Goal: Task Accomplishment & Management: Manage account settings

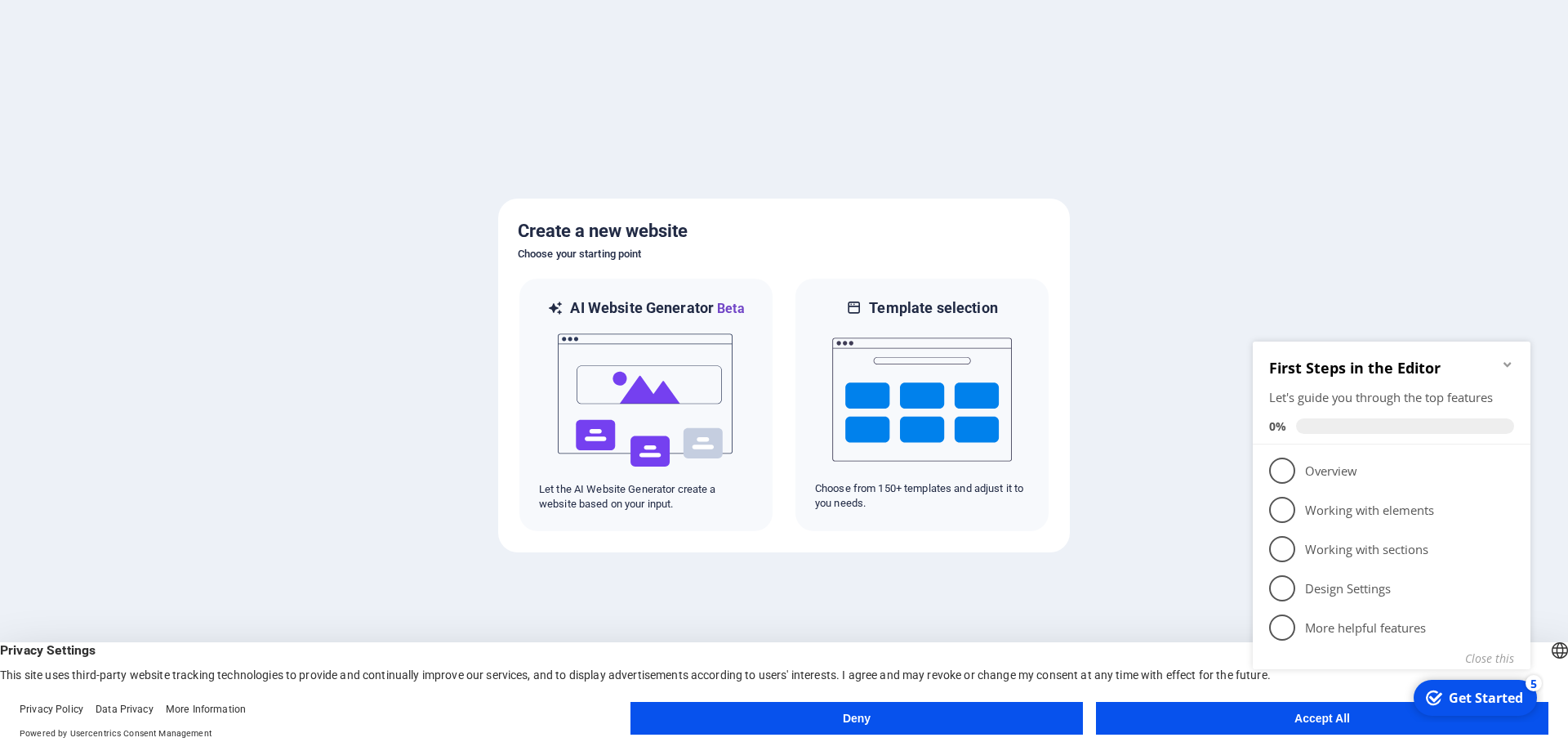
click at [1214, 714] on button "Accept All" at bounding box center [1322, 718] width 453 height 33
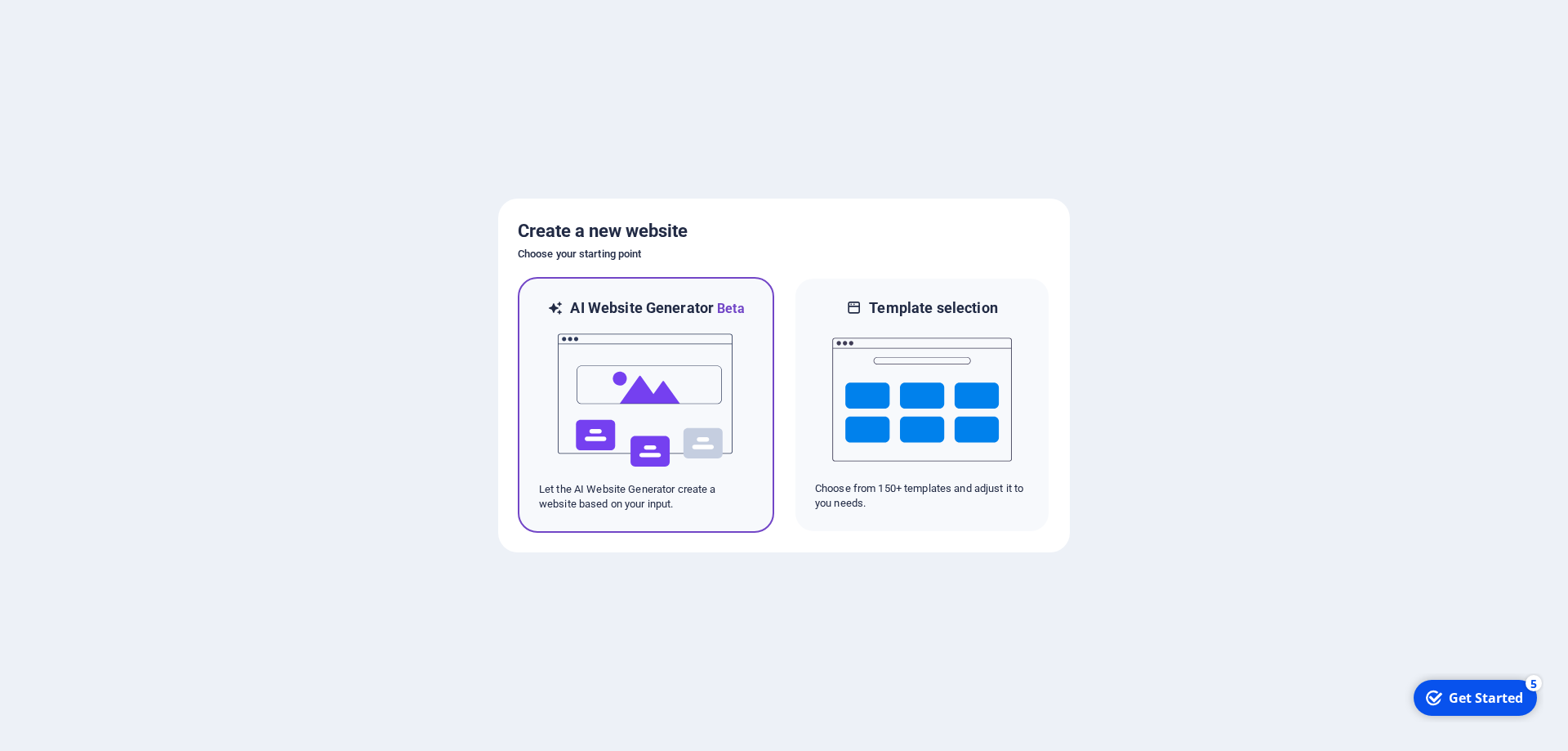
click at [615, 401] on img at bounding box center [647, 400] width 180 height 163
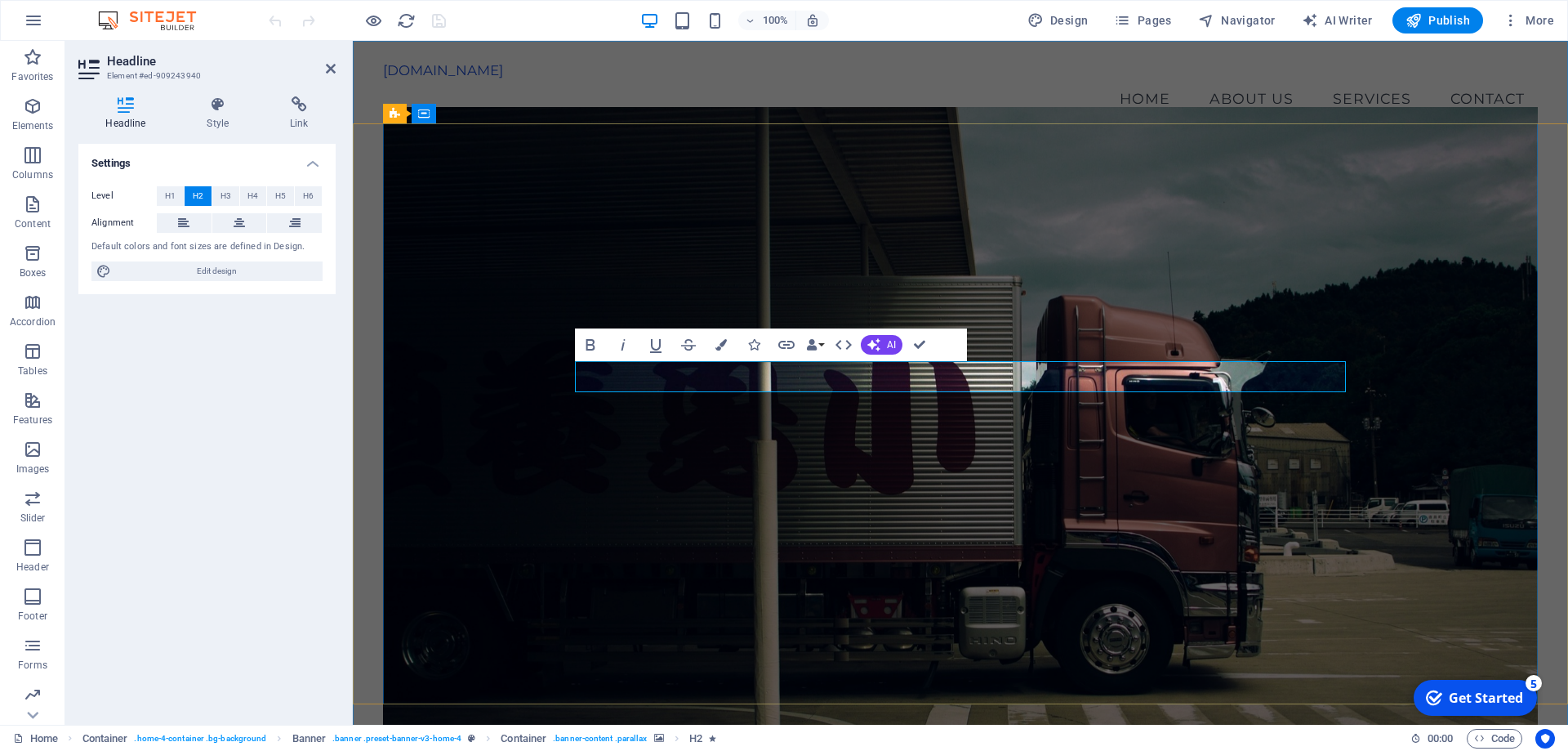
click at [501, 78] on div "binakarya.sejatigroup.com" at bounding box center [960, 70] width 1155 height 16
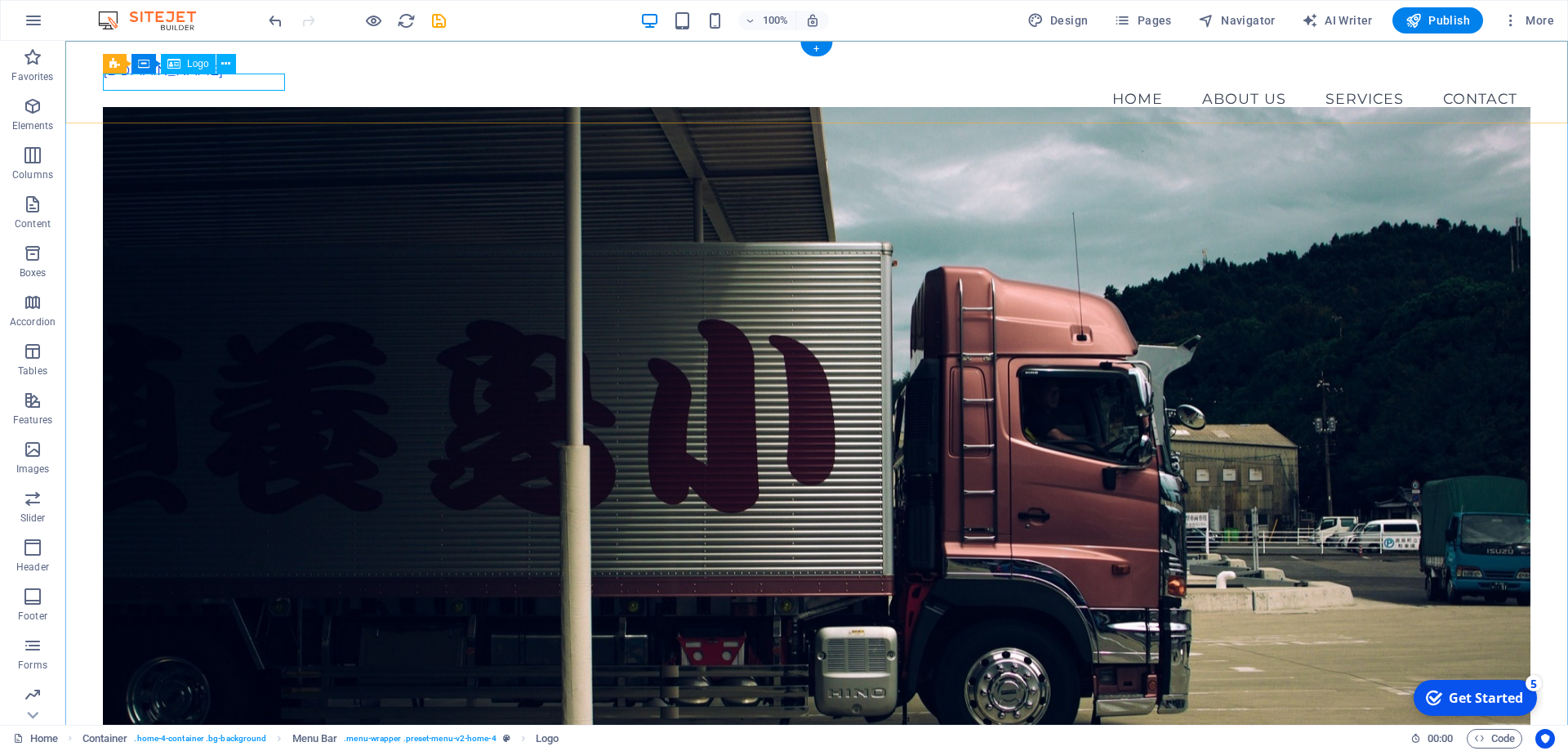
click at [255, 78] on div "binakarya.sejatigroup.com" at bounding box center [816, 70] width 1428 height 16
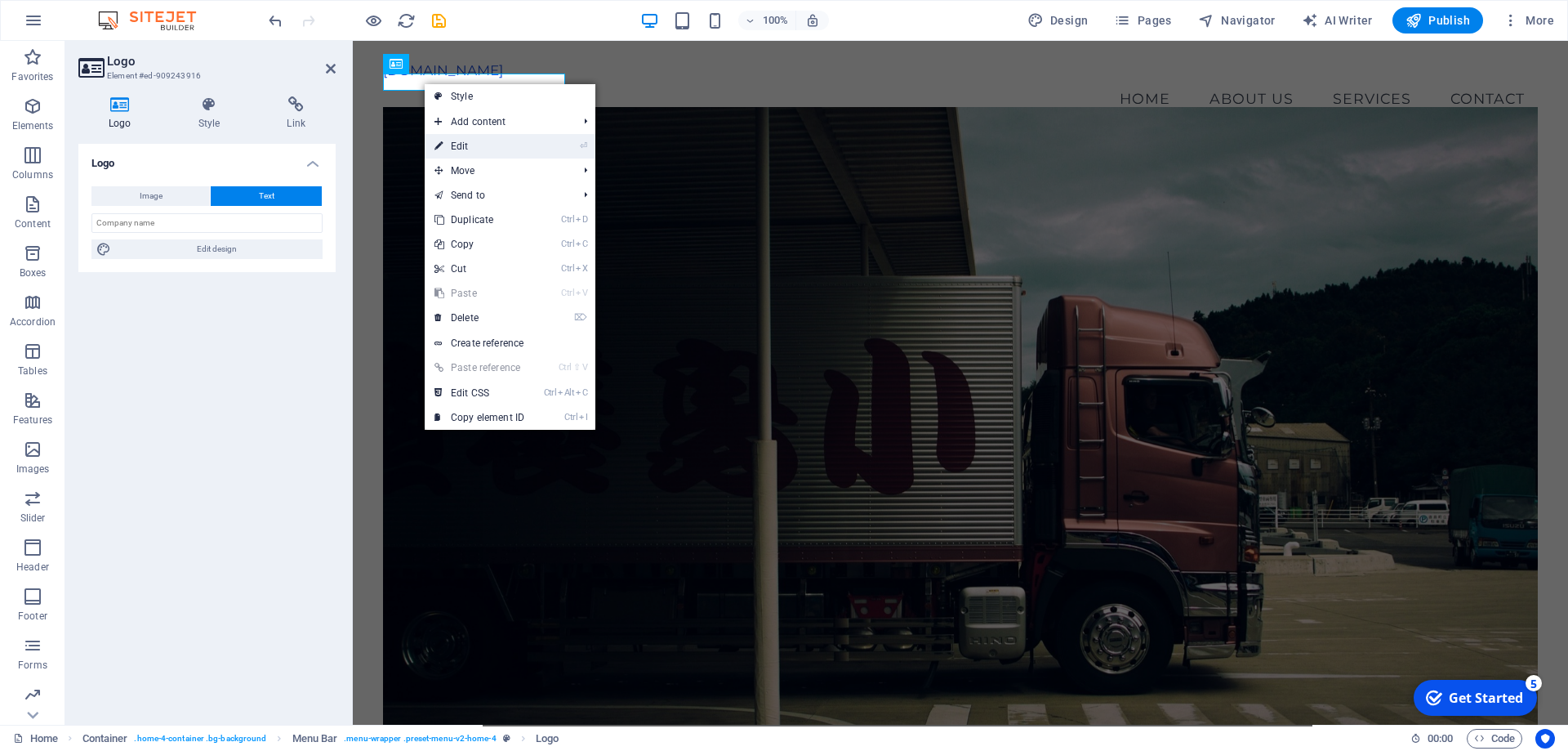
click at [452, 141] on link "⏎ Edit" at bounding box center [480, 146] width 110 height 25
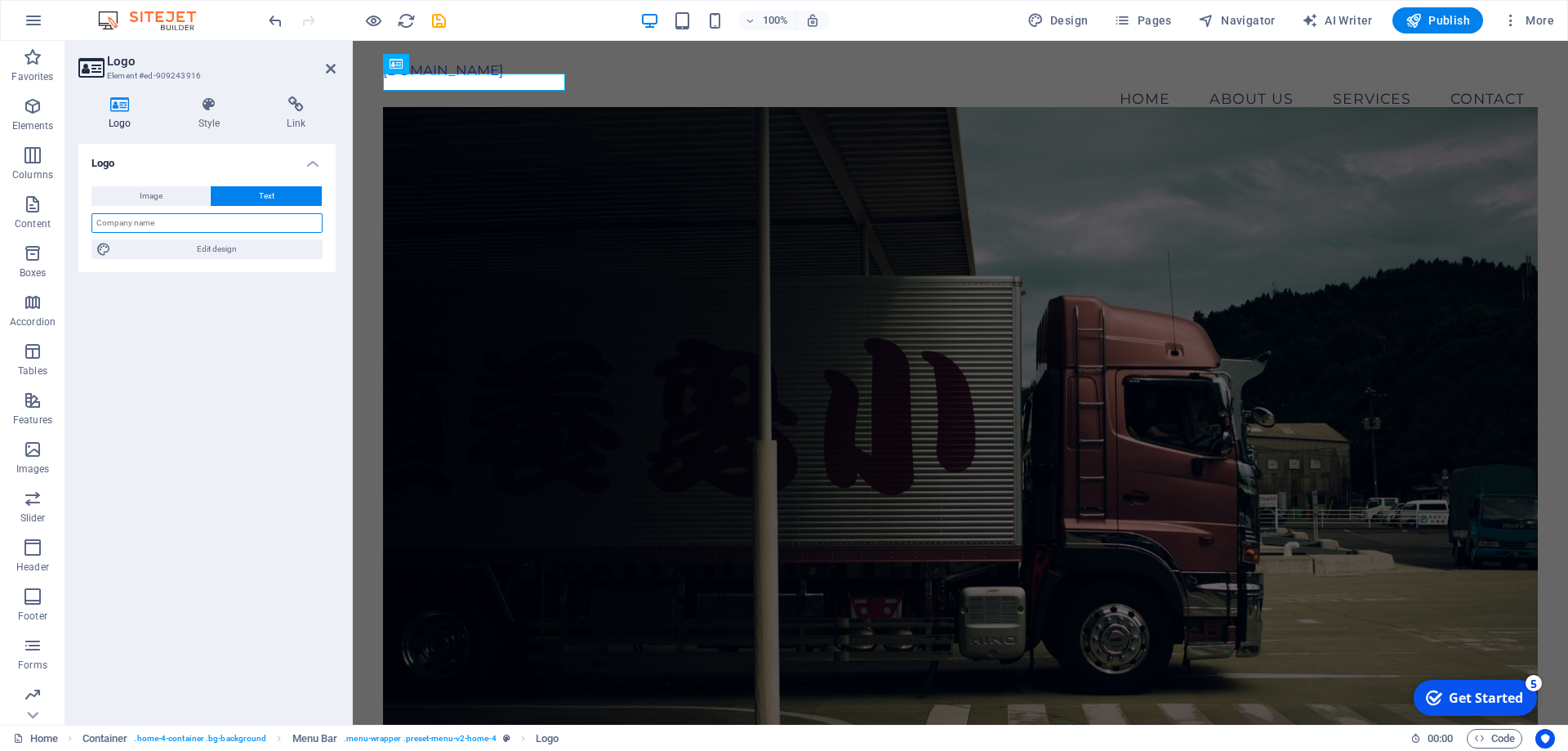
click at [159, 218] on input "text" at bounding box center [207, 223] width 231 height 20
type input "PT. Binakarya Sejahtera Eka Sejati"
click at [226, 320] on div "Logo Image Text Drag files here, click to choose files or select files from Fil…" at bounding box center [206, 428] width 257 height 568
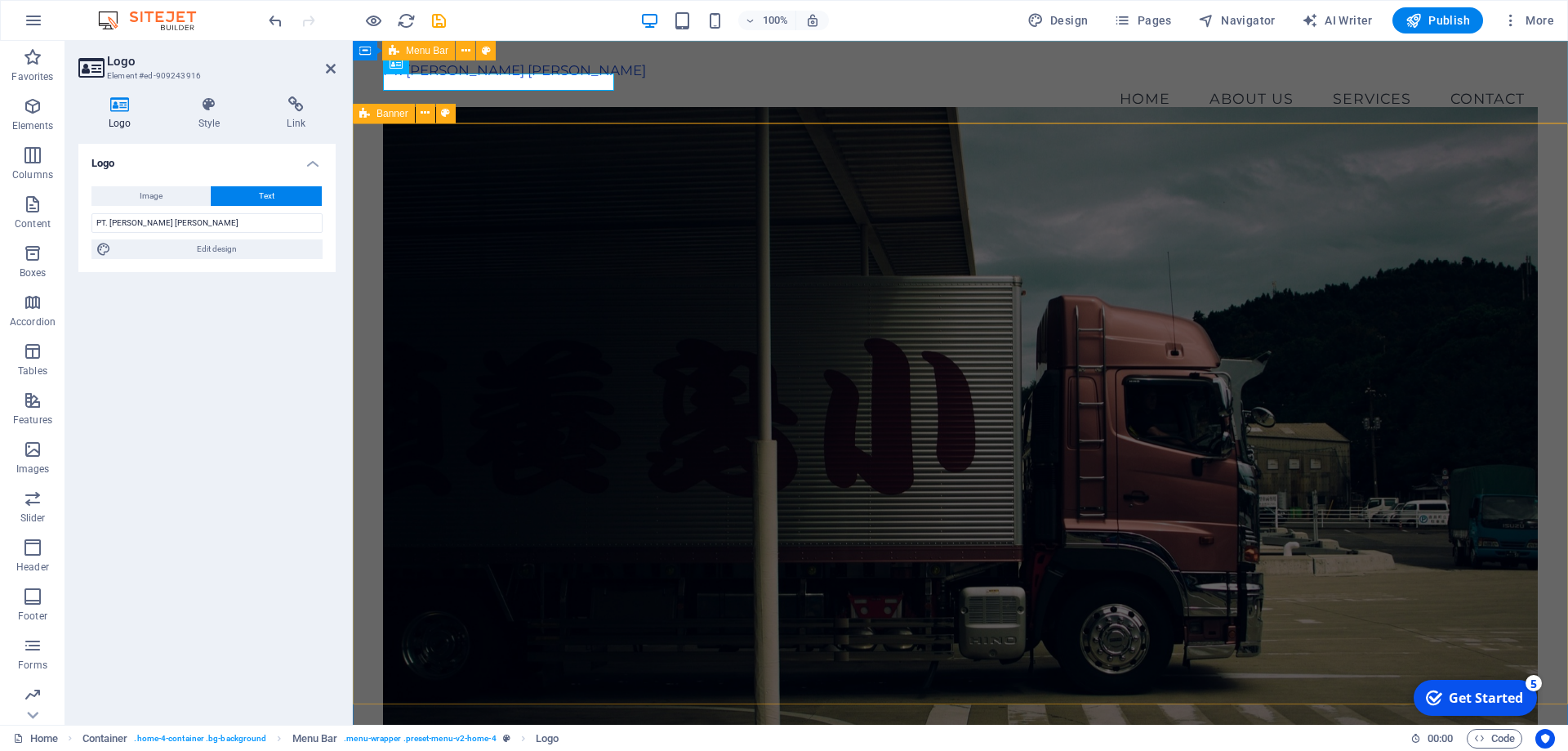
click at [591, 107] on div "PT. Binakarya Sejahtera Eka Sejati Menu Home About Us Services Contact" at bounding box center [960, 90] width 1215 height 99
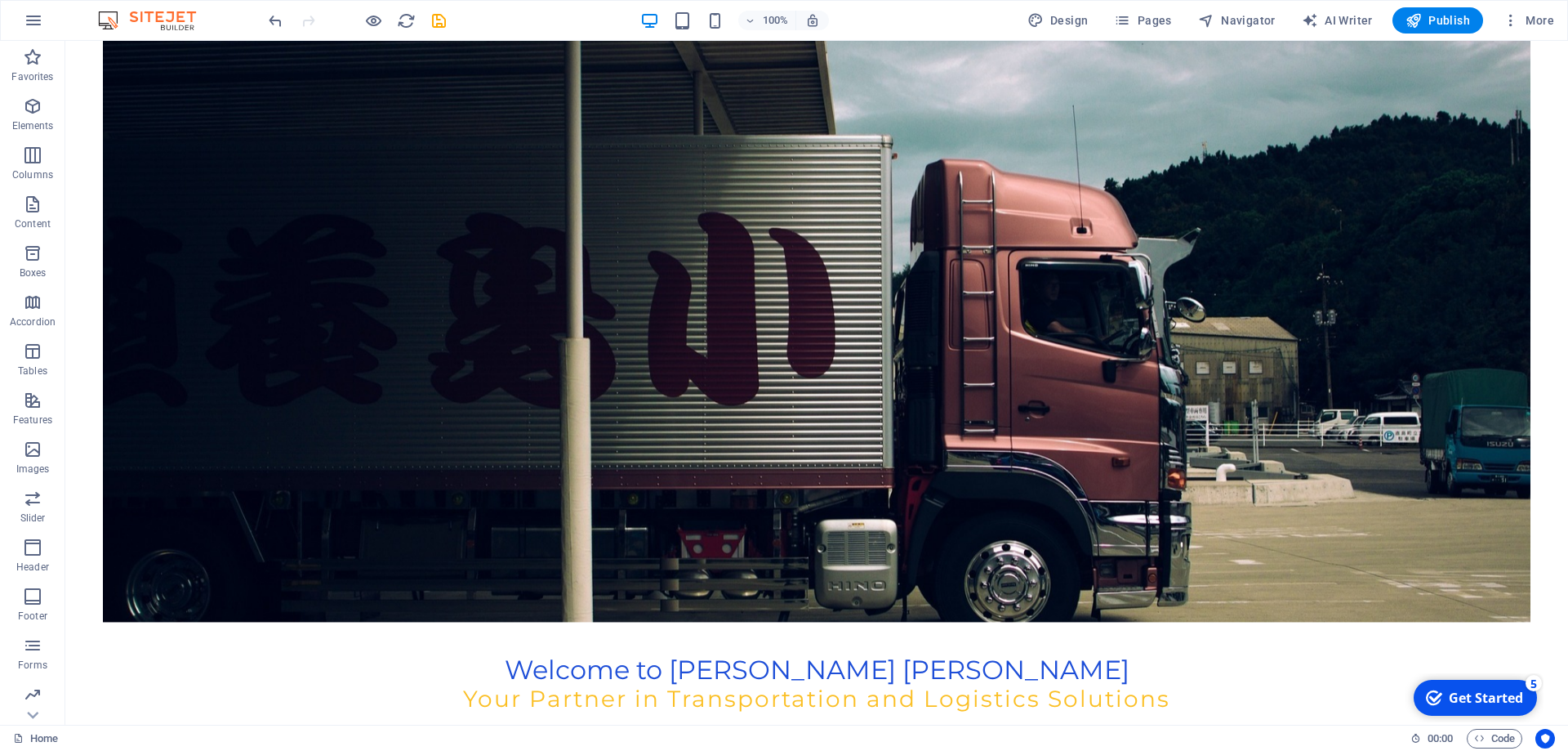
scroll to position [208, 0]
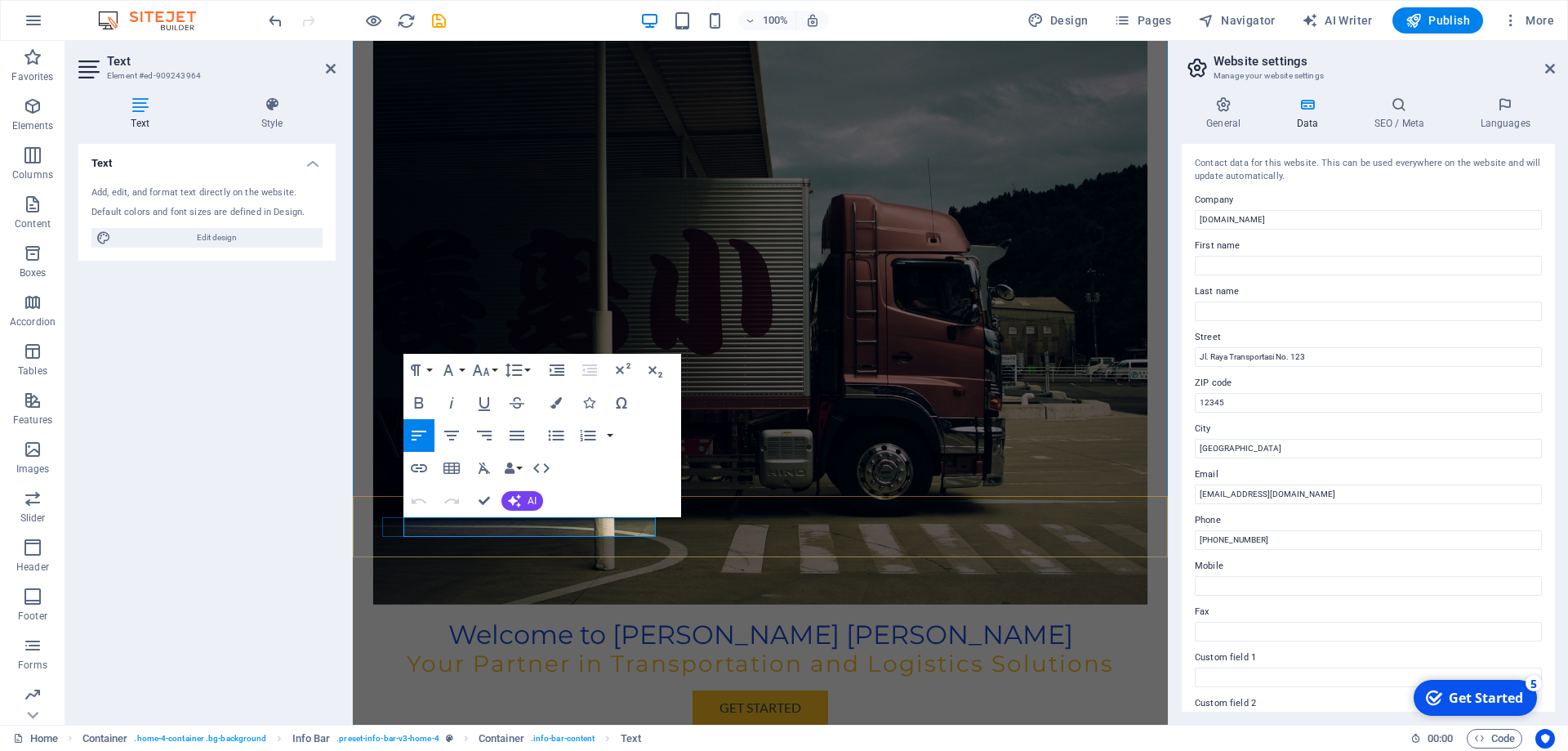
paste div
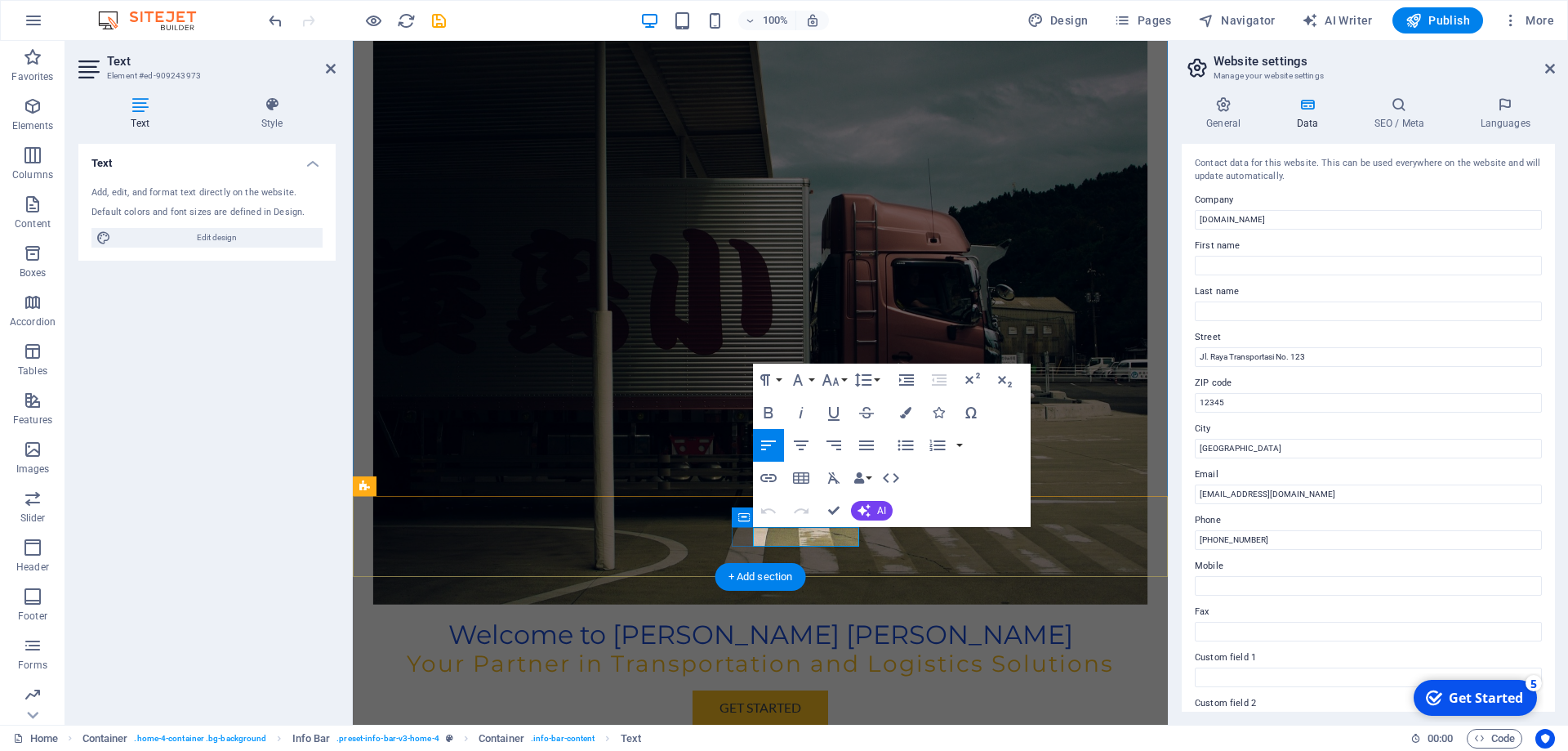
drag, startPoint x: 796, startPoint y: 538, endPoint x: 860, endPoint y: 535, distance: 64.1
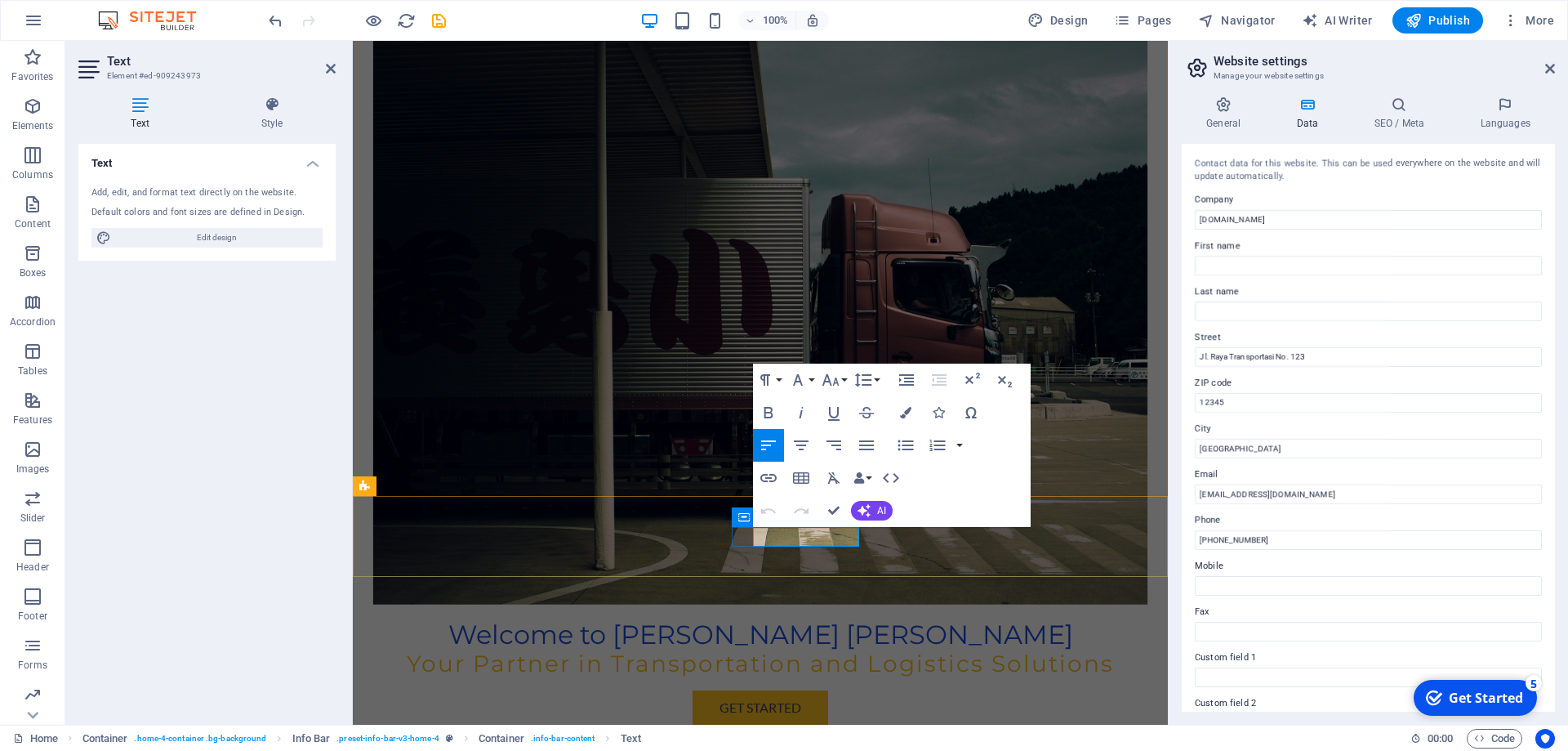
drag, startPoint x: 1319, startPoint y: 215, endPoint x: 1134, endPoint y: 191, distance: 186.6
click at [1195, 210] on input "binakarya.sejatigroup.com" at bounding box center [1368, 220] width 347 height 20
type input "Binakarya Sejahtera [PERSON_NAME]"
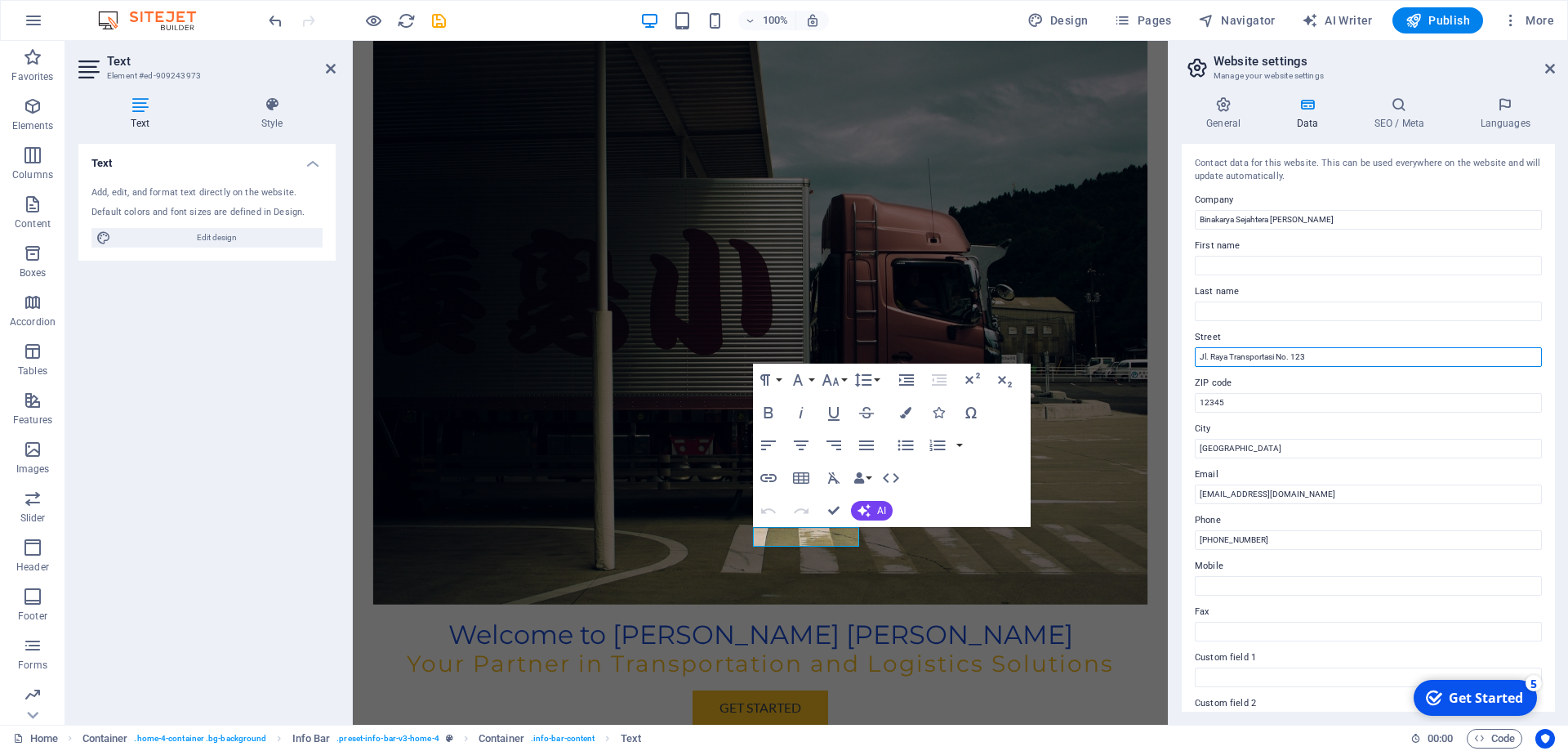
drag, startPoint x: 1319, startPoint y: 360, endPoint x: 1156, endPoint y: 354, distance: 163.1
click at [1195, 354] on input "Jl. Raya Transportasi No. 123" at bounding box center [1368, 357] width 347 height 20
type input "Jl. Tanah Abang 2 No. 113, [GEOGRAPHIC_DATA] - [GEOGRAPHIC_DATA]"
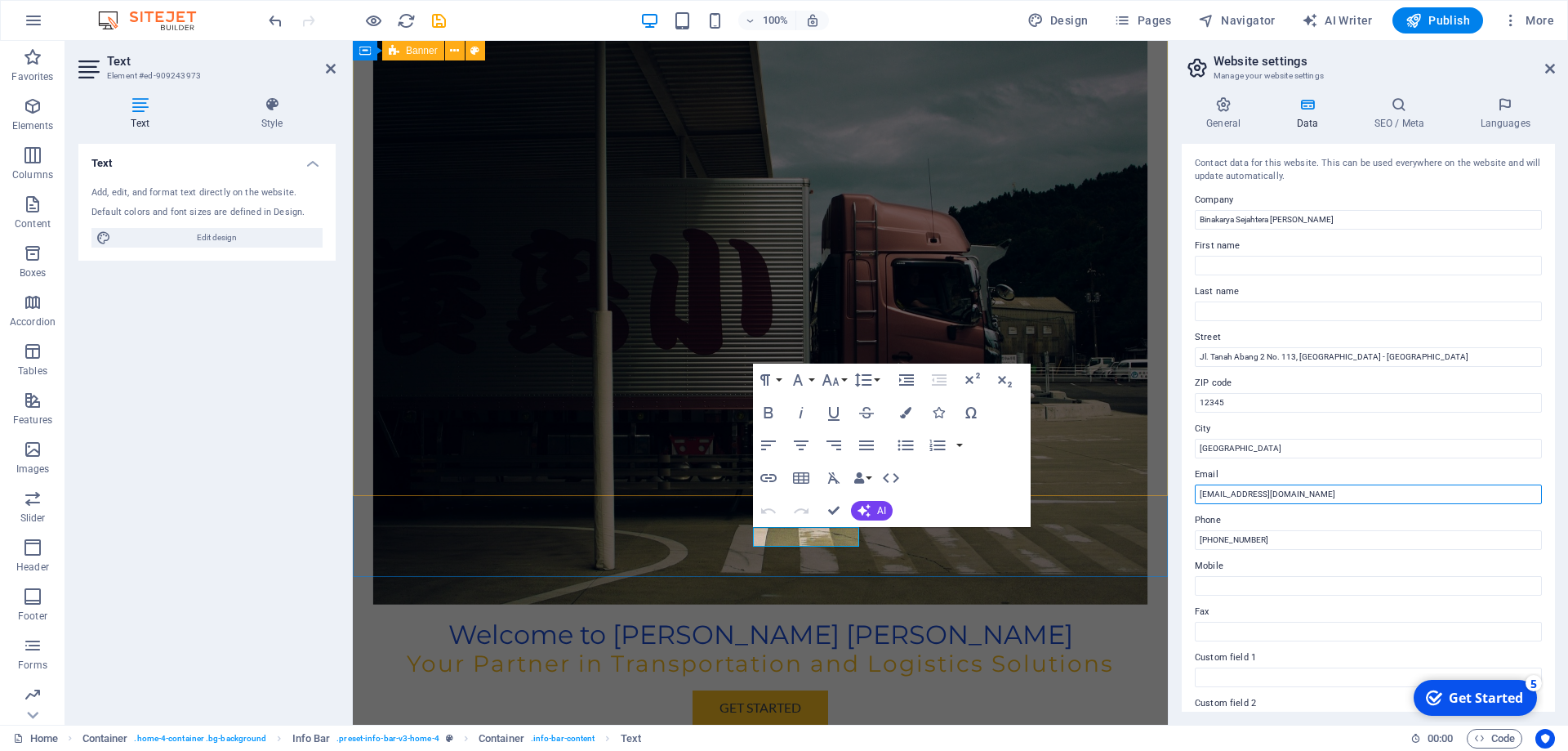
drag, startPoint x: 1701, startPoint y: 530, endPoint x: 1144, endPoint y: 486, distance: 558.7
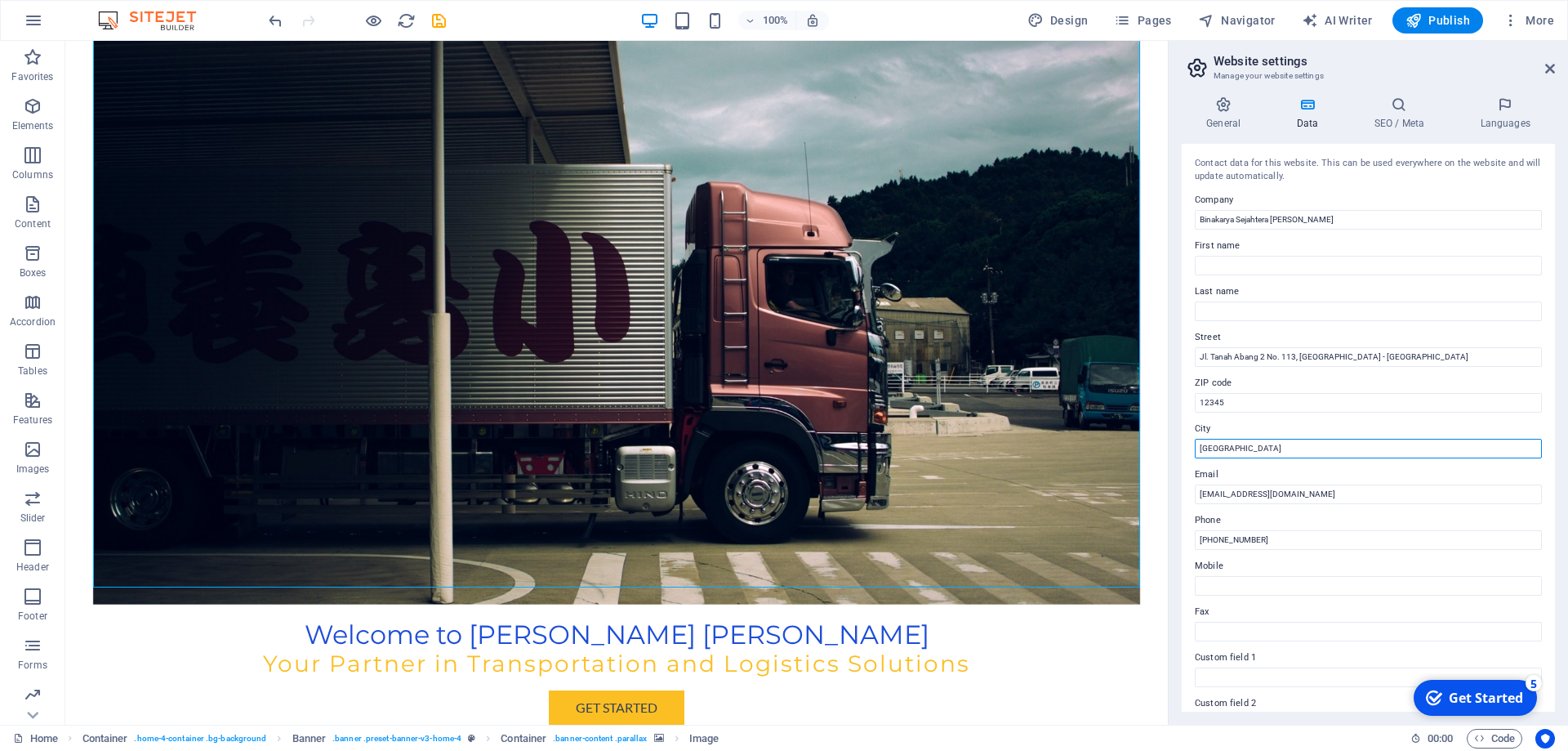
click at [1414, 455] on input "[GEOGRAPHIC_DATA]" at bounding box center [1368, 449] width 347 height 20
click at [1221, 397] on input "12345" at bounding box center [1368, 403] width 347 height 20
type input "10160"
drag, startPoint x: 1322, startPoint y: 488, endPoint x: 1149, endPoint y: 470, distance: 173.9
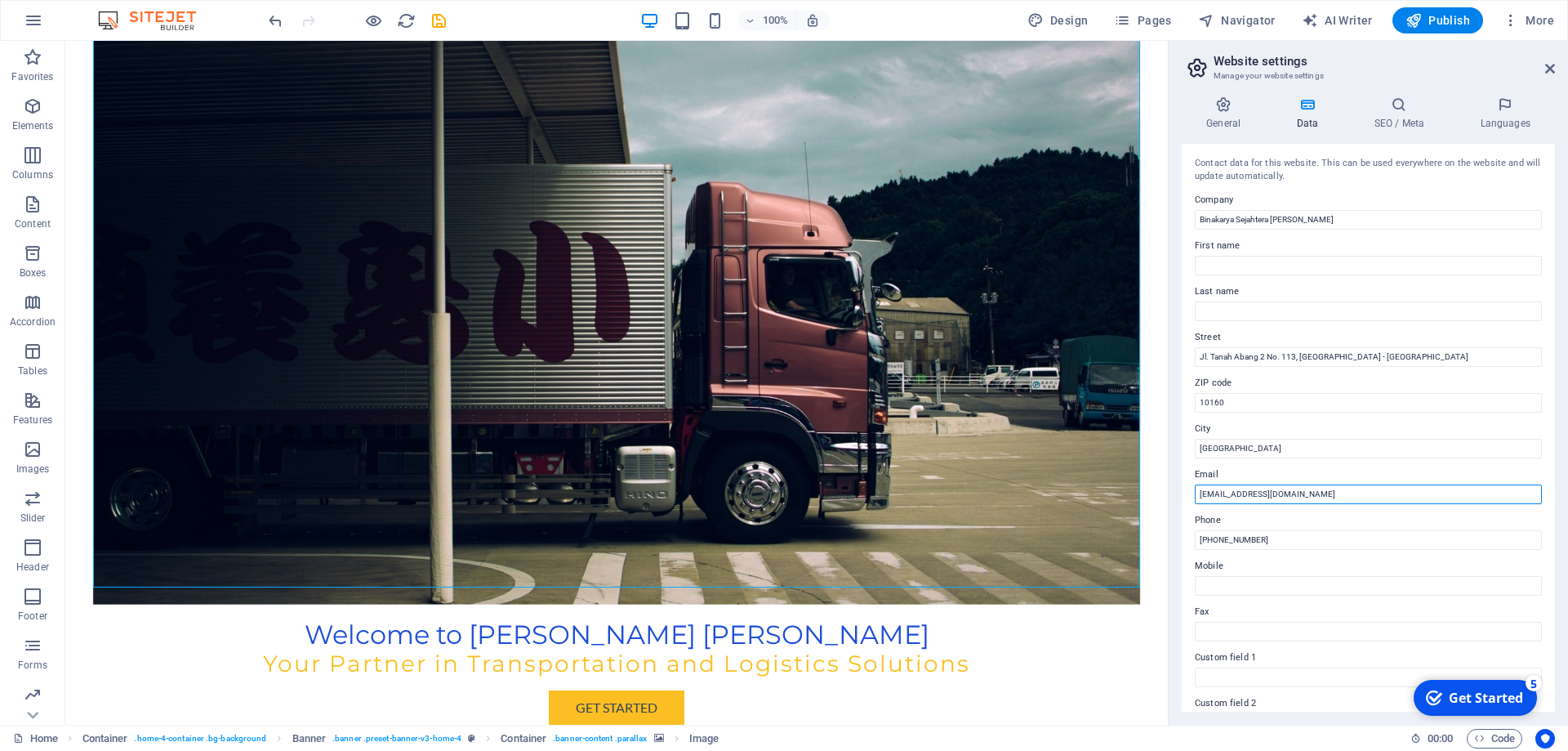
click at [1195, 485] on input "info@binakarya.sejatigroup.com" at bounding box center [1368, 495] width 347 height 20
type input "[EMAIL_ADDRESS][DOMAIN_NAME]"
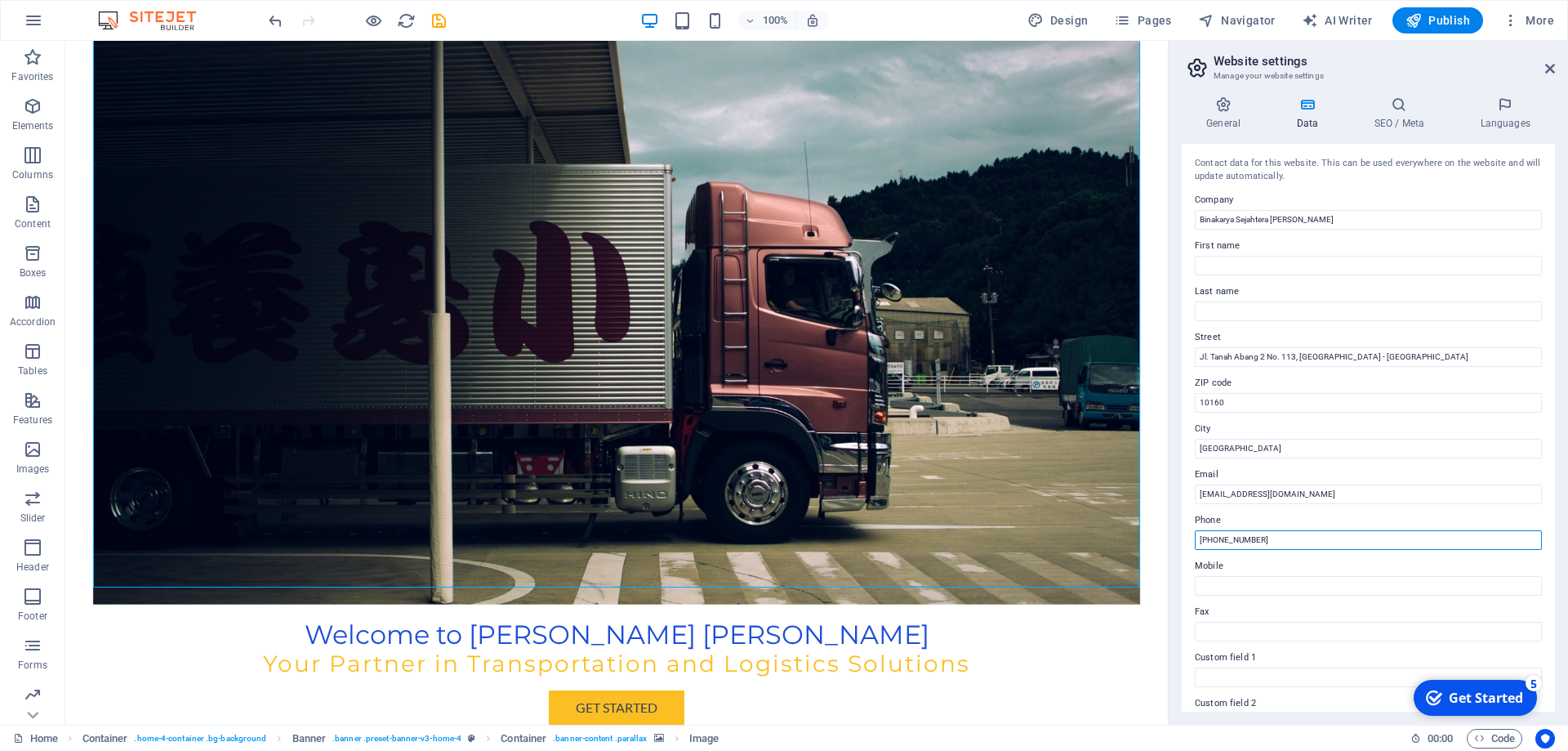
drag, startPoint x: 1279, startPoint y: 544, endPoint x: 1232, endPoint y: 541, distance: 47.1
drag, startPoint x: 1227, startPoint y: 542, endPoint x: 1295, endPoint y: 537, distance: 68.2
click at [1295, 537] on input "+62 21 1234 5678" at bounding box center [1368, 540] width 347 height 20
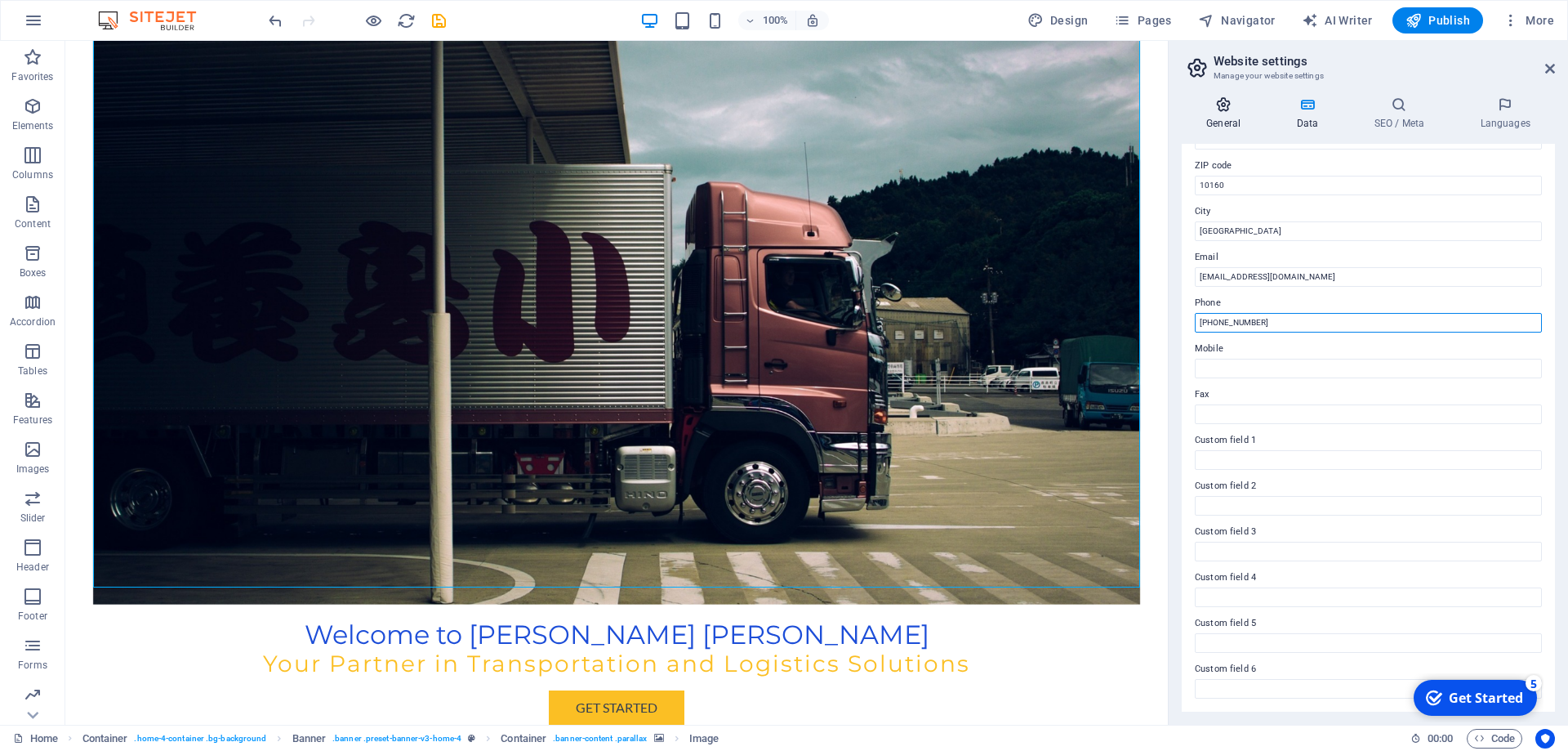
type input "[PHONE_NUMBER]"
click at [1226, 116] on h4 "General" at bounding box center [1227, 113] width 90 height 34
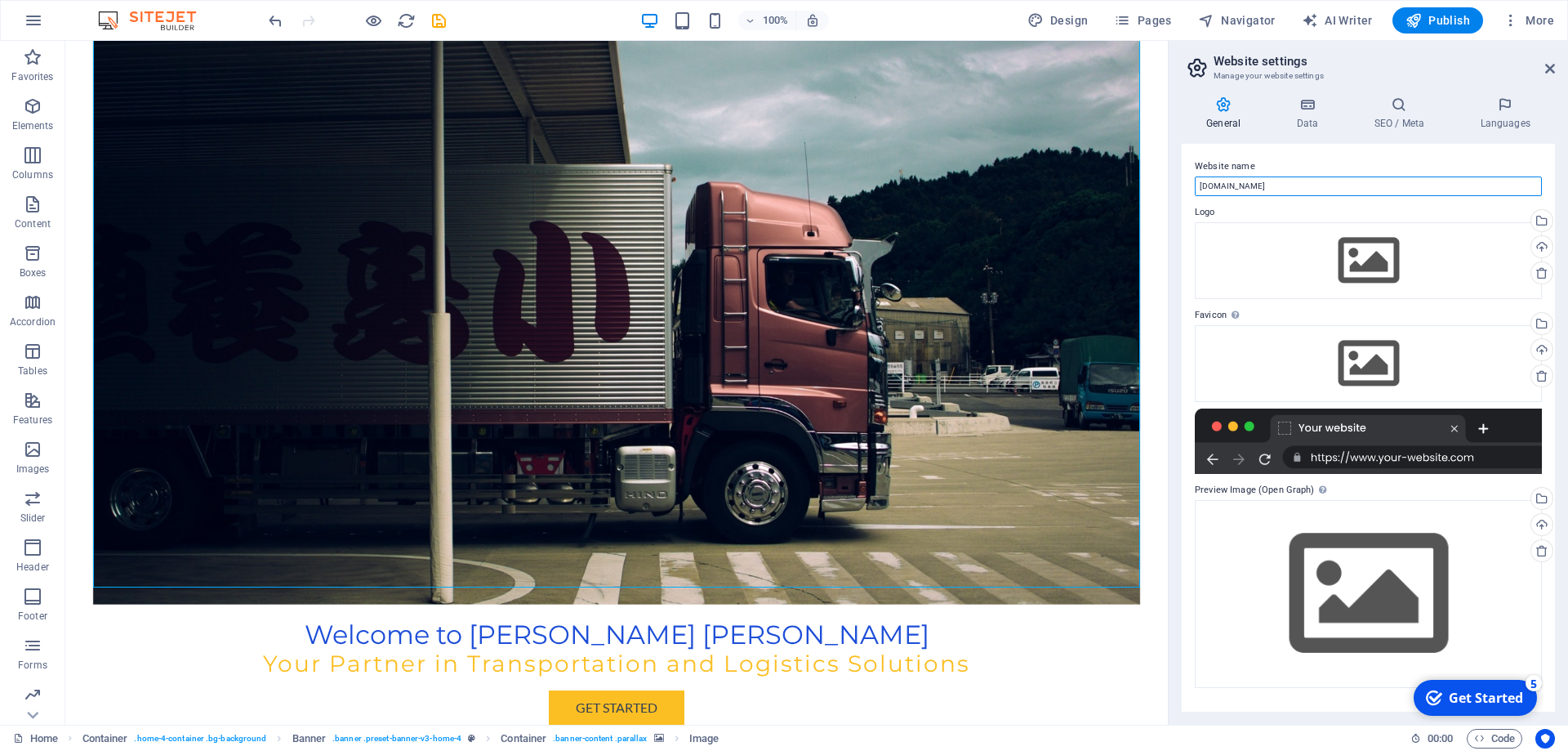
drag, startPoint x: 1307, startPoint y: 193, endPoint x: 1181, endPoint y: 192, distance: 126.0
click at [1195, 192] on input "binakarya.sejatigroup.com" at bounding box center [1368, 187] width 347 height 20
type input "Binakarya Sejahtera [PERSON_NAME]"
click at [1422, 273] on div "Drag files here, click to choose files or select files from Files or our free s…" at bounding box center [1368, 260] width 347 height 77
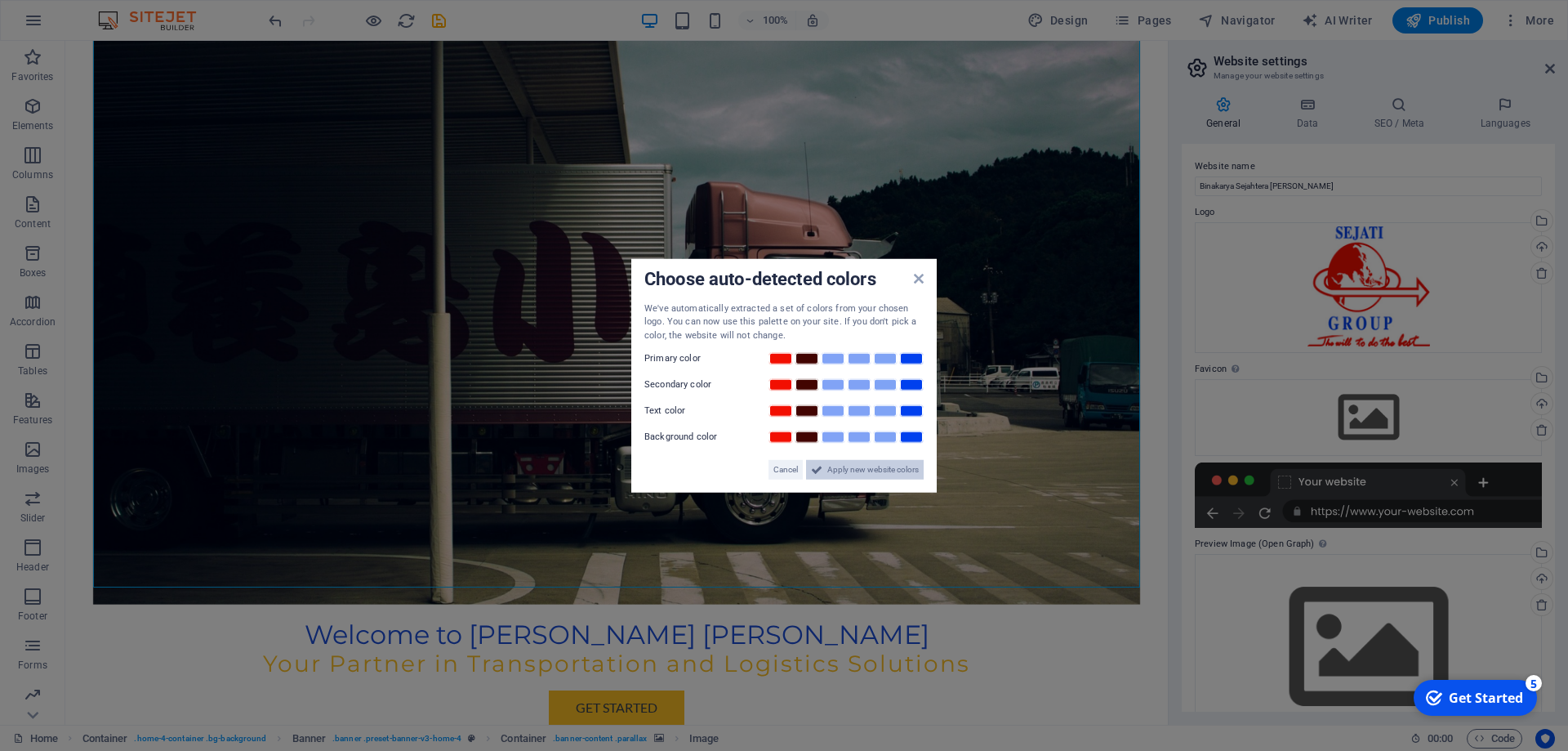
click at [847, 461] on span "Apply new website colors" at bounding box center [873, 470] width 92 height 20
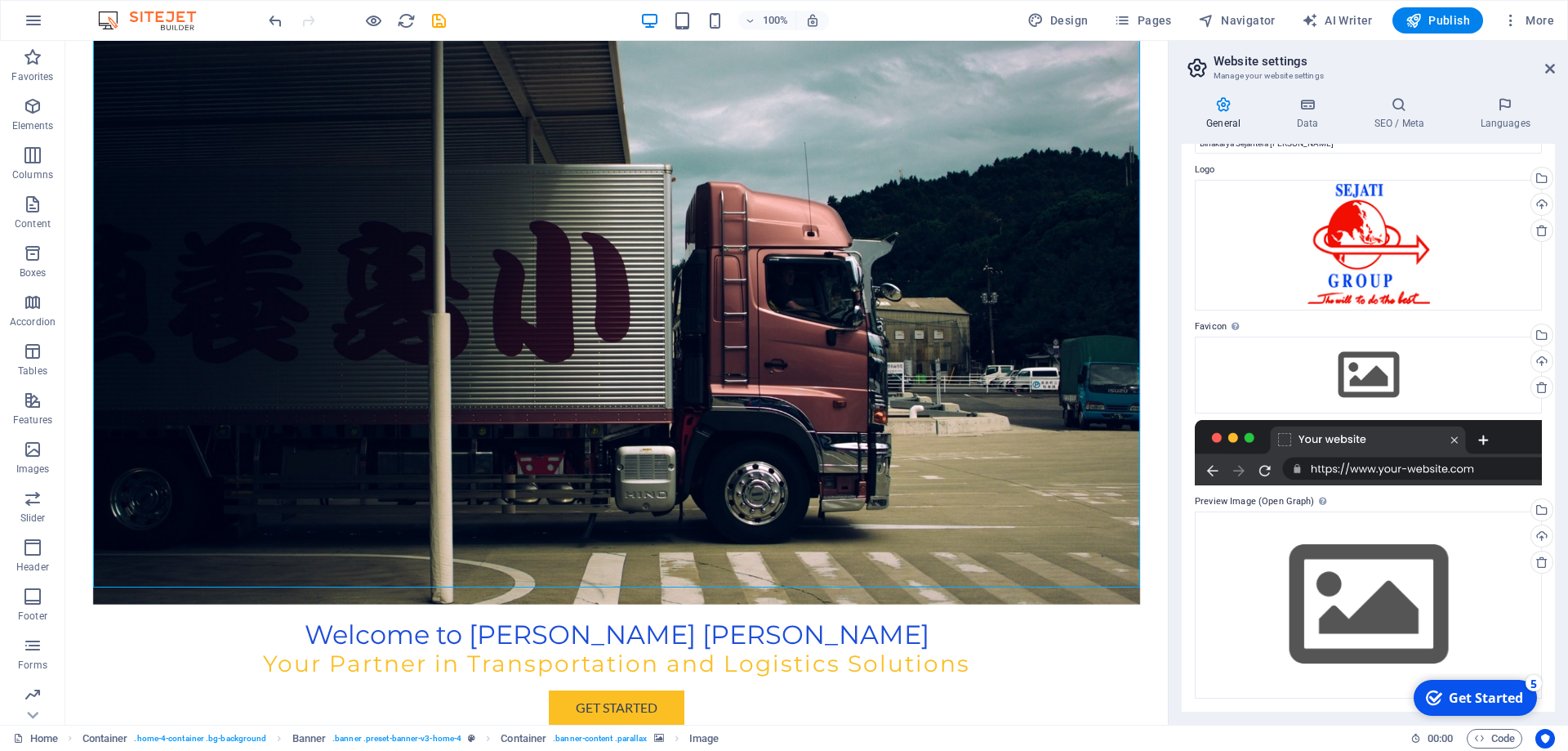
scroll to position [0, 0]
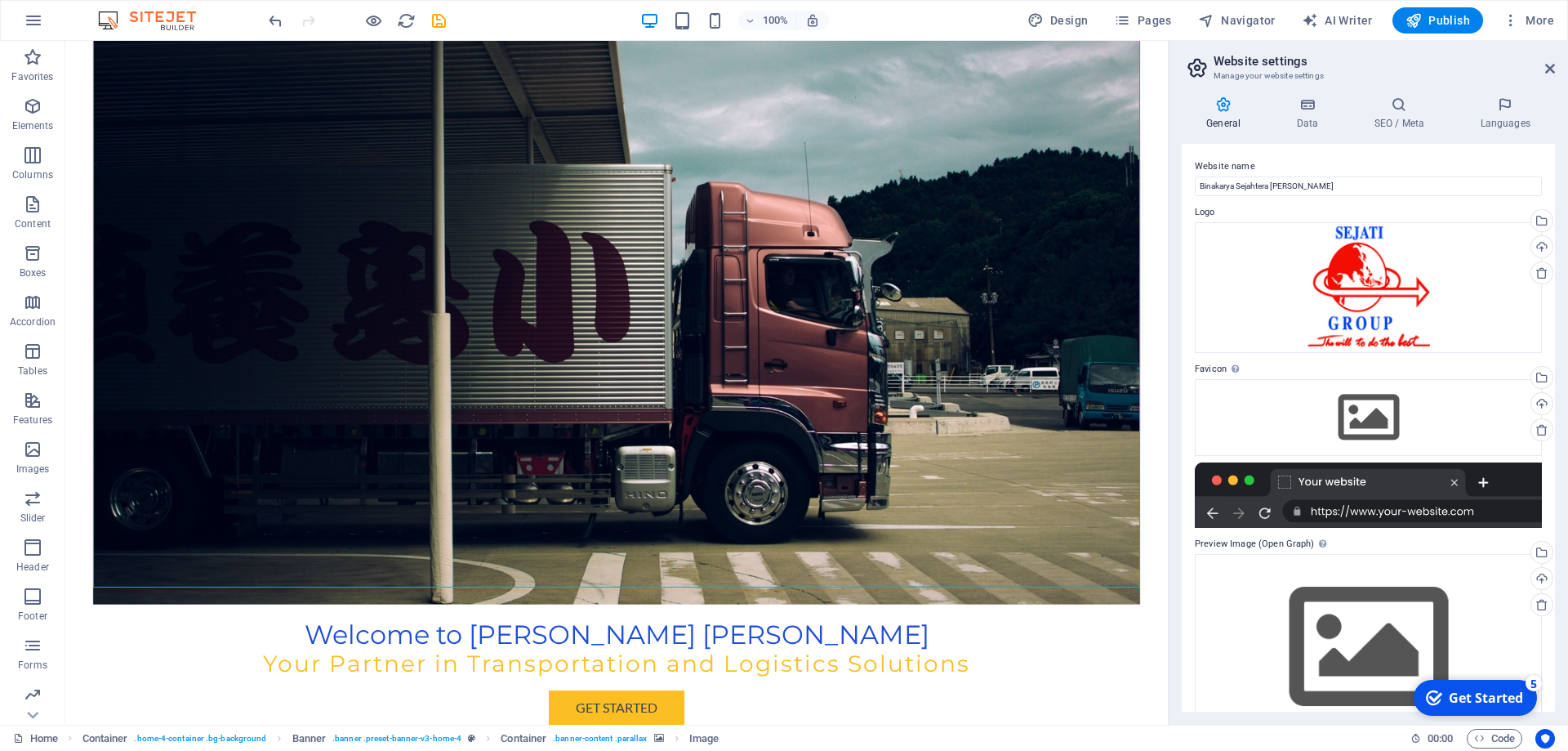
click at [1361, 515] on div at bounding box center [1368, 495] width 347 height 65
click at [1299, 107] on icon at bounding box center [1307, 104] width 71 height 16
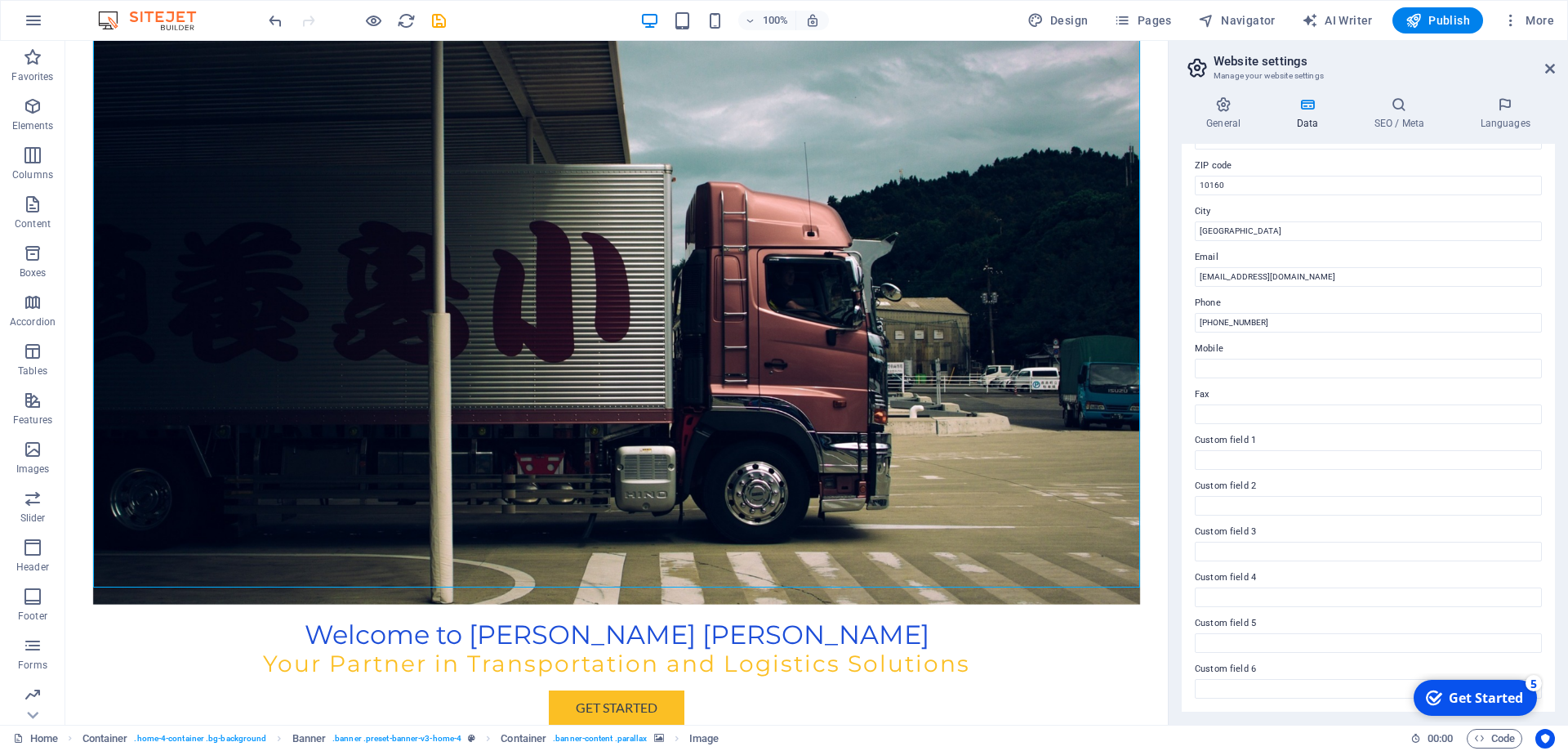
scroll to position [217, 0]
click at [1386, 109] on icon at bounding box center [1399, 104] width 100 height 16
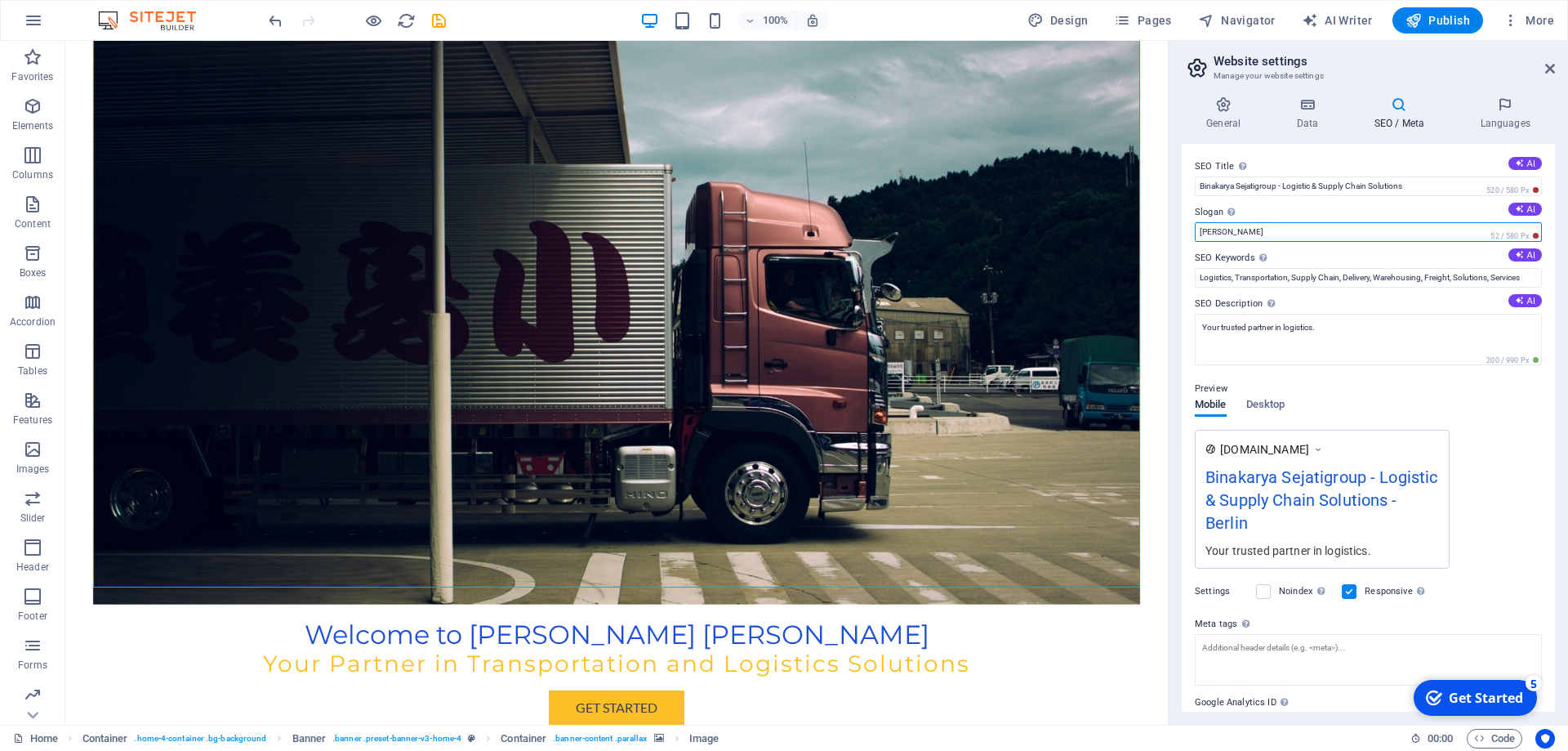
click at [1280, 226] on input "Berlin" at bounding box center [1368, 232] width 347 height 20
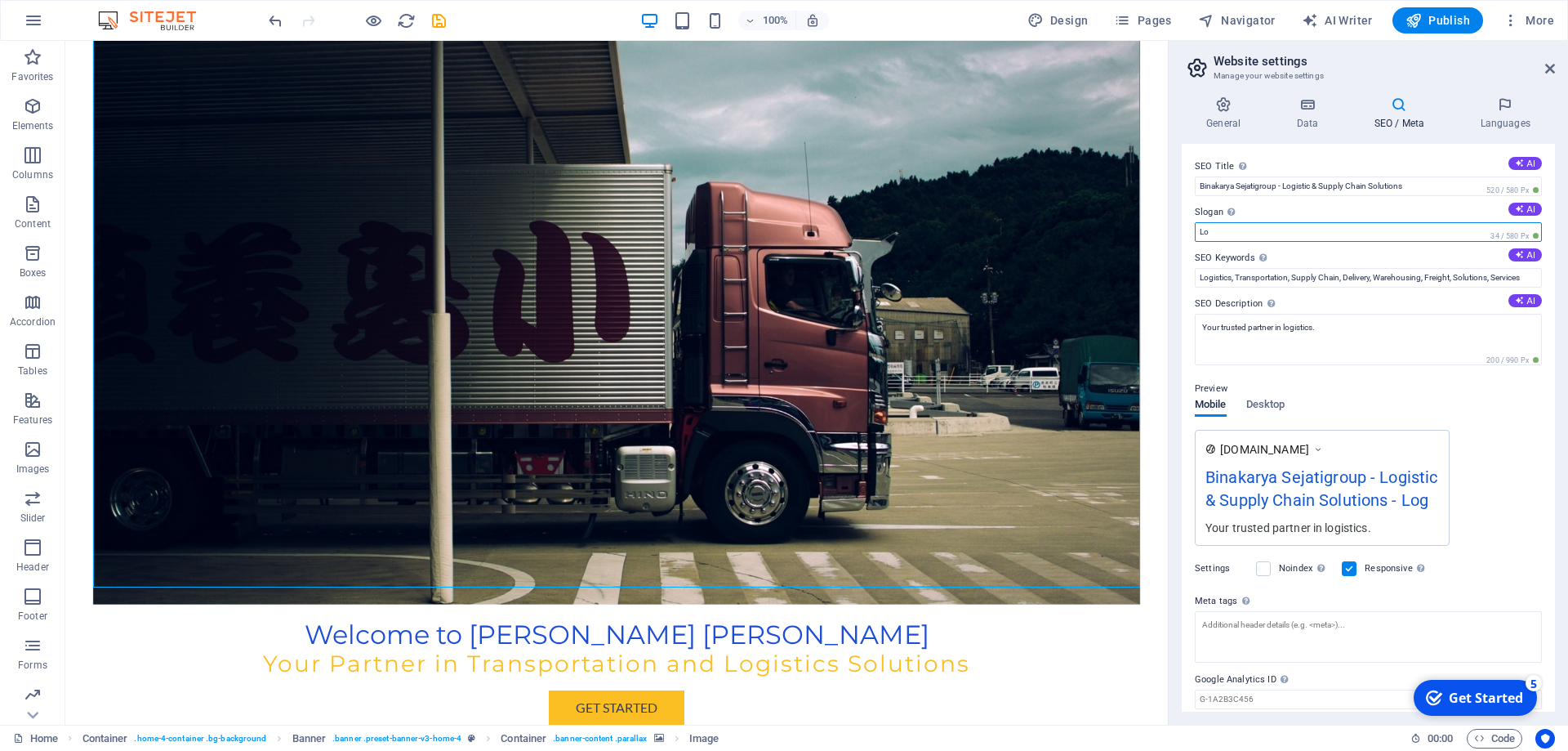
type input "L"
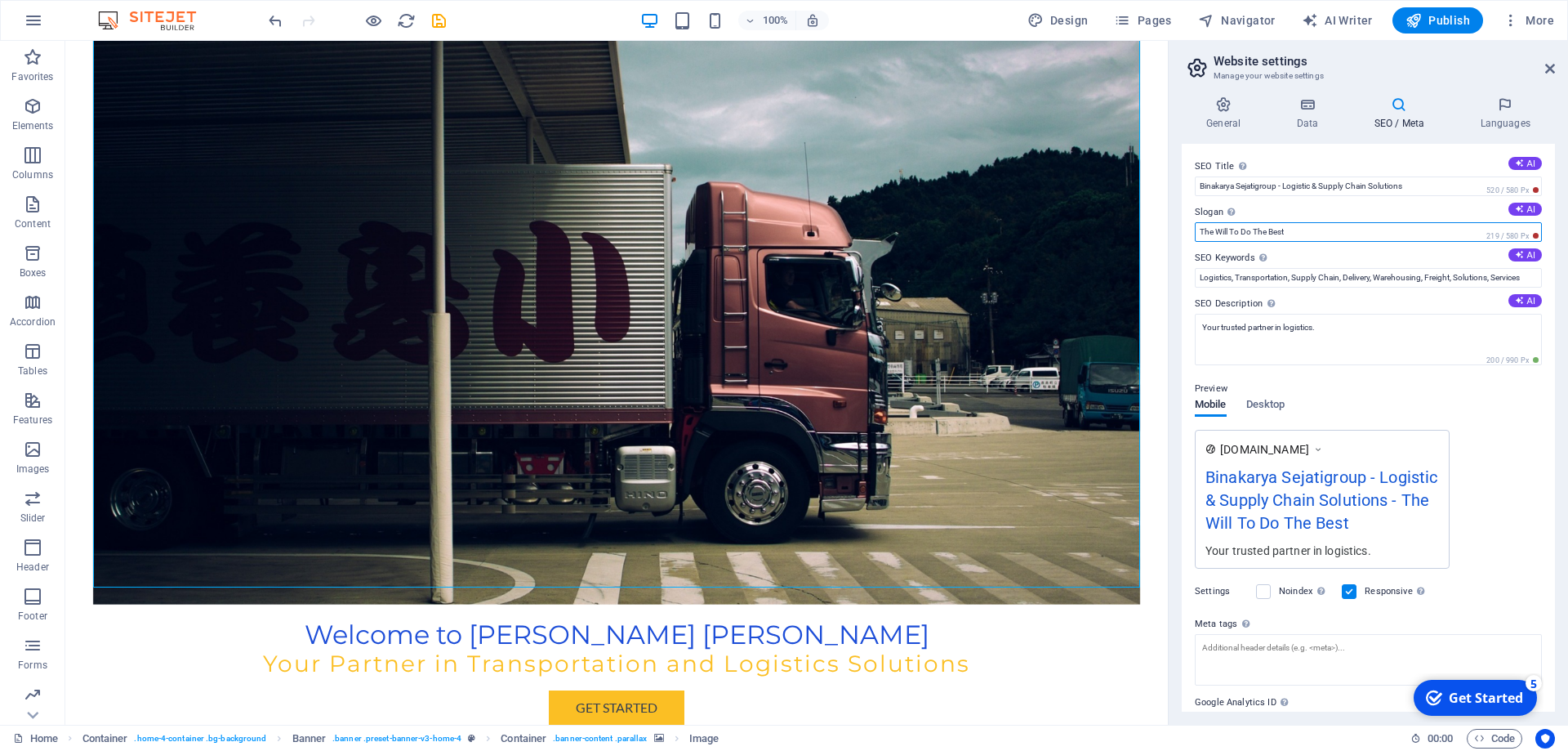
drag, startPoint x: 1547, startPoint y: 635, endPoint x: 1550, endPoint y: 678, distance: 43.1
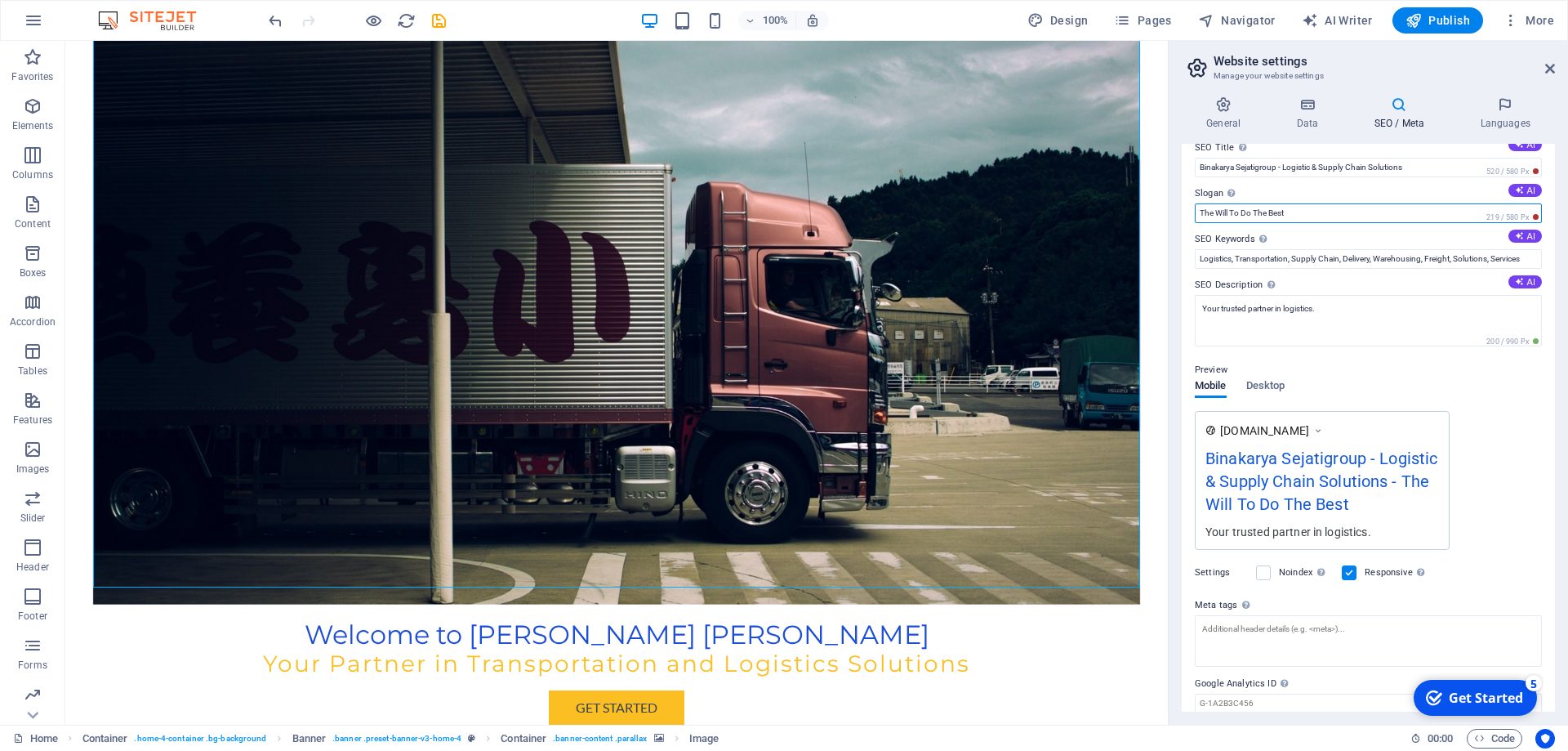
scroll to position [79, 0]
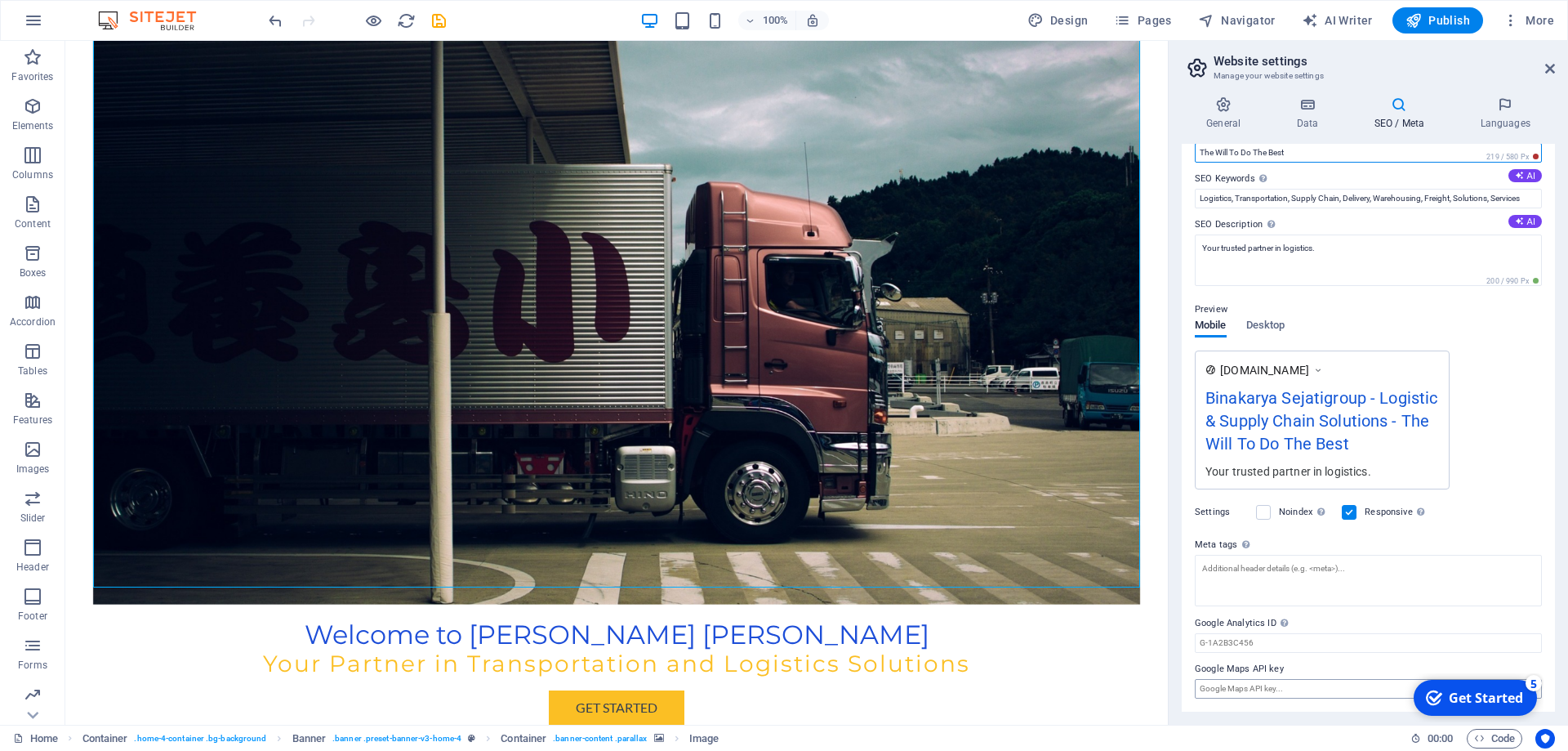
type input "The Will To Do The Best"
click at [1351, 687] on input "Google Maps API key" at bounding box center [1368, 689] width 347 height 20
click at [1492, 128] on h4 "Languages" at bounding box center [1506, 113] width 100 height 34
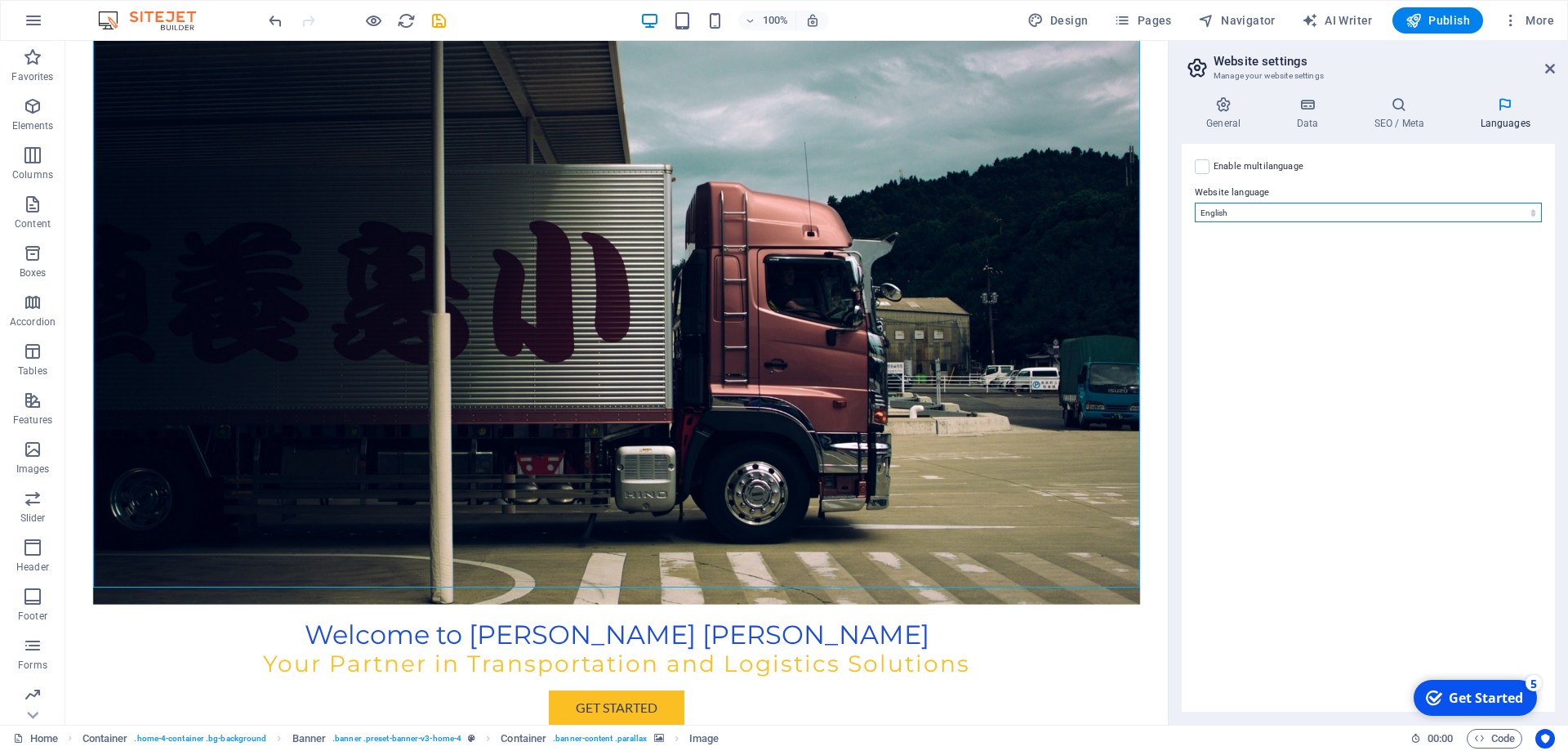
click at [1195, 203] on select "Abkhazian Afar Afrikaans Akan Albanian Amharic Arabic Aragonese Armenian Assame…" at bounding box center [1368, 213] width 347 height 20
select select "70"
click option "Indonesian" at bounding box center [0, 0] width 0 height 0
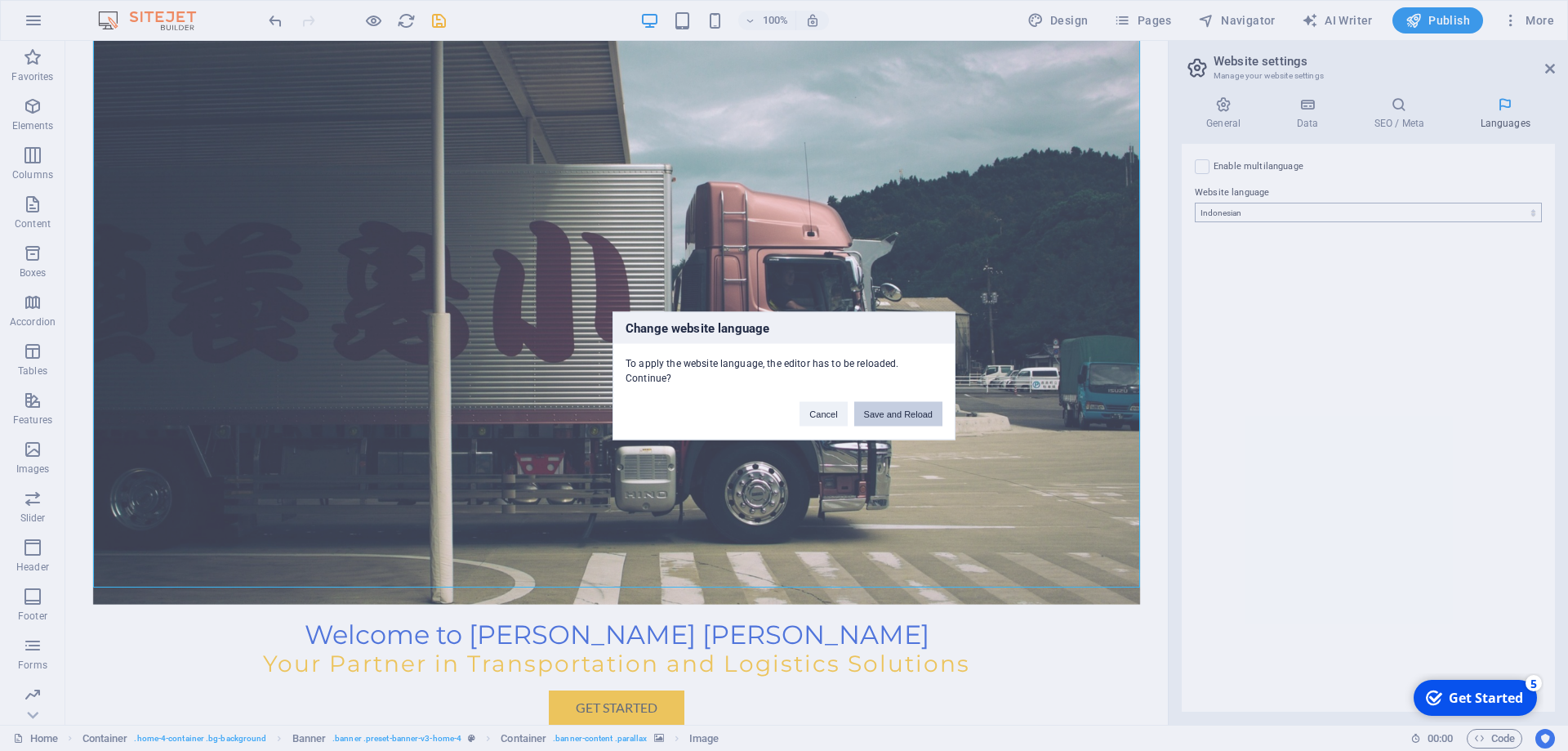
click at [1347, 209] on body "binakarya.sejatigroup.com Home Favorites Elements Columns Content Boxes Accordi…" at bounding box center [784, 375] width 1568 height 751
click at [912, 418] on button "Save and Reload" at bounding box center [898, 413] width 88 height 25
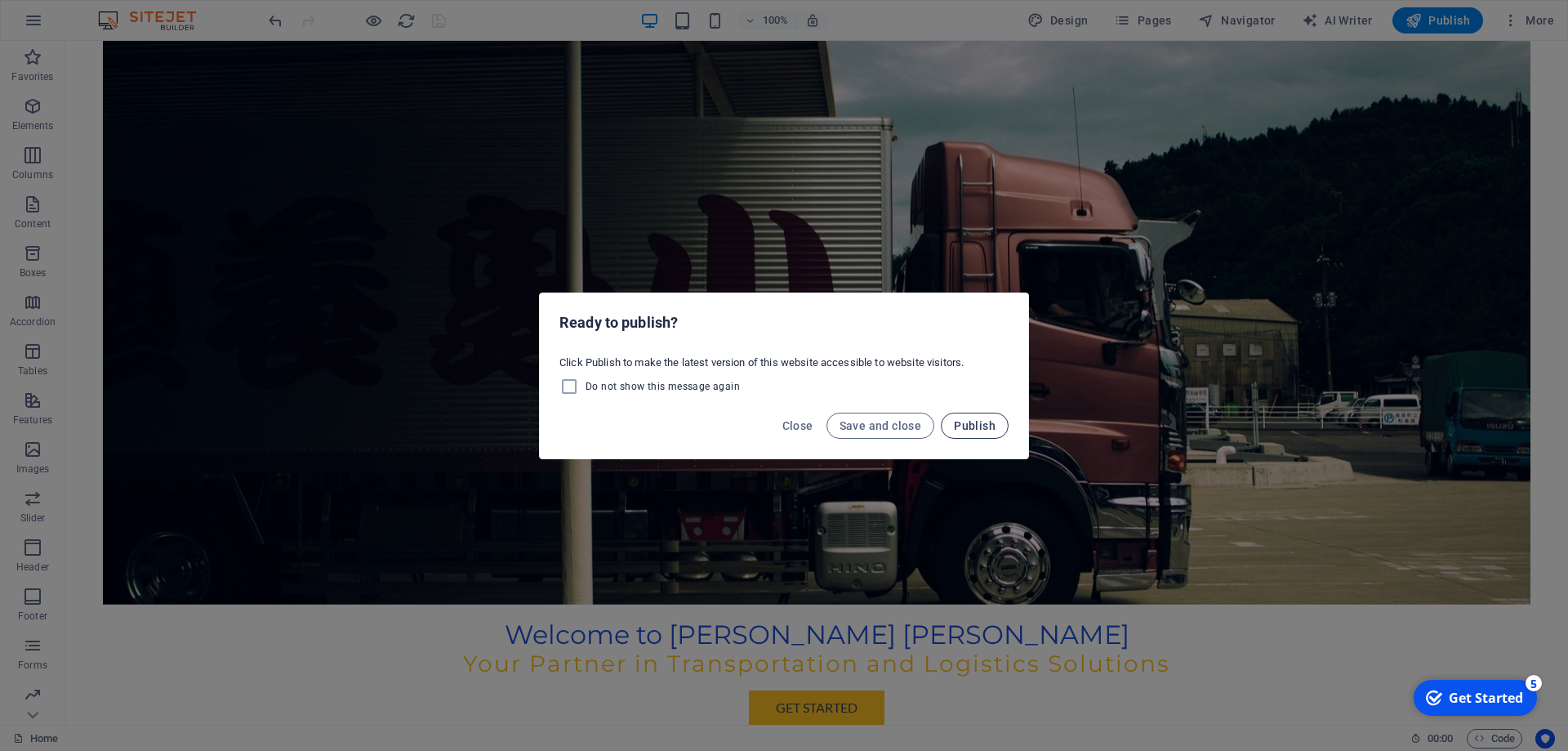
click at [968, 423] on span "Publish" at bounding box center [975, 425] width 42 height 13
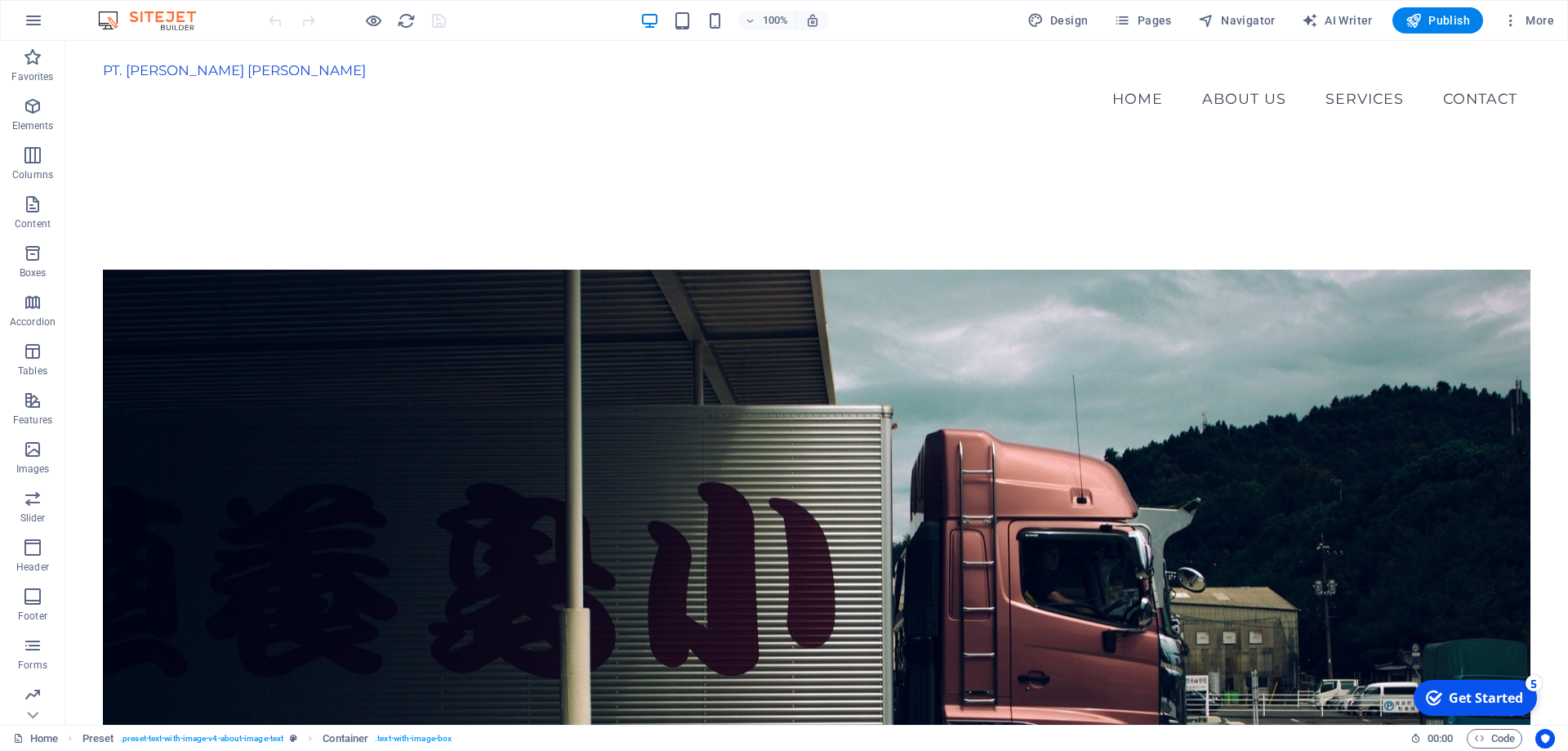
scroll to position [656, 0]
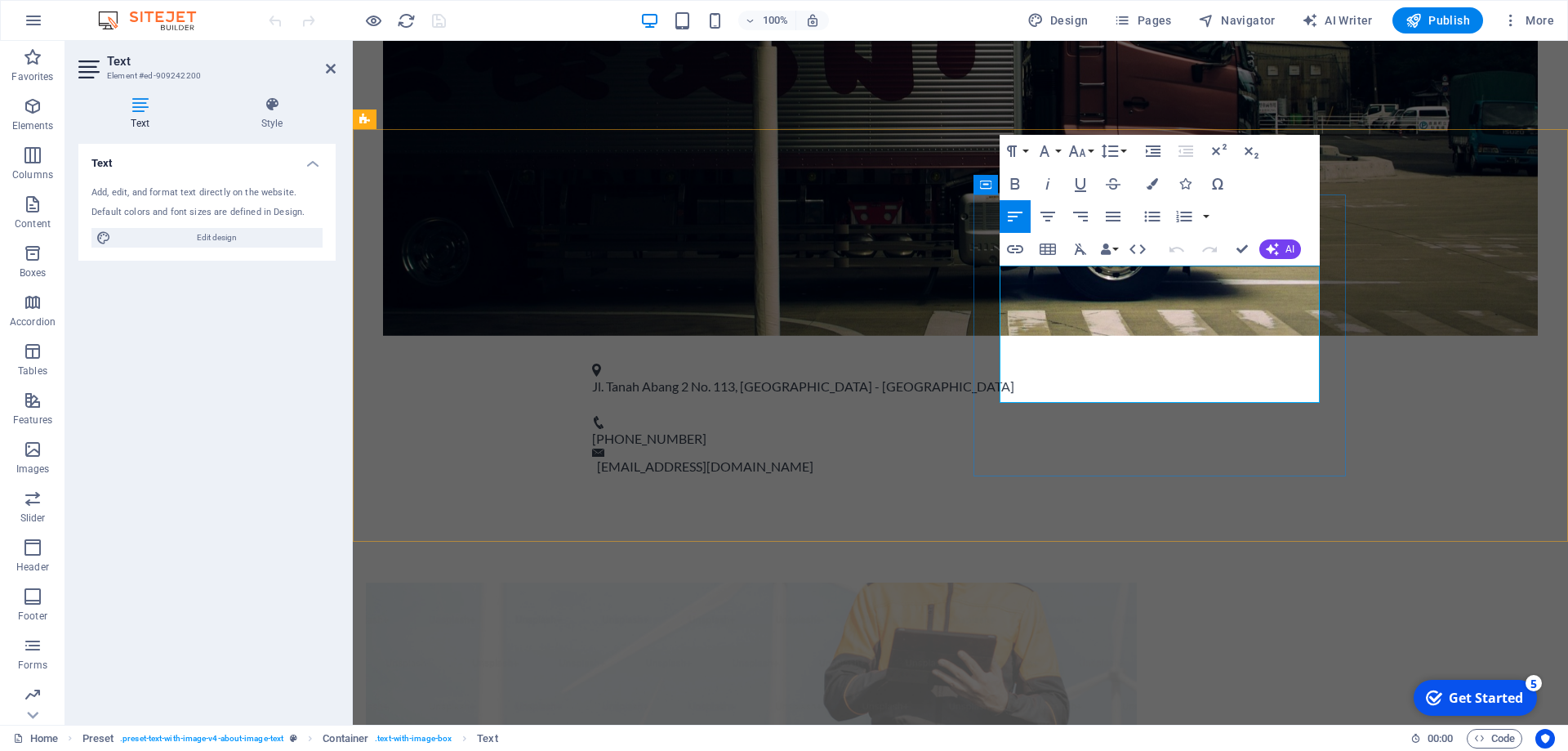
drag, startPoint x: 1236, startPoint y: 392, endPoint x: 1001, endPoint y: 279, distance: 260.8
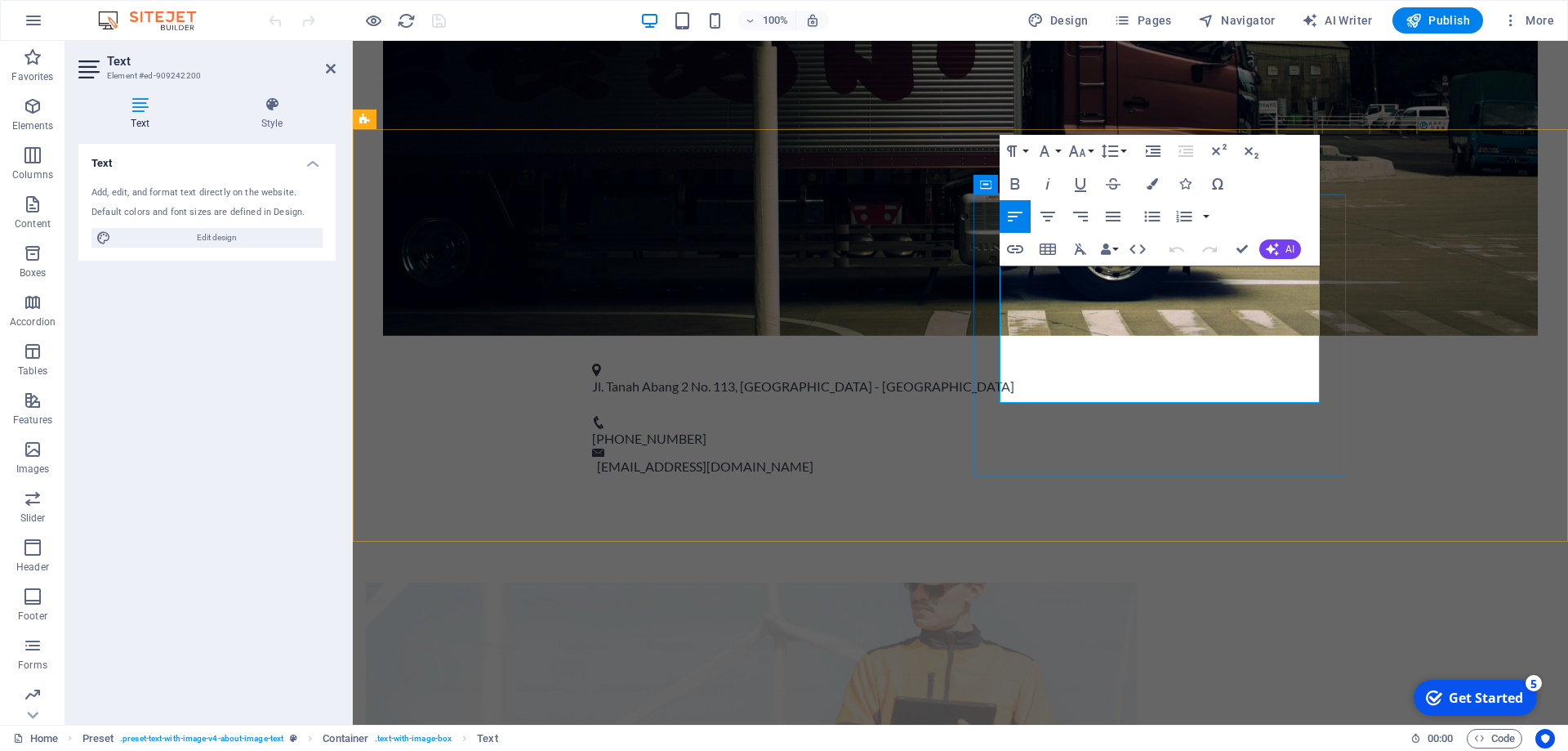
copy p "At Binakarya Sejatigroup, we specialize in providing top-notch logistics, trans…"
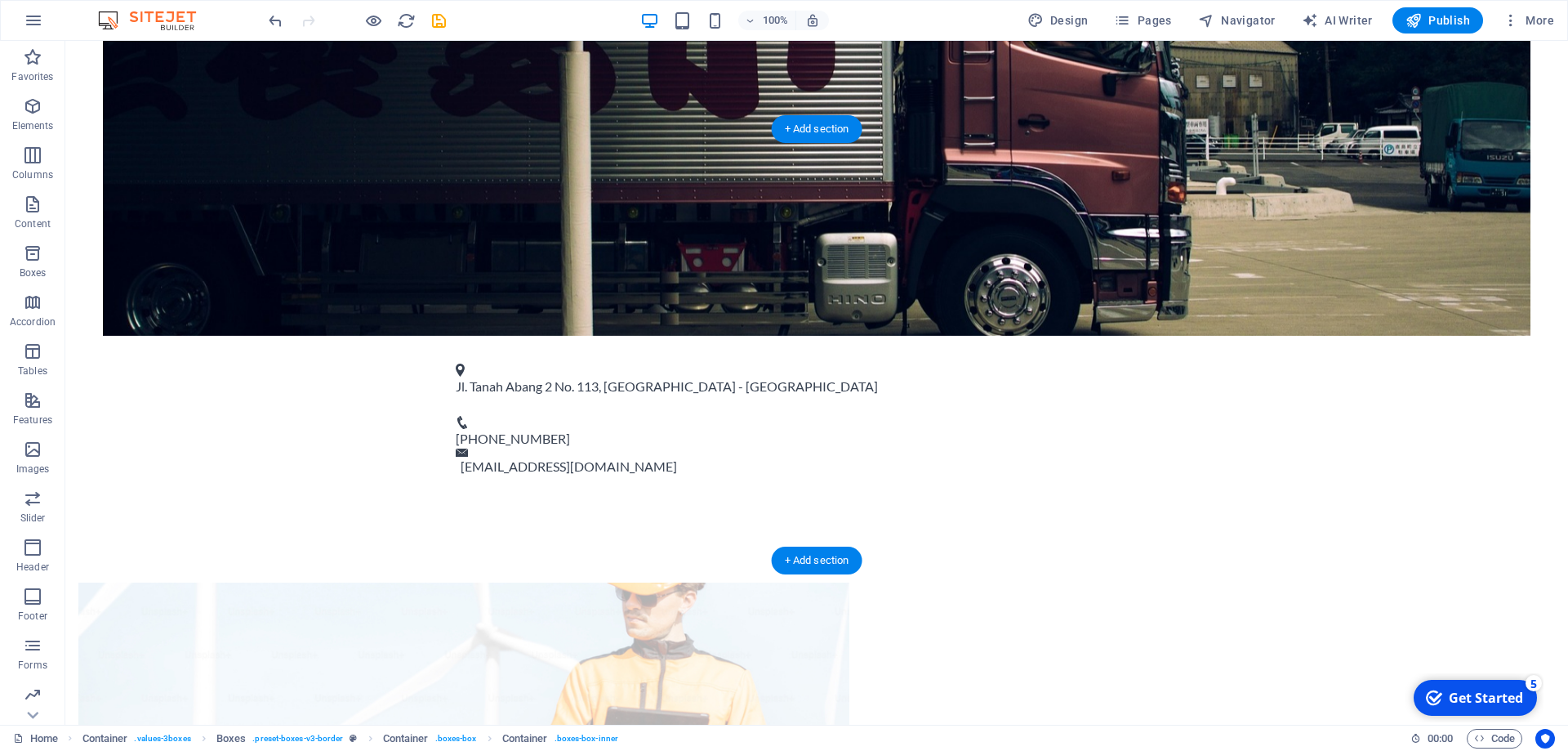
click at [583, 583] on figure at bounding box center [464, 733] width 772 height 301
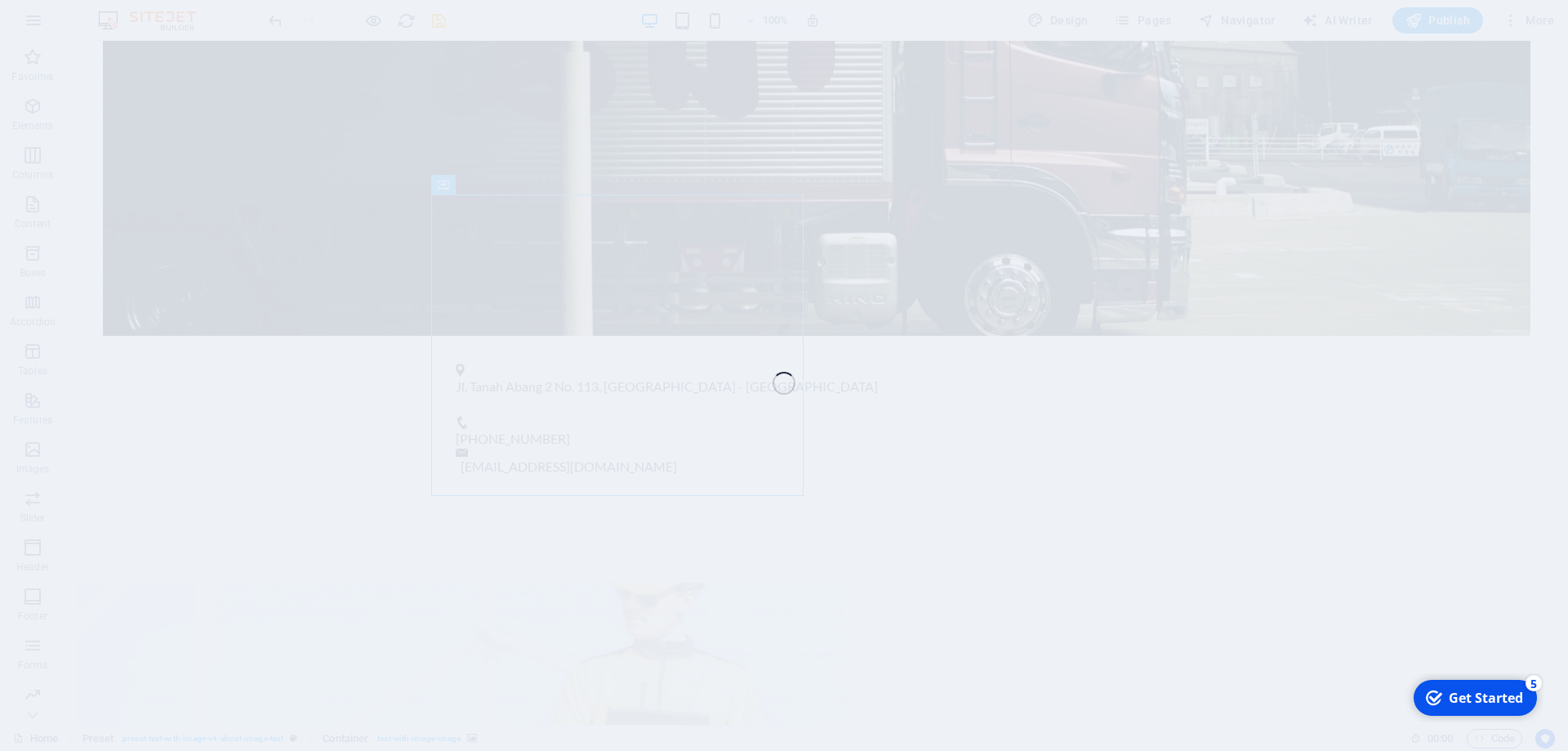
click at [594, 383] on div "Favorites Elements Columns Content Boxes Accordion Tables Features Images Slide…" at bounding box center [784, 383] width 1568 height 684
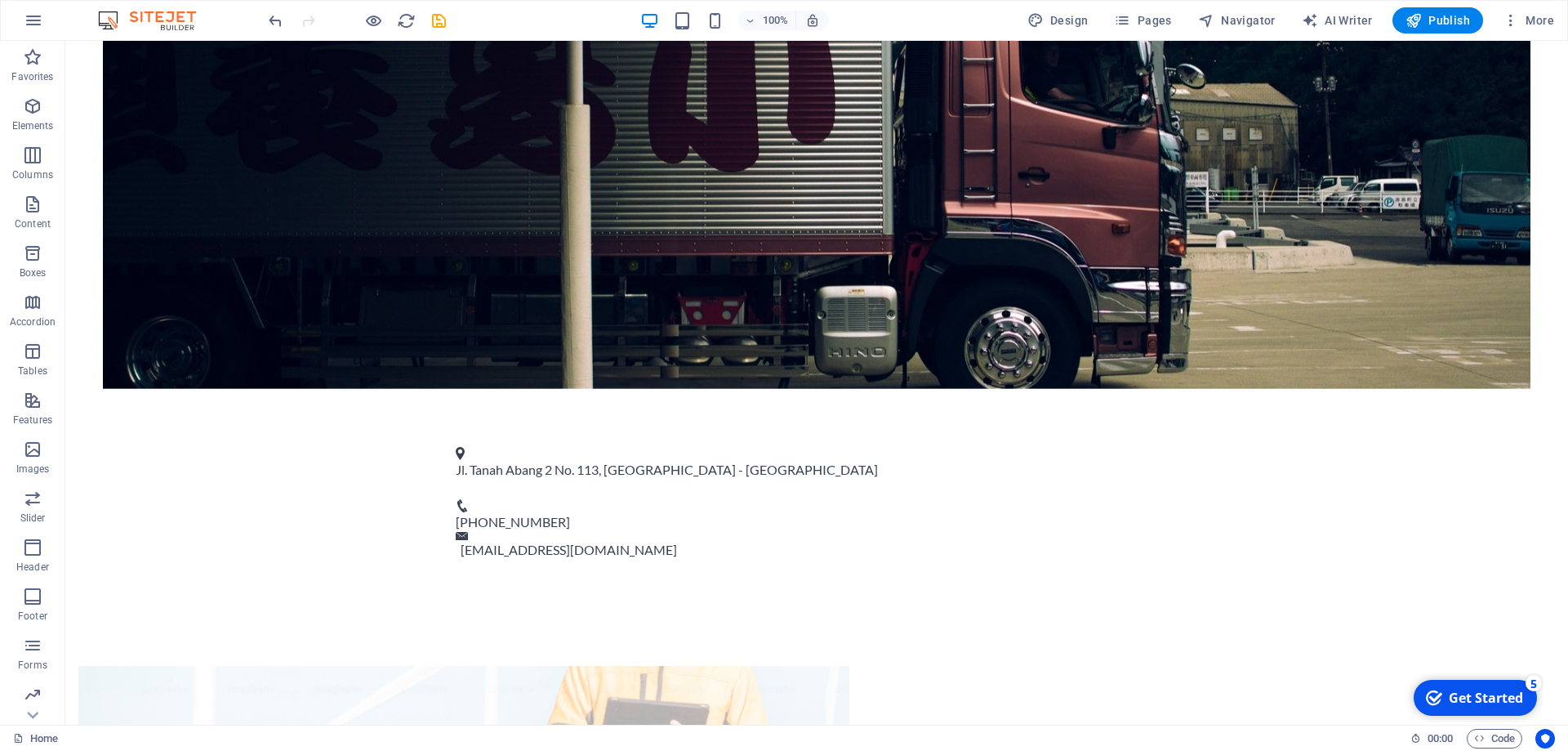
scroll to position [580, 0]
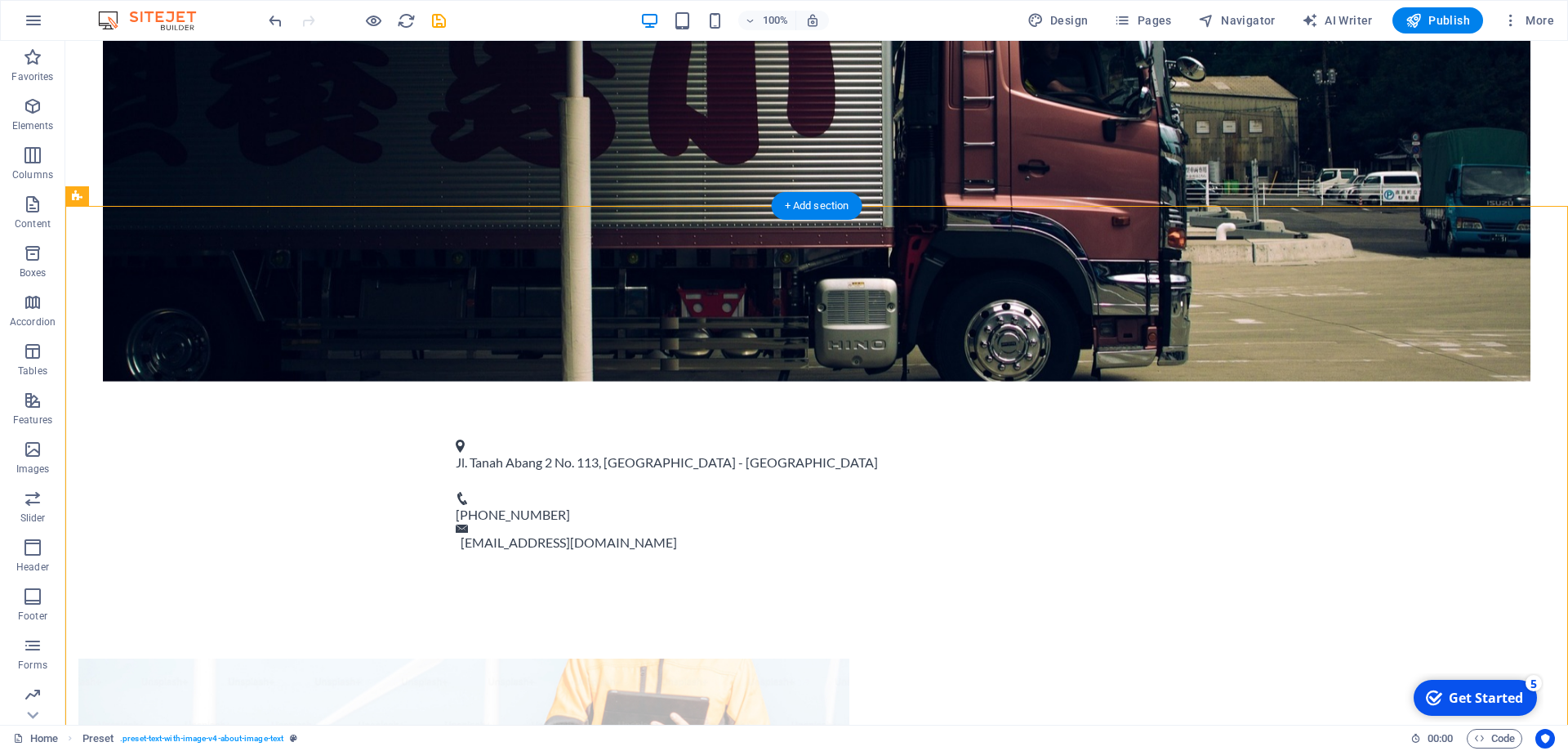
drag, startPoint x: 638, startPoint y: 479, endPoint x: 639, endPoint y: 333, distance: 146.0
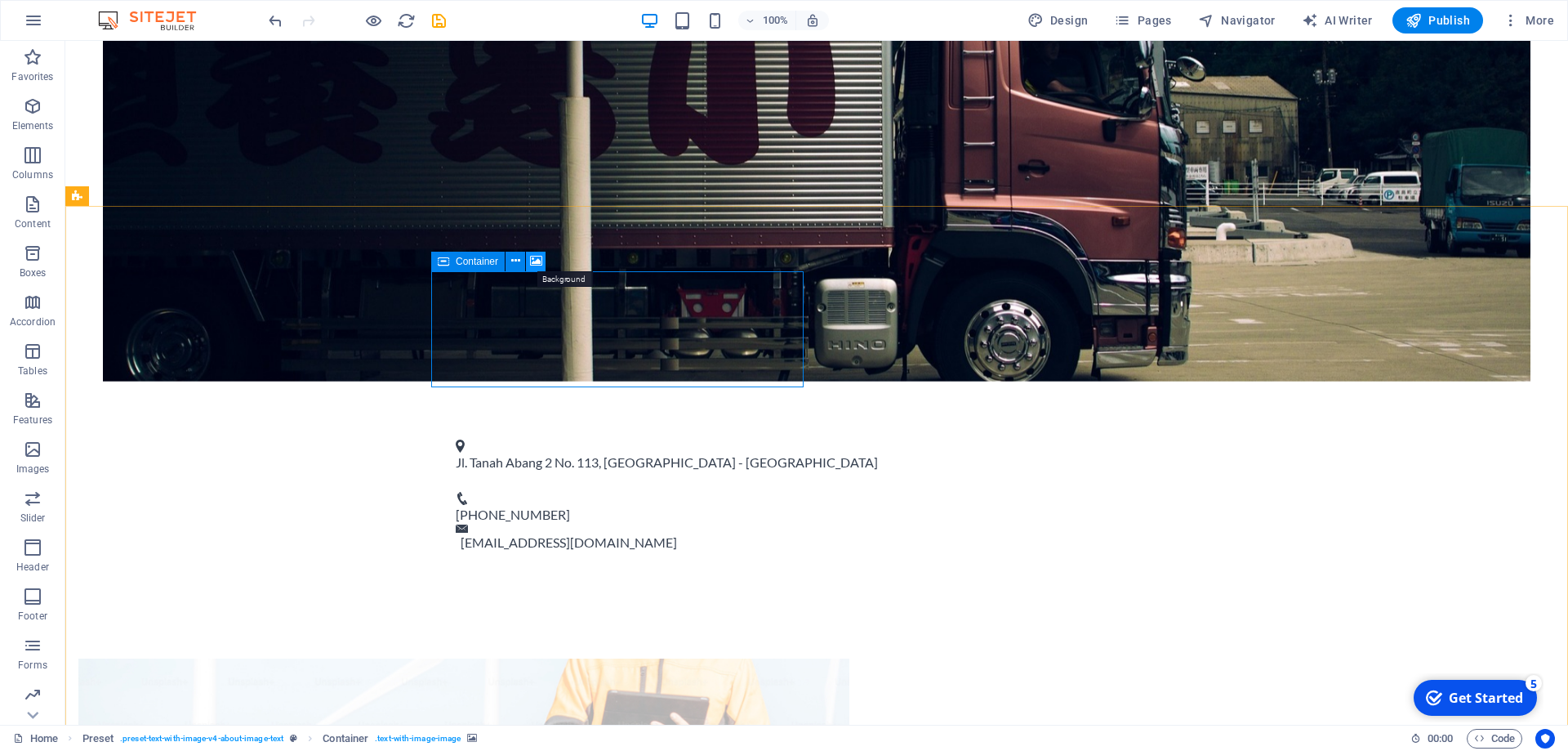
click at [0, 0] on icon at bounding box center [0, 0] width 0 height 0
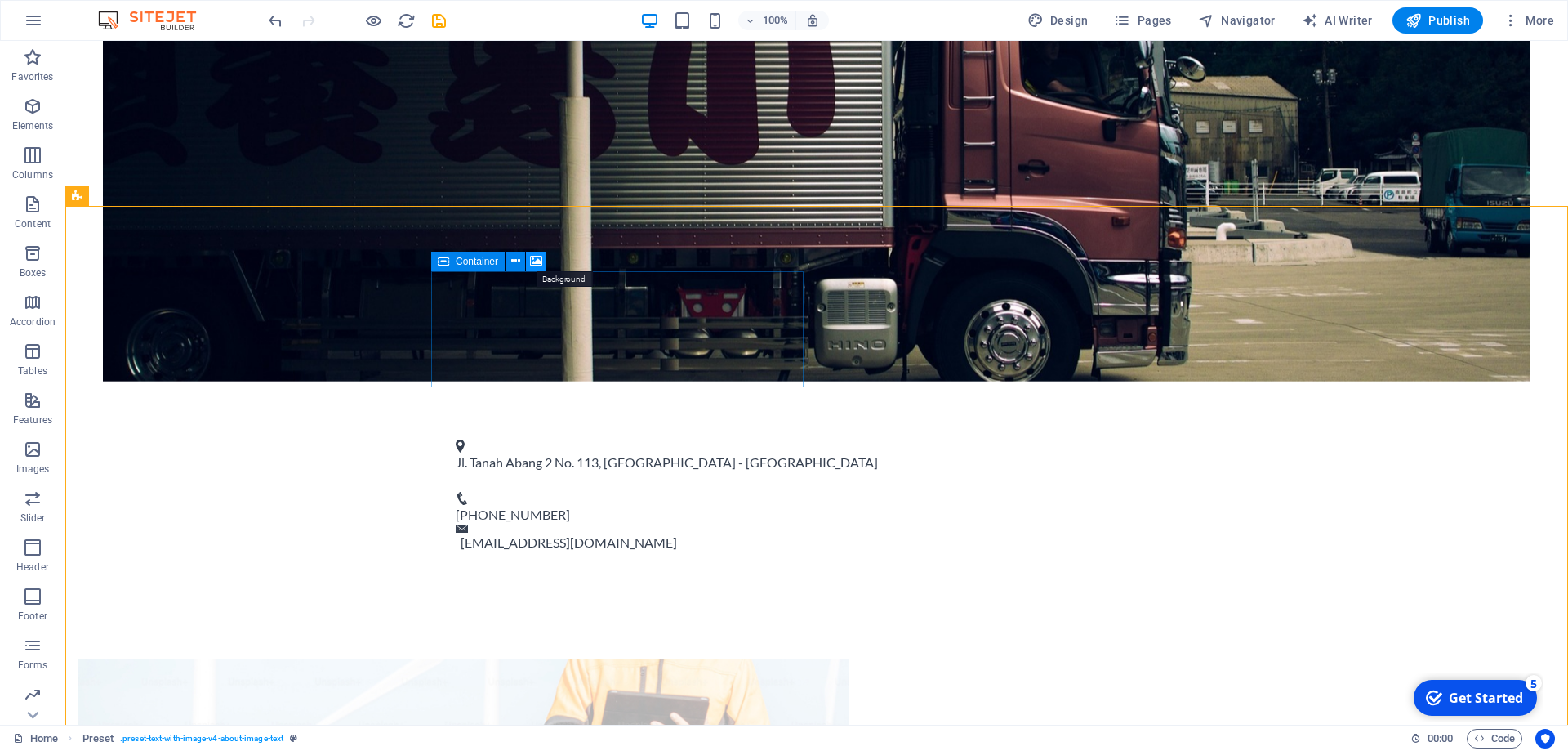
click at [0, 0] on icon at bounding box center [0, 0] width 0 height 0
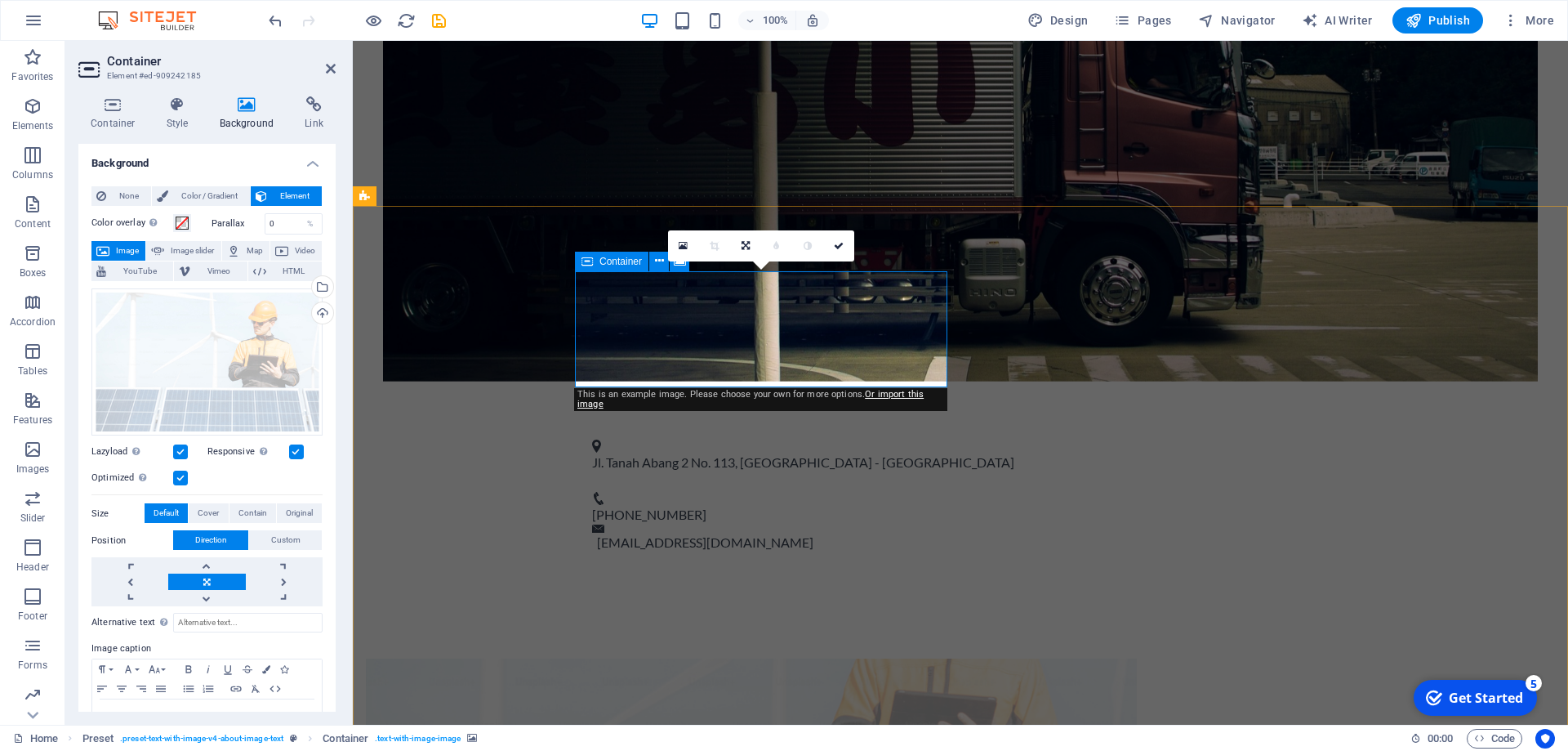
click at [885, 397] on link "Or import this image" at bounding box center [751, 399] width 347 height 20
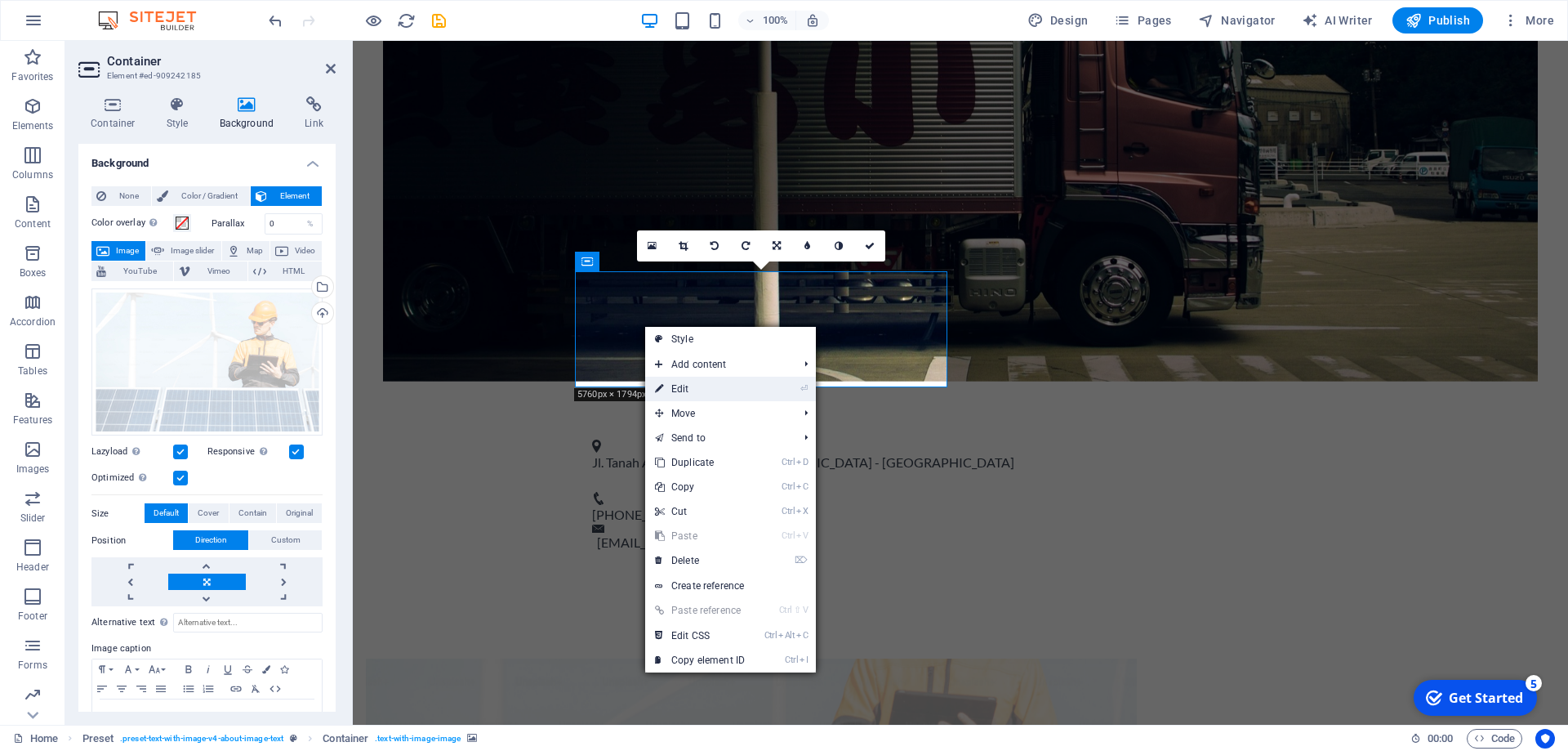
click at [675, 384] on link "⏎ Edit" at bounding box center [701, 389] width 110 height 25
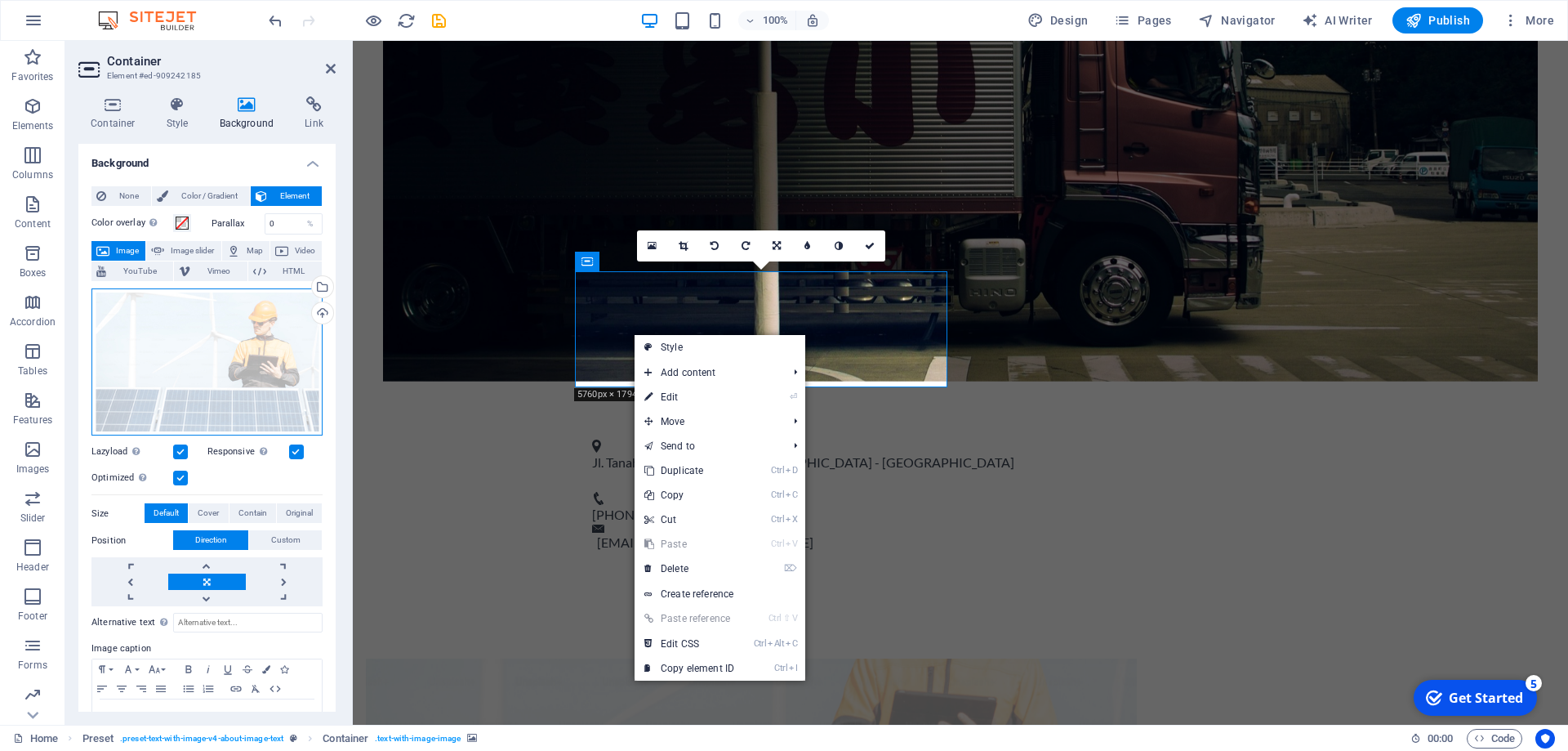
click at [217, 374] on div "Drag files here, click to choose files or select files from Files or our free s…" at bounding box center [207, 363] width 231 height 148
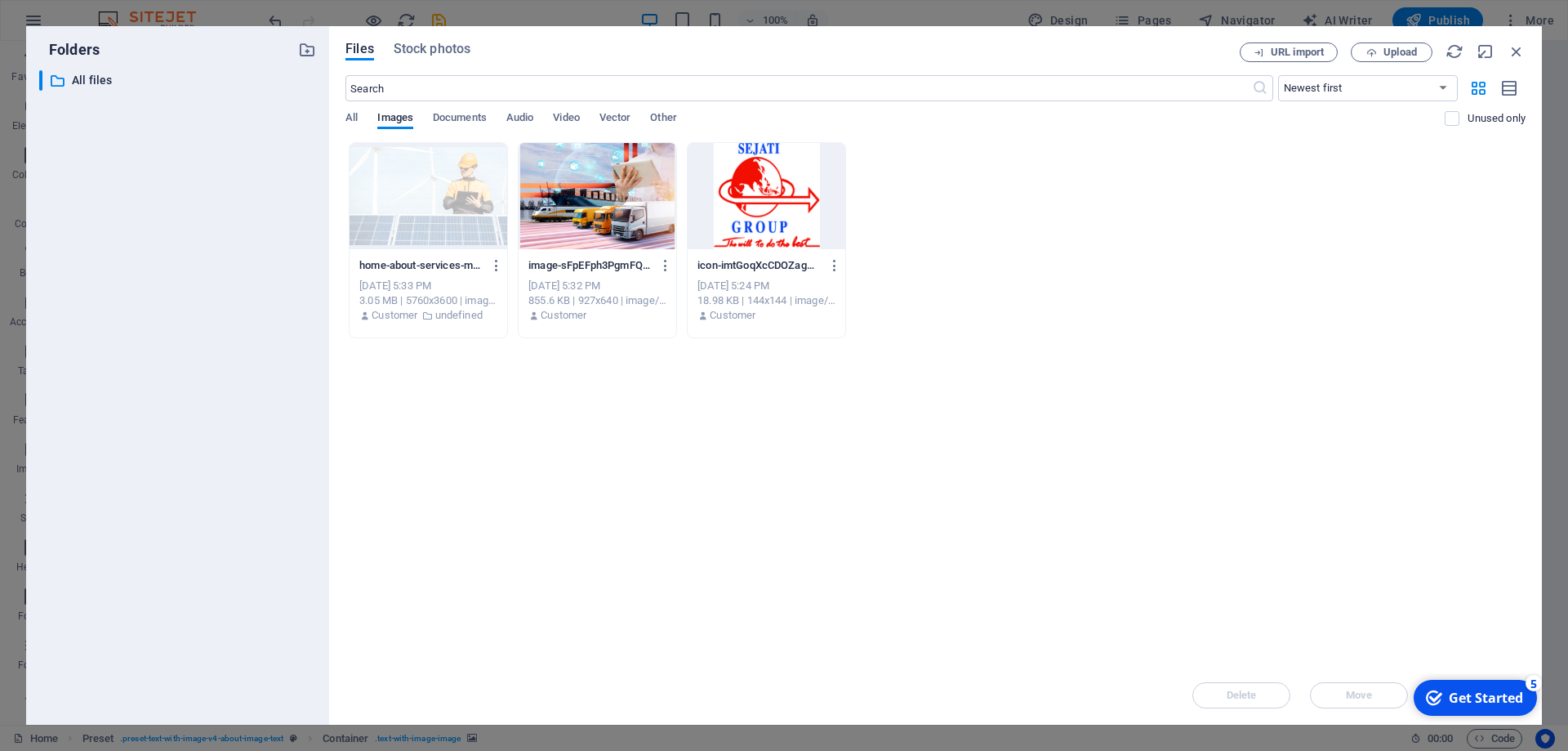
click at [593, 196] on div at bounding box center [598, 196] width 158 height 106
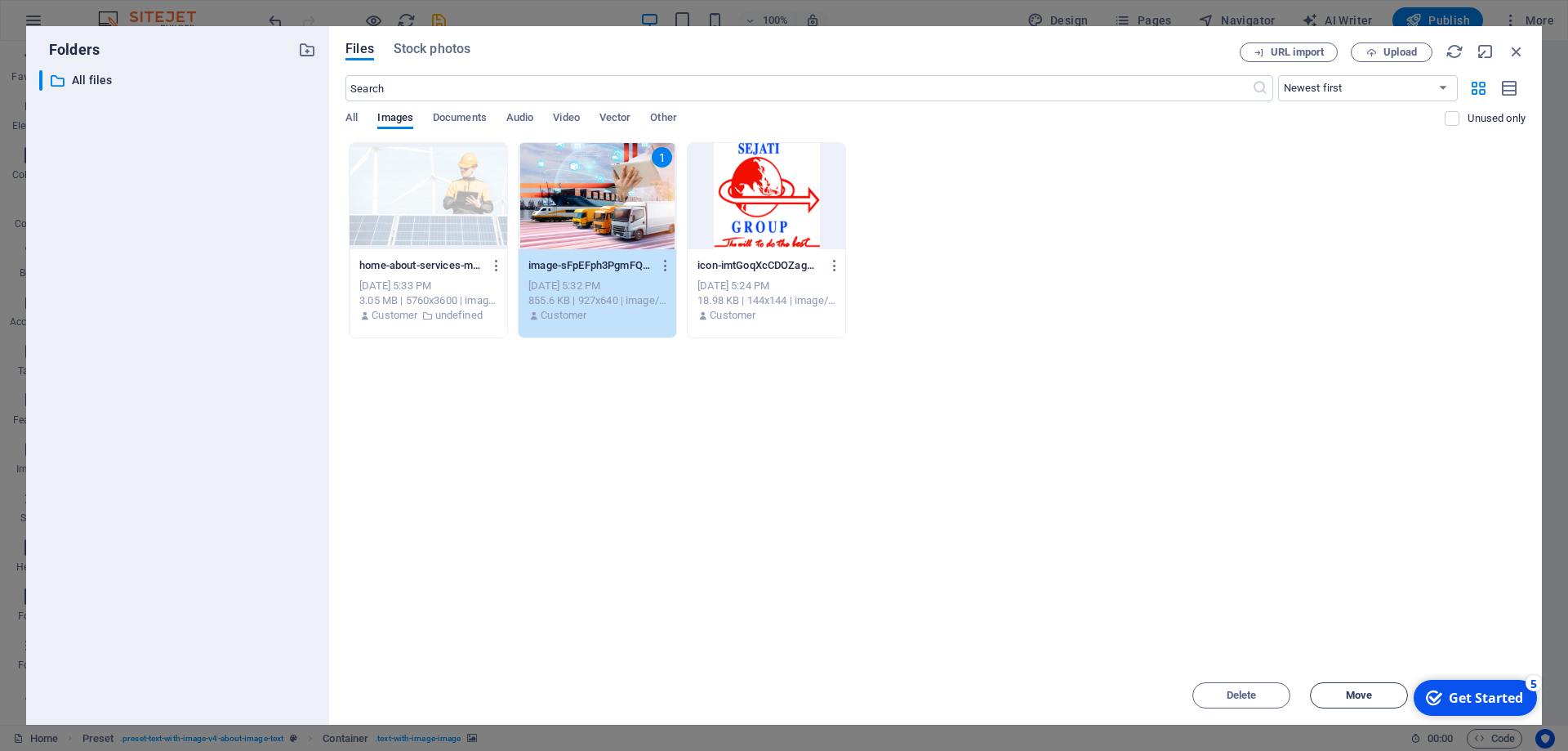
click at [1343, 700] on button "Move" at bounding box center [1359, 695] width 98 height 26
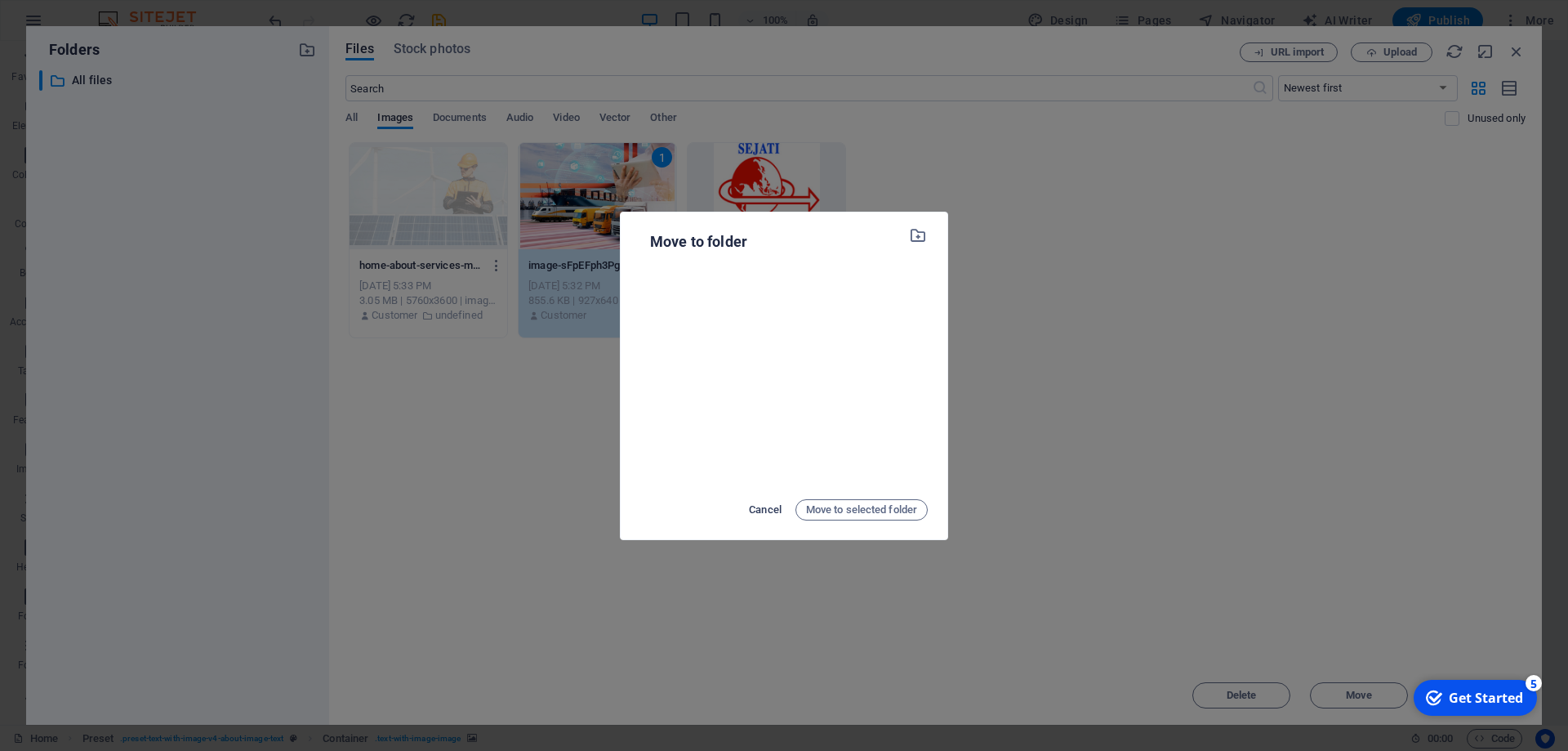
click at [765, 506] on span "Cancel" at bounding box center [766, 510] width 33 height 20
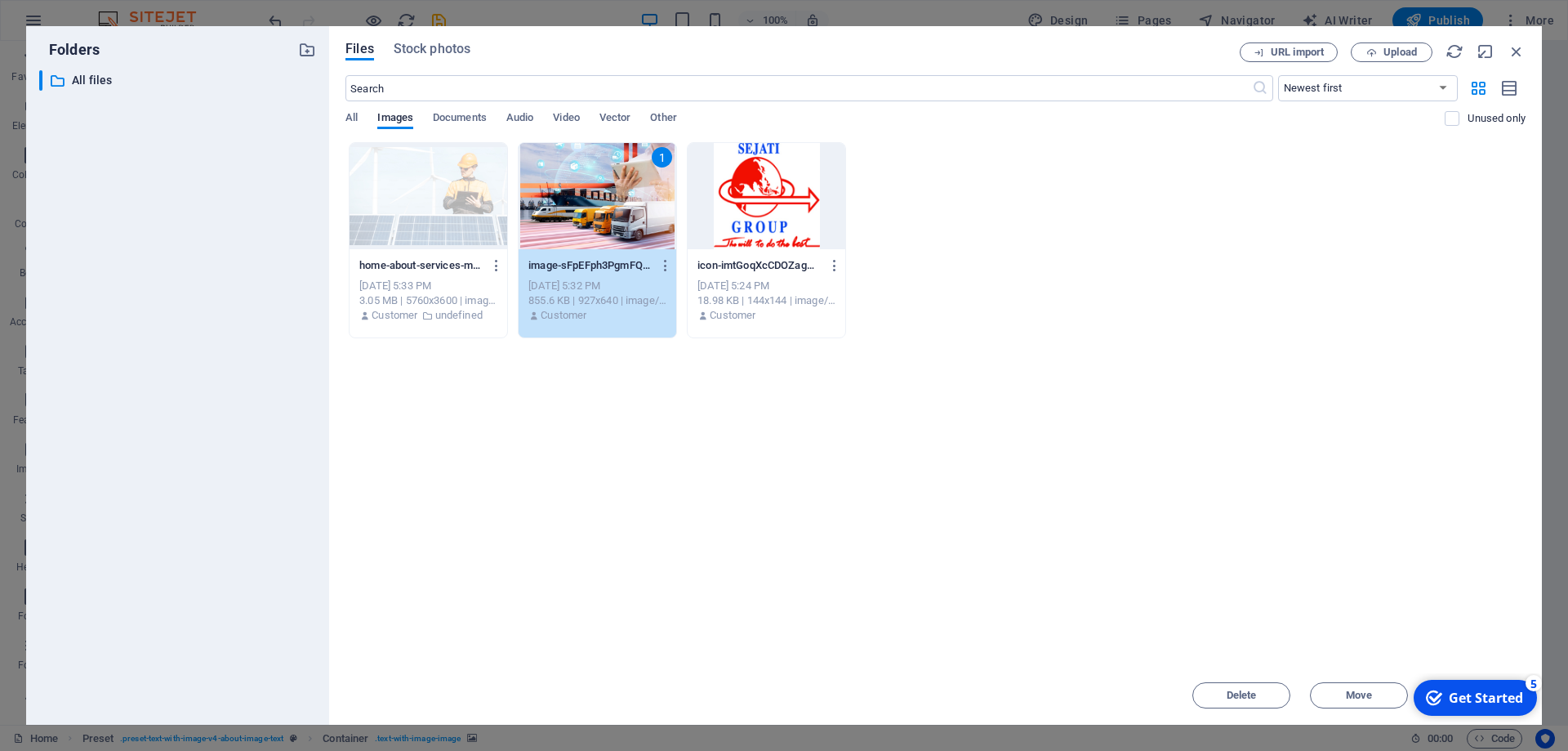
click at [625, 232] on div "1" at bounding box center [598, 196] width 158 height 106
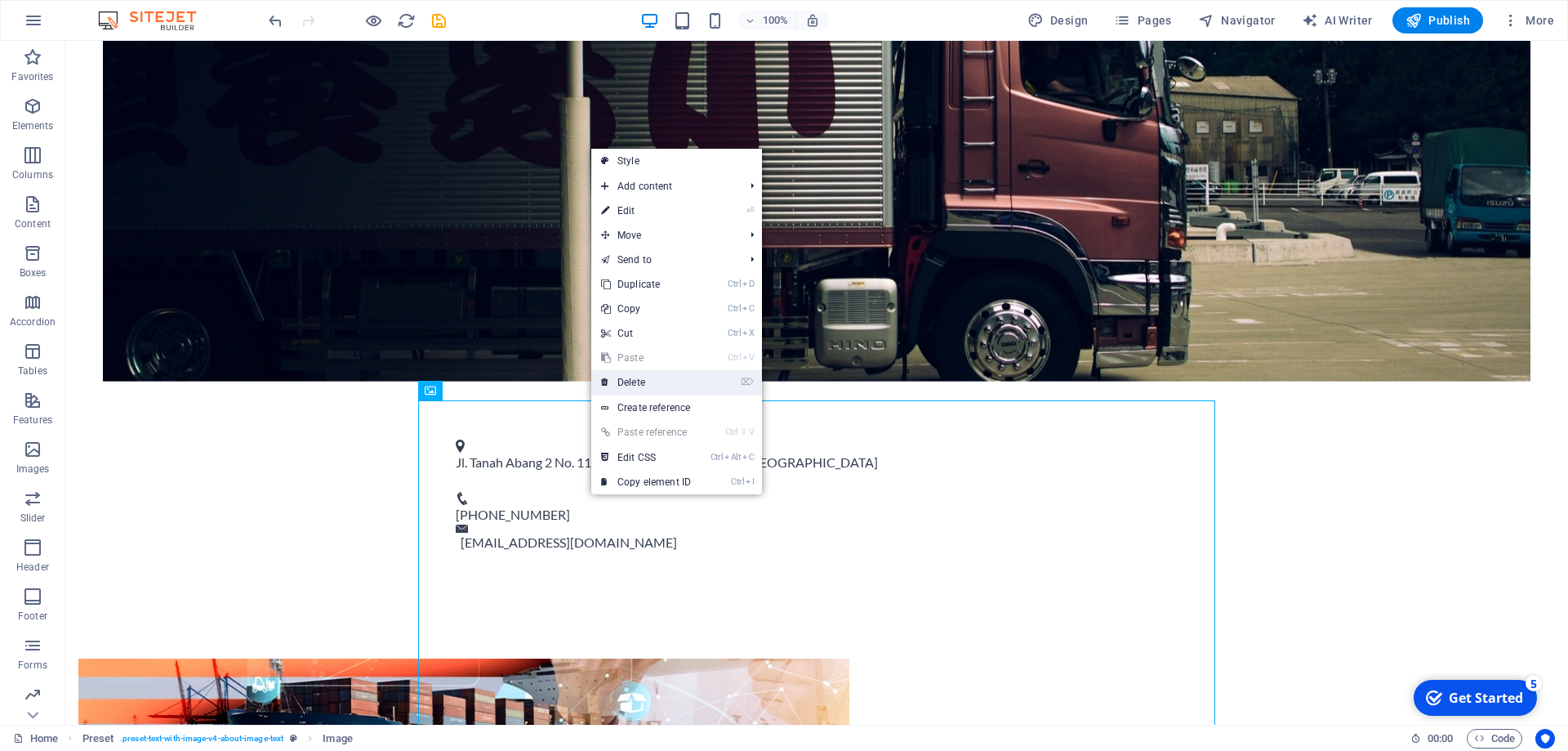
click at [655, 379] on link "⌦ Delete" at bounding box center [647, 382] width 110 height 25
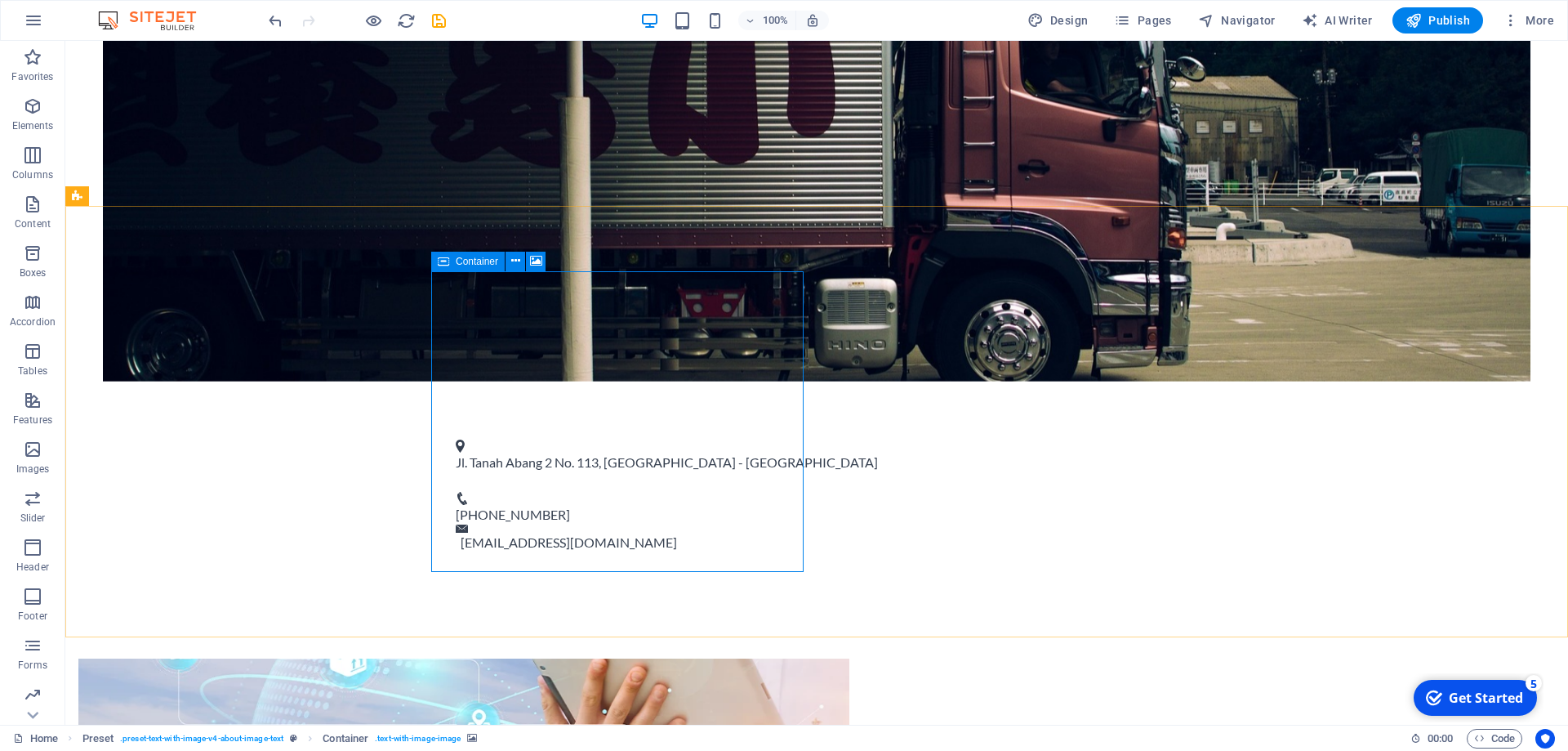
click at [445, 266] on icon at bounding box center [443, 262] width 11 height 20
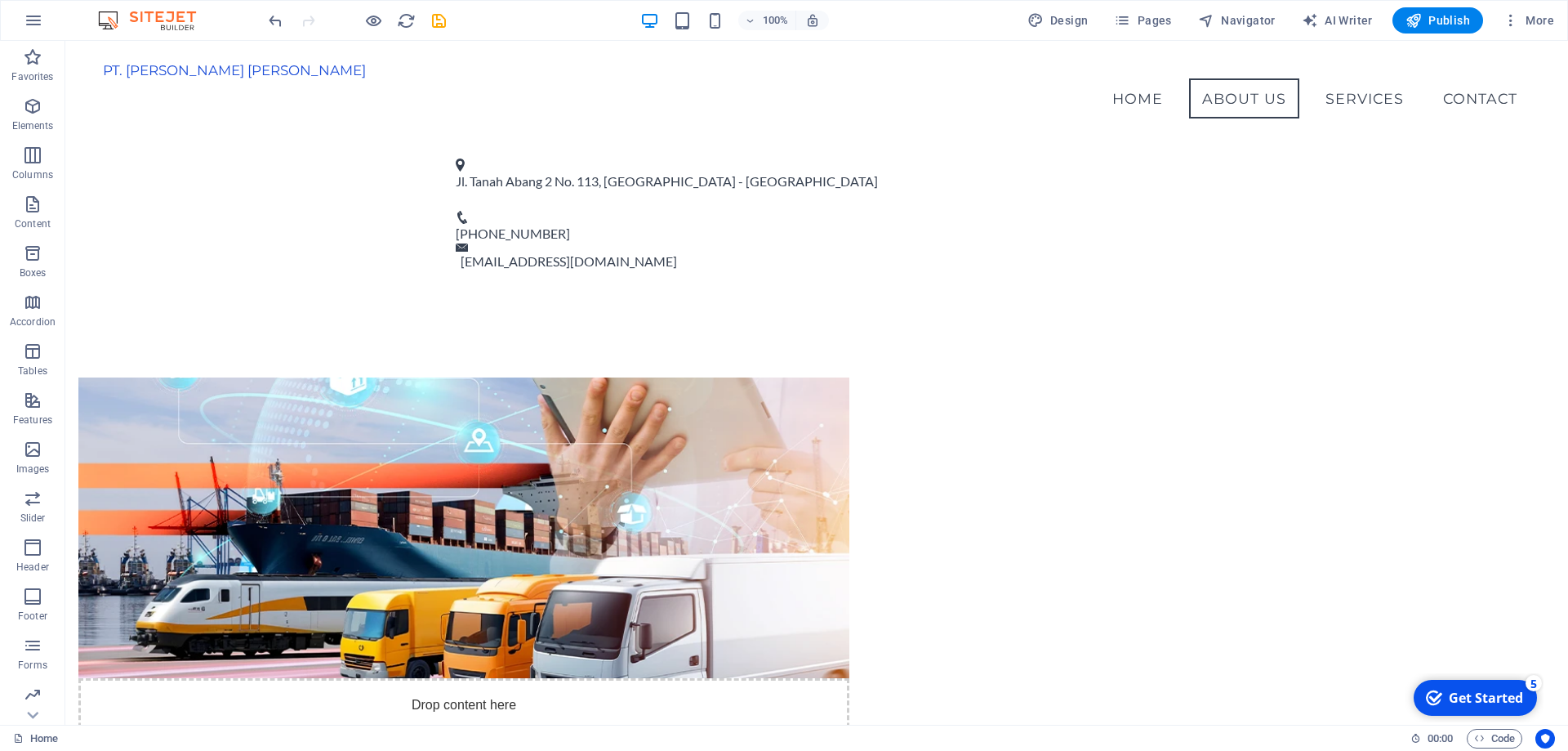
scroll to position [838, 0]
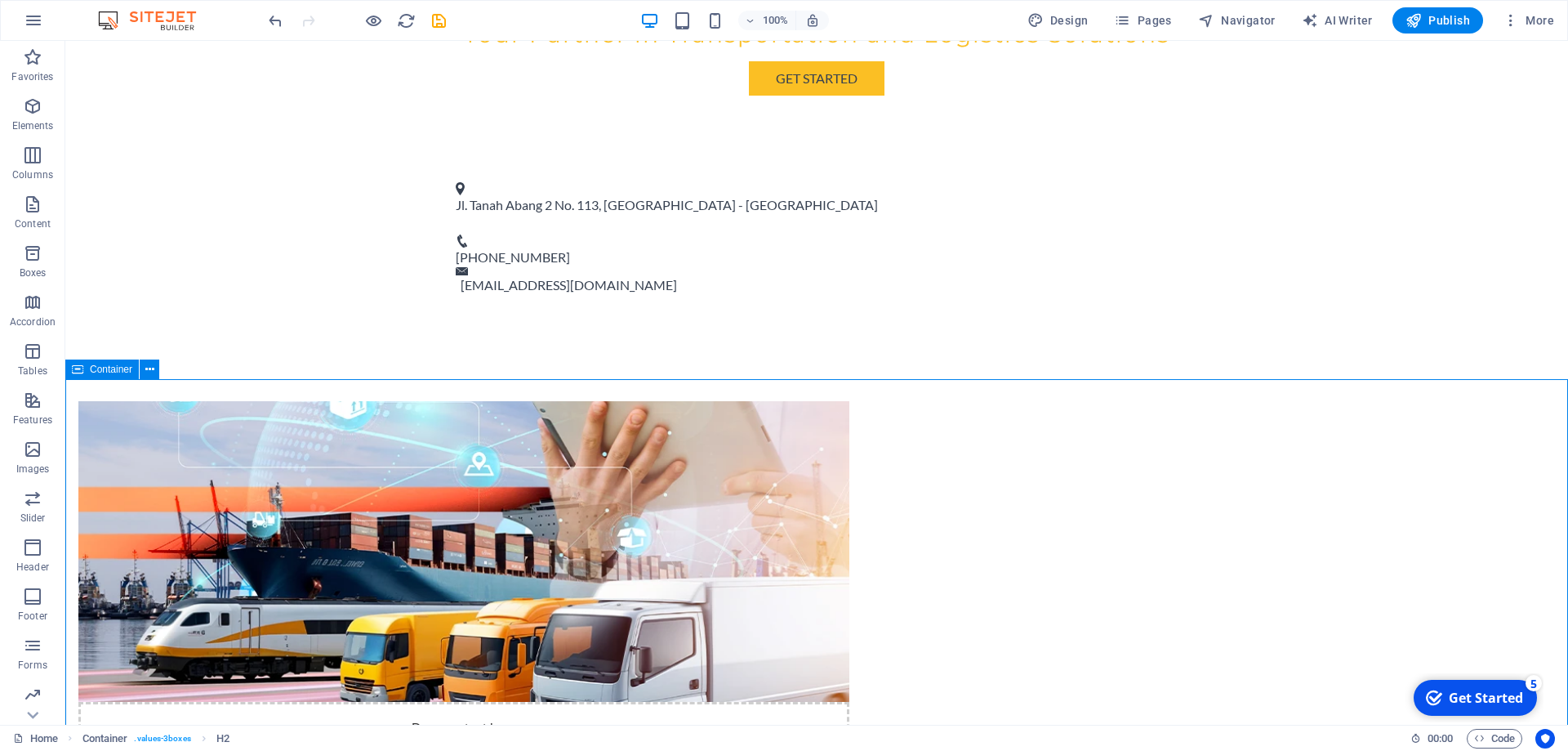
drag, startPoint x: 756, startPoint y: 380, endPoint x: 773, endPoint y: 478, distance: 99.5
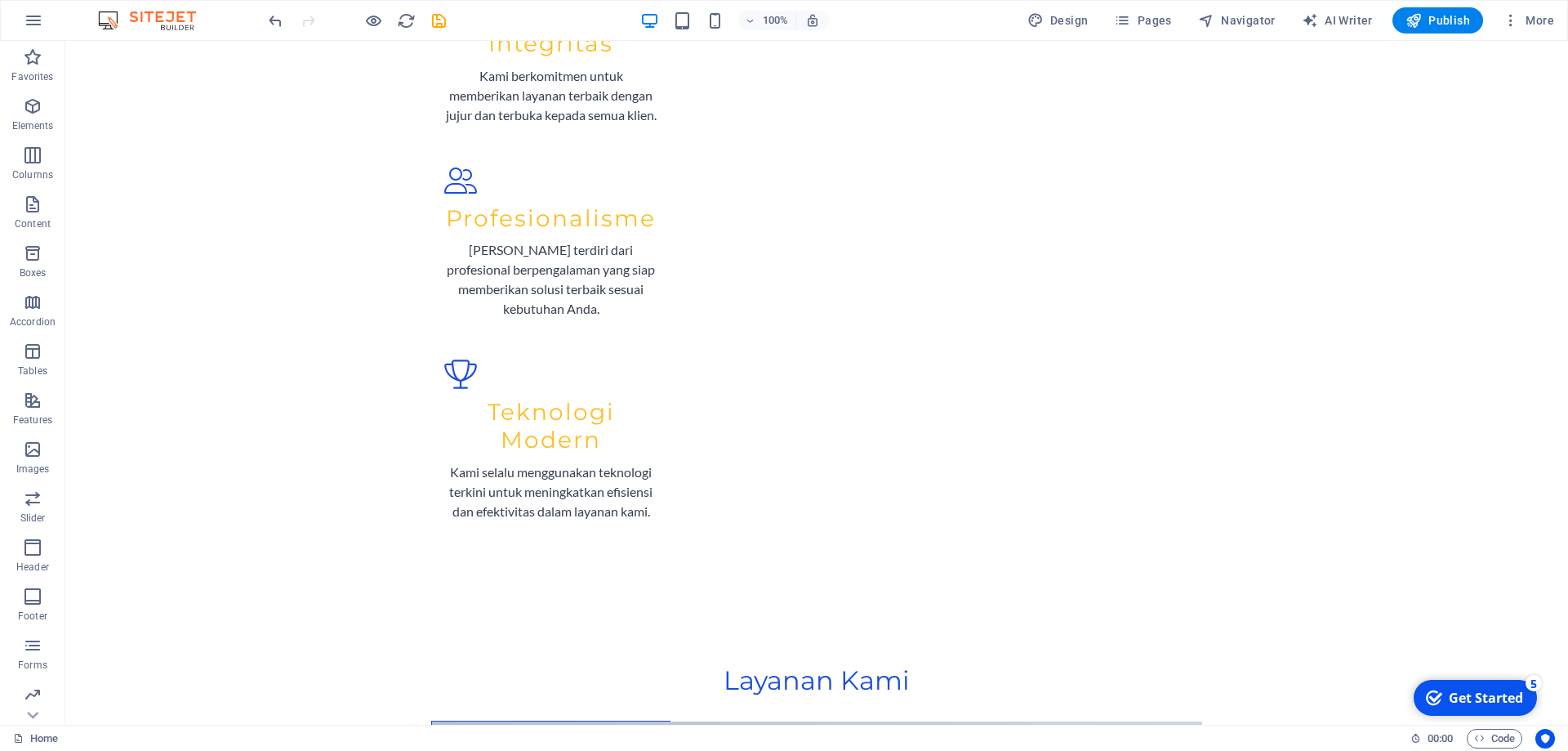
scroll to position [2150, 0]
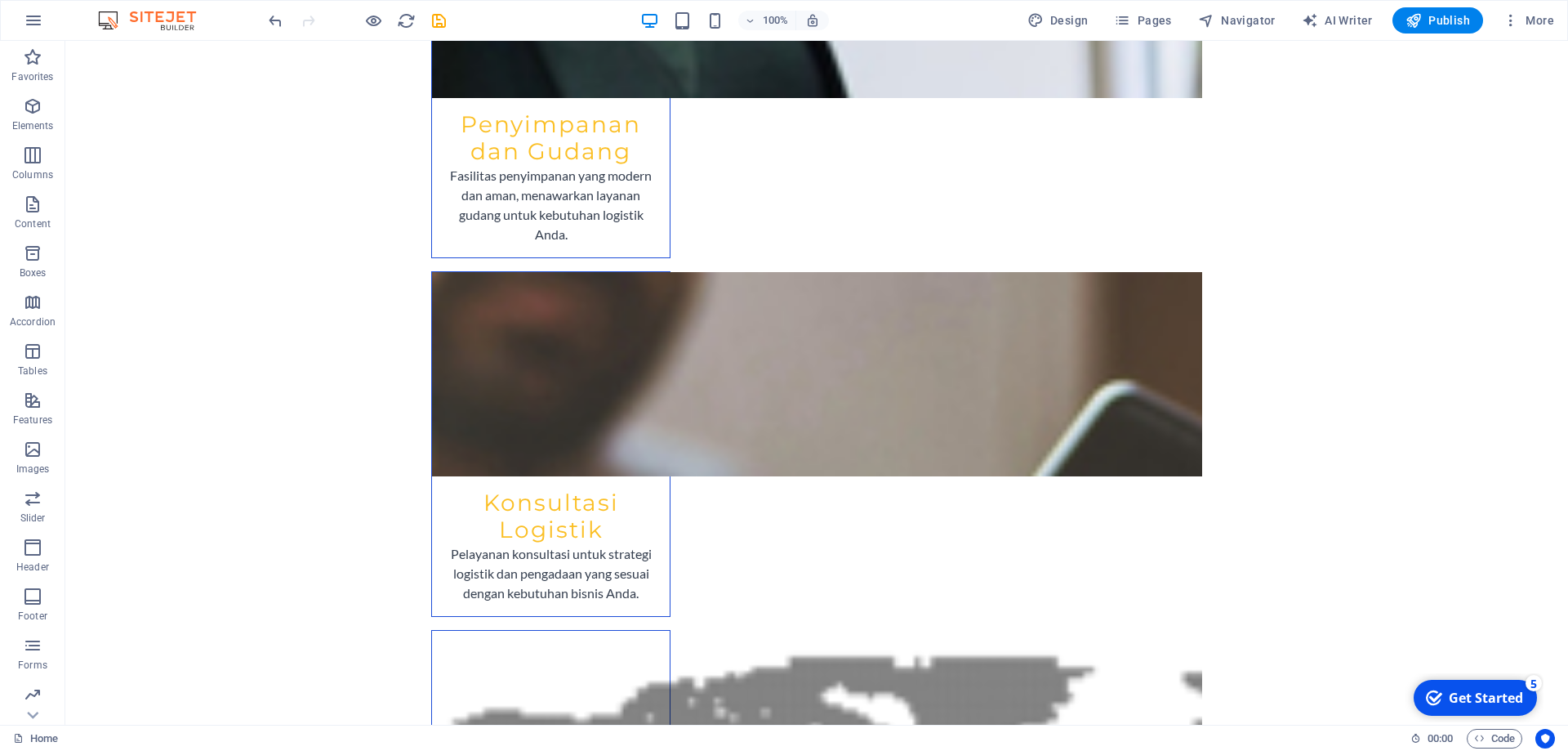
scroll to position [4691, 0]
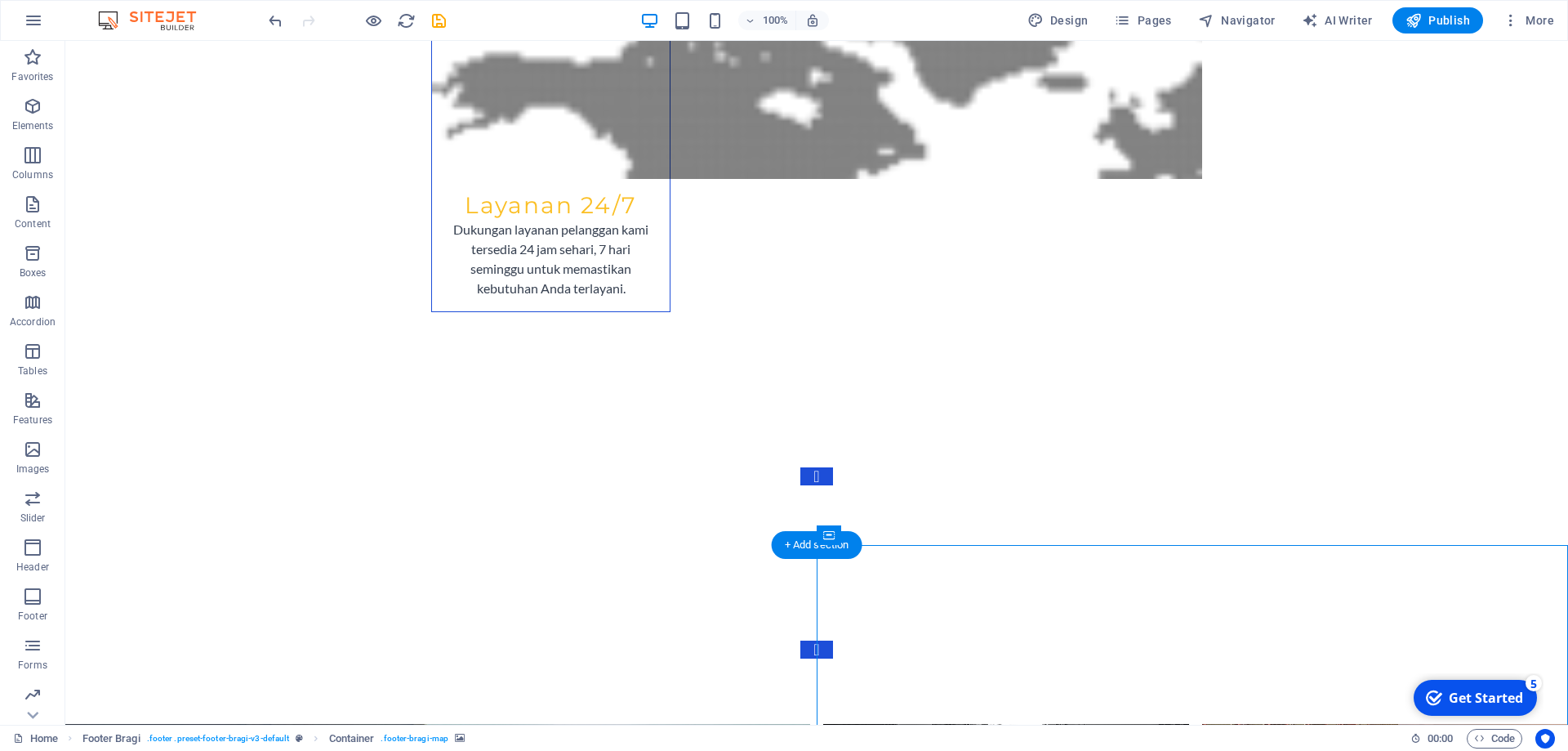
click at [897, 538] on icon at bounding box center [900, 535] width 9 height 17
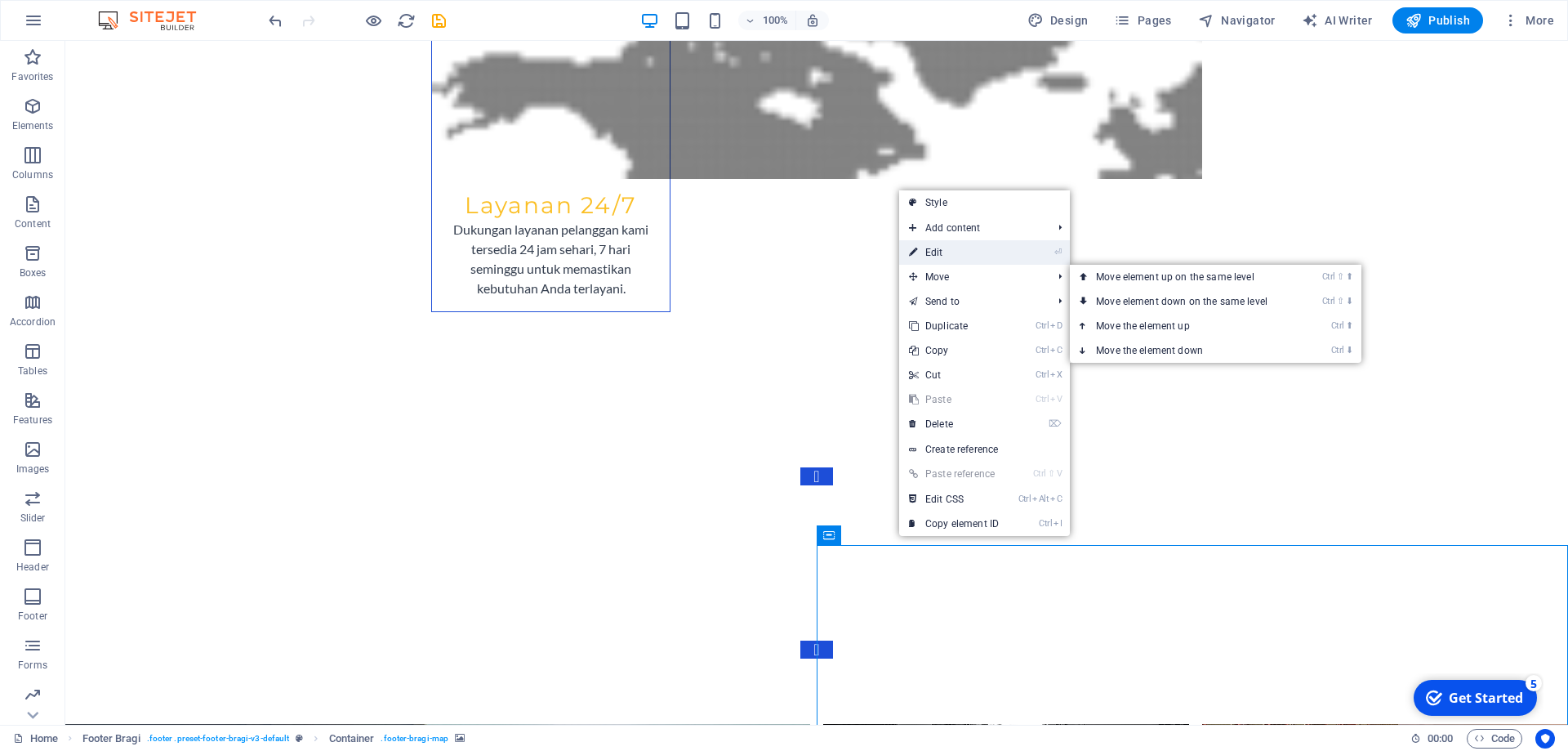
click at [963, 250] on link "⏎ Edit" at bounding box center [954, 252] width 110 height 25
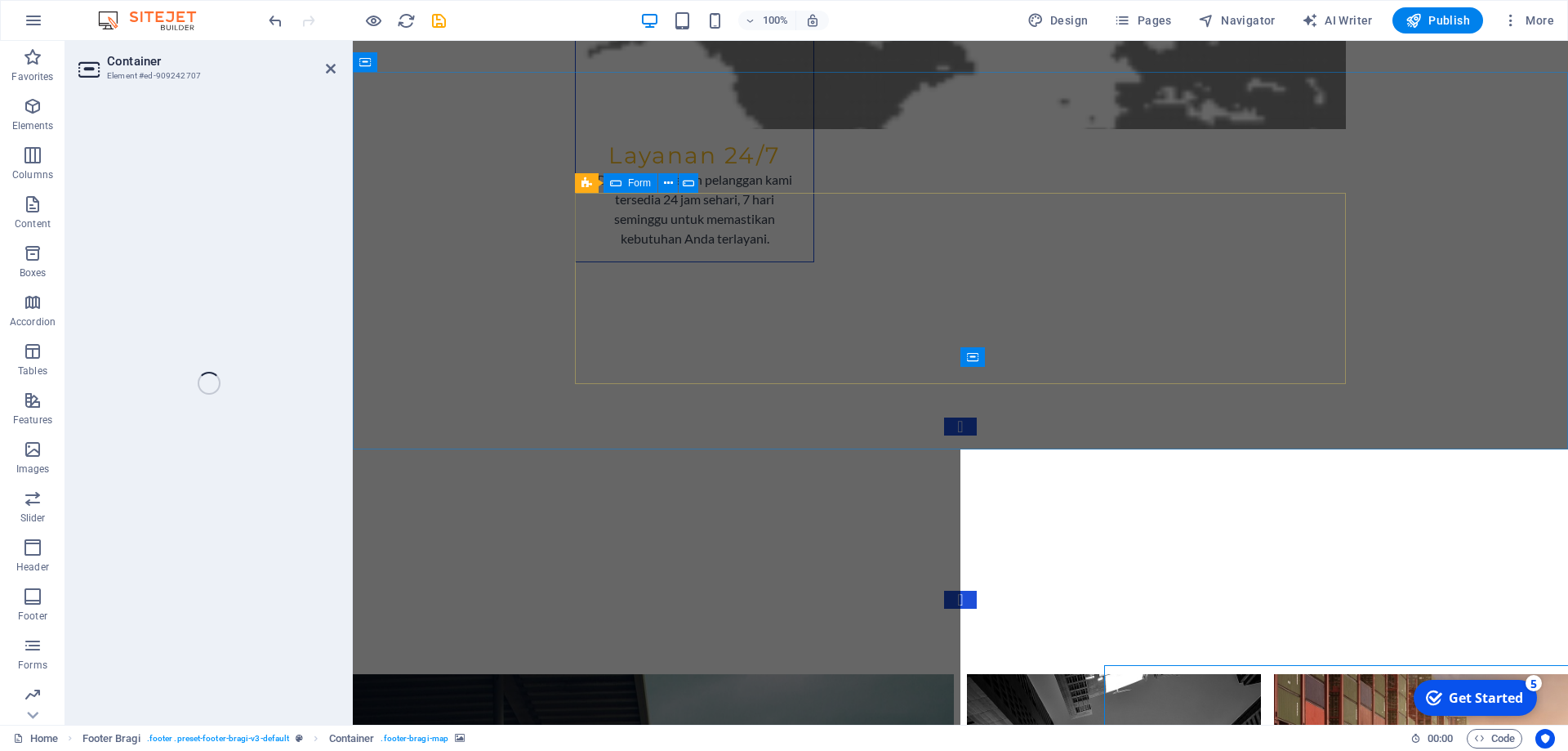
scroll to position [4572, 0]
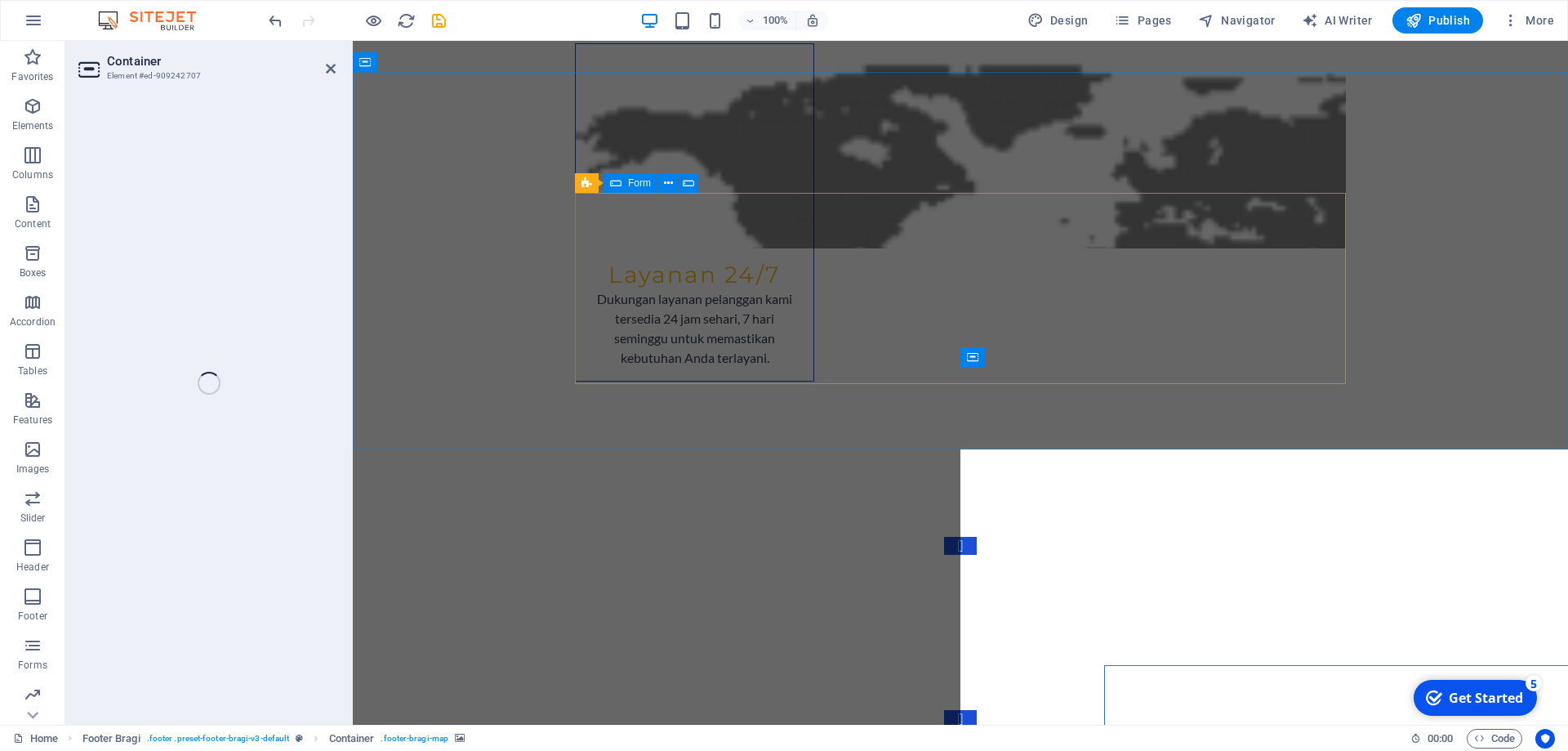
select select "px"
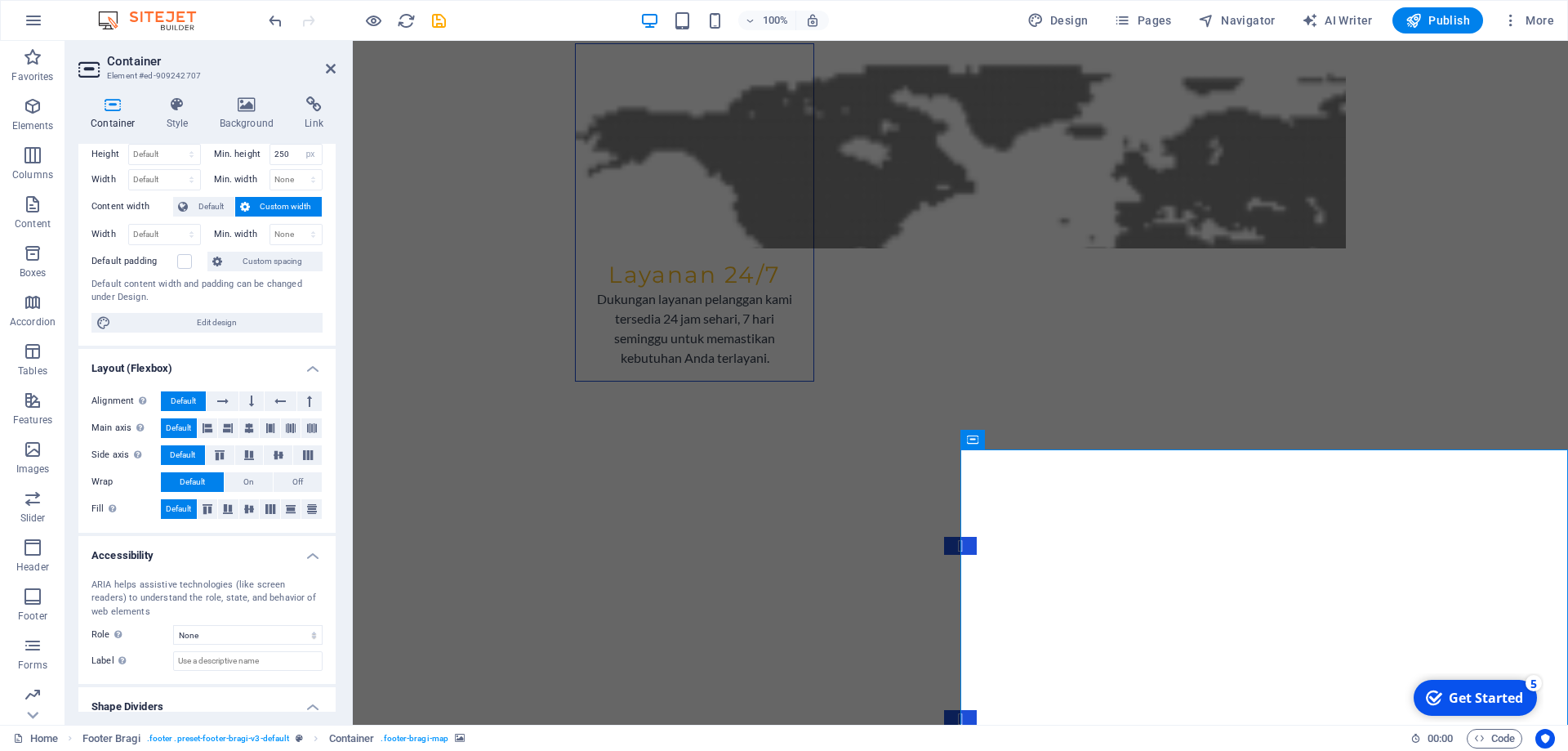
scroll to position [0, 0]
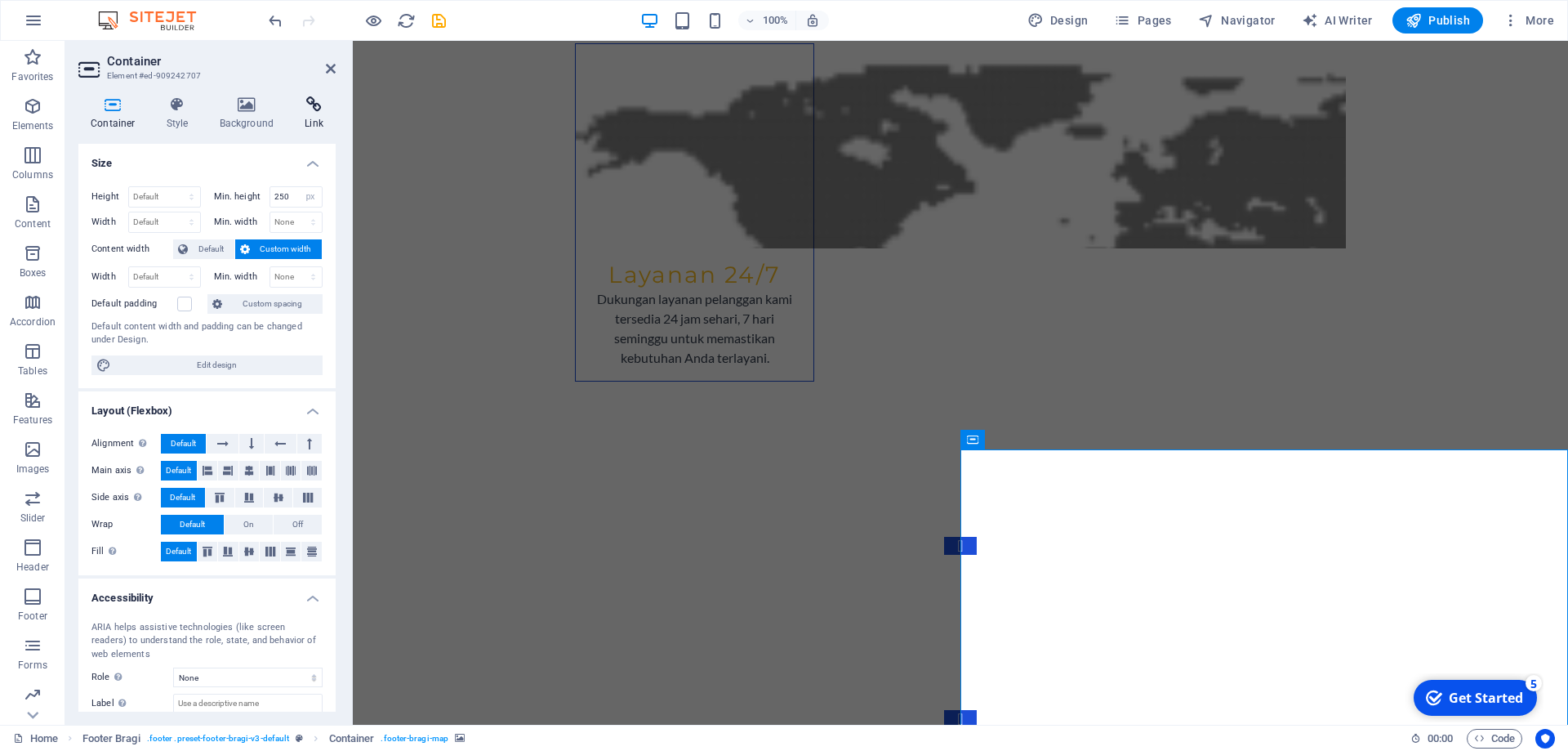
click at [297, 111] on icon at bounding box center [314, 104] width 43 height 16
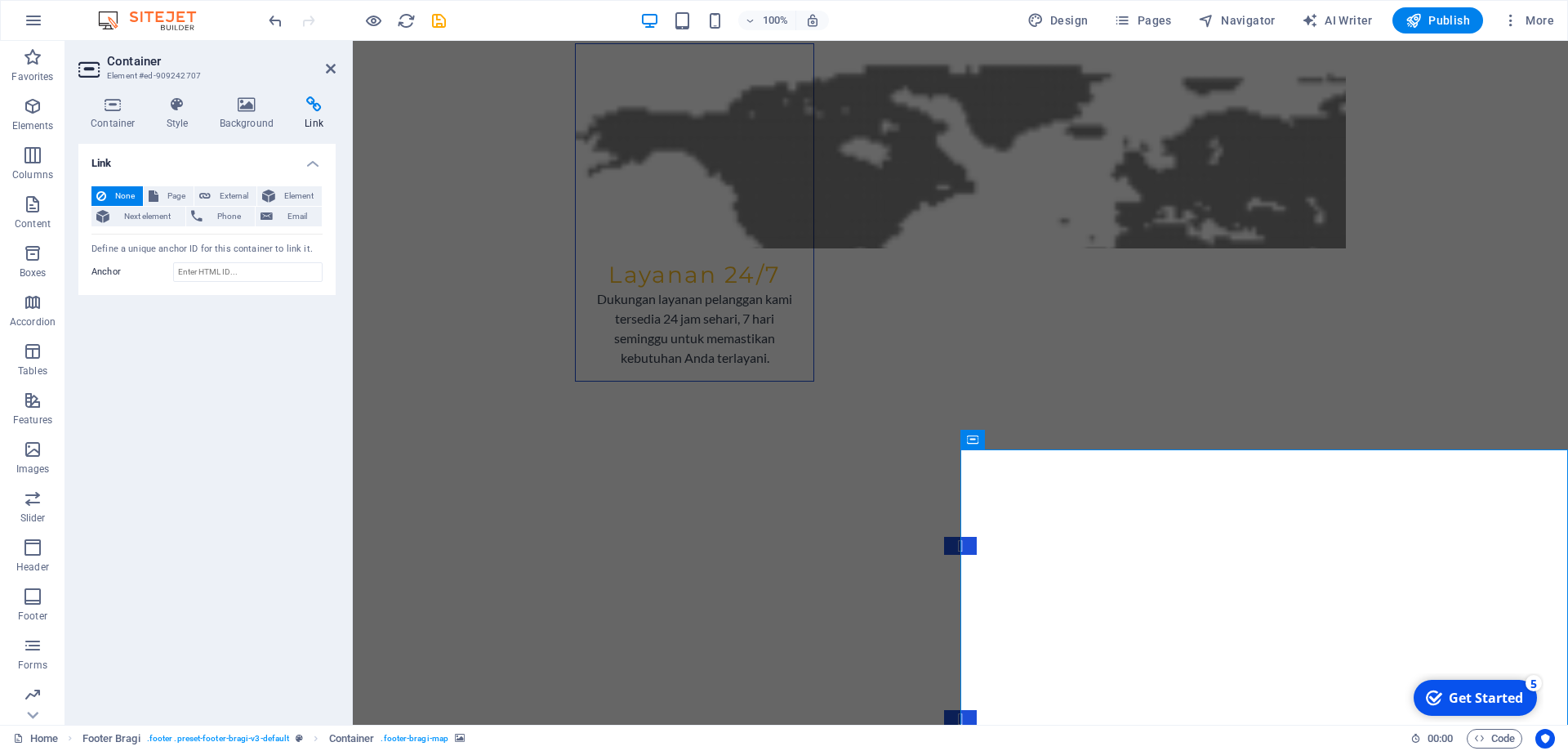
click at [297, 111] on icon at bounding box center [314, 104] width 43 height 16
click at [335, 69] on icon at bounding box center [331, 68] width 10 height 13
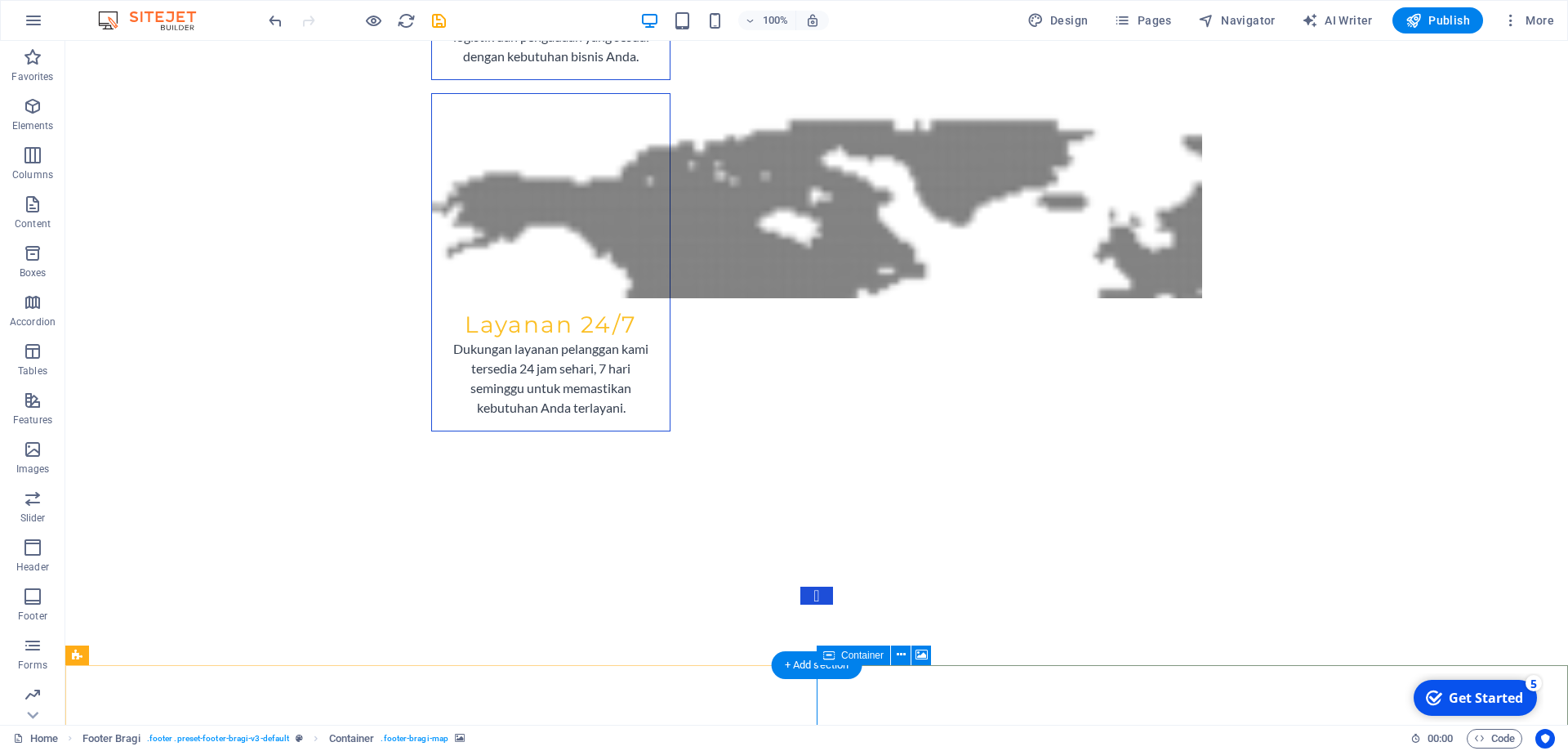
drag, startPoint x: 1565, startPoint y: 624, endPoint x: 1561, endPoint y: 693, distance: 69.1
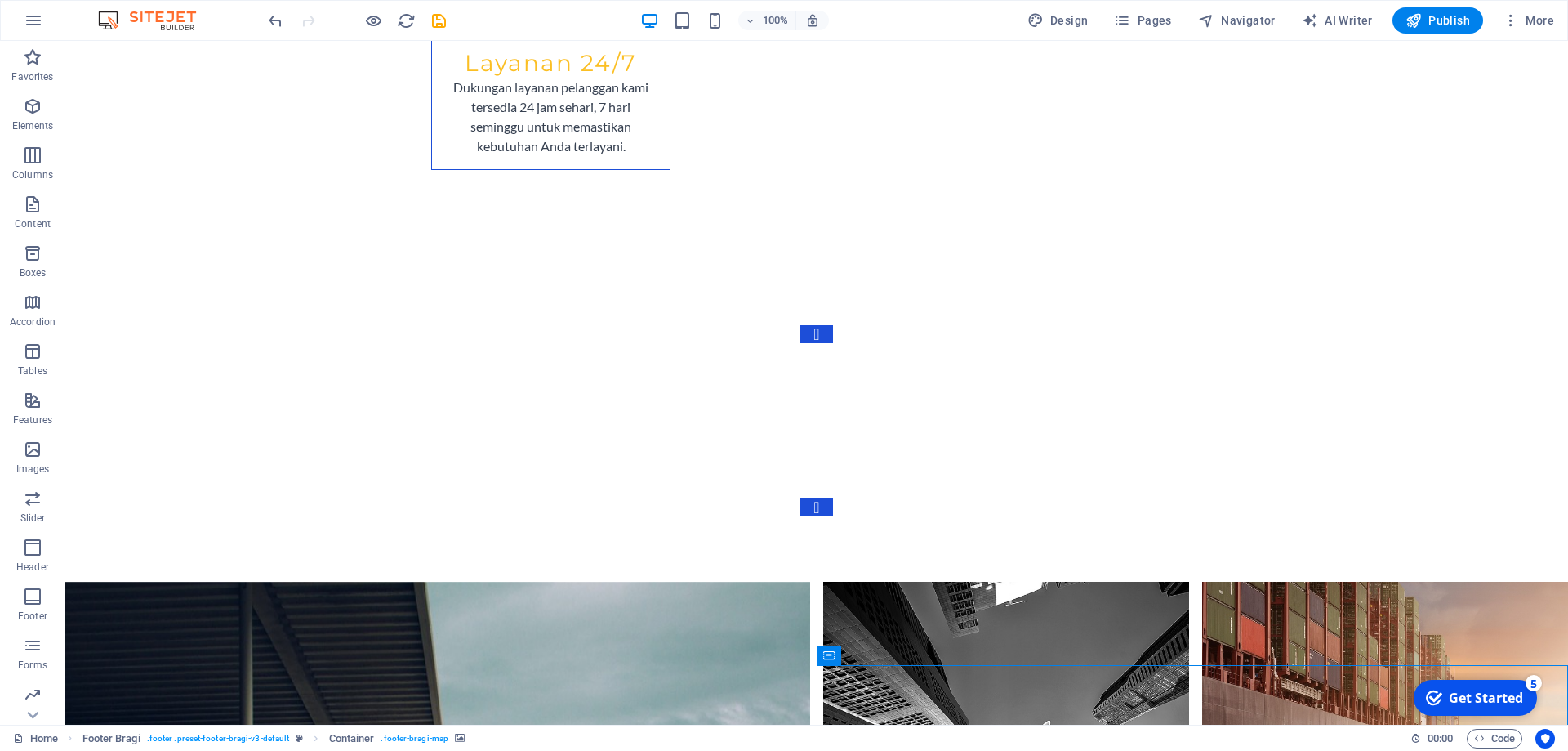
scroll to position [4870, 0]
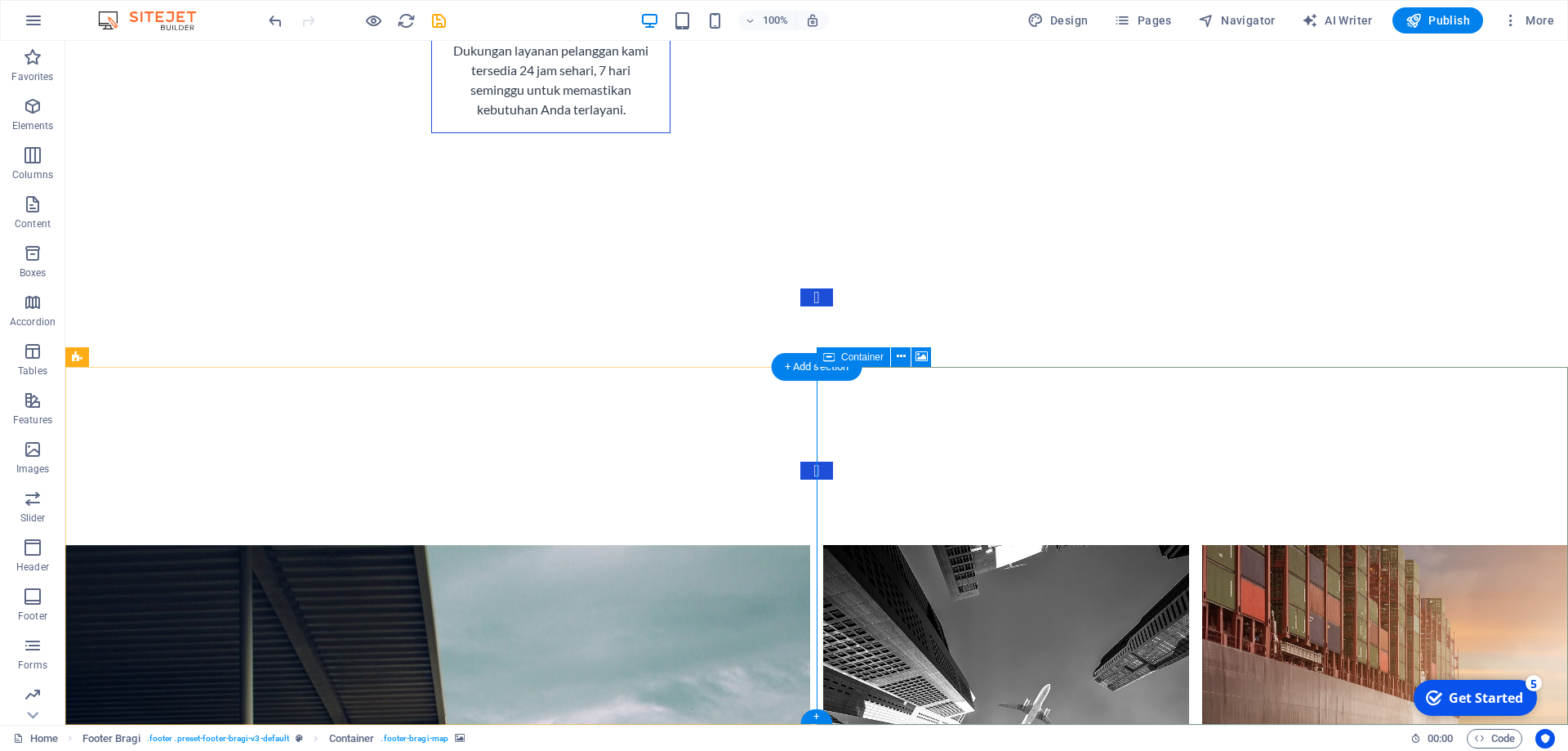
scroll to position [4572, 0]
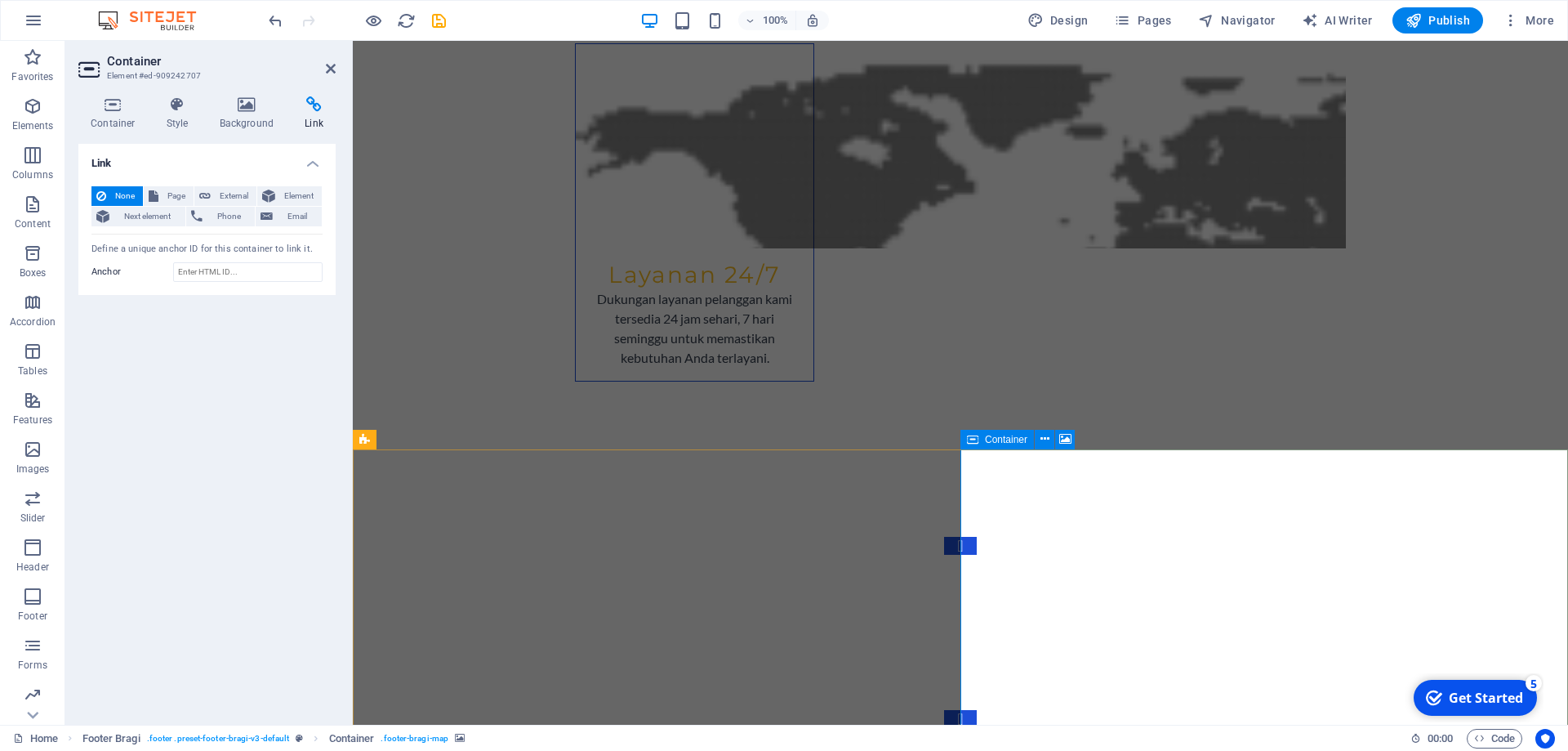
click at [1067, 446] on icon at bounding box center [1065, 439] width 12 height 17
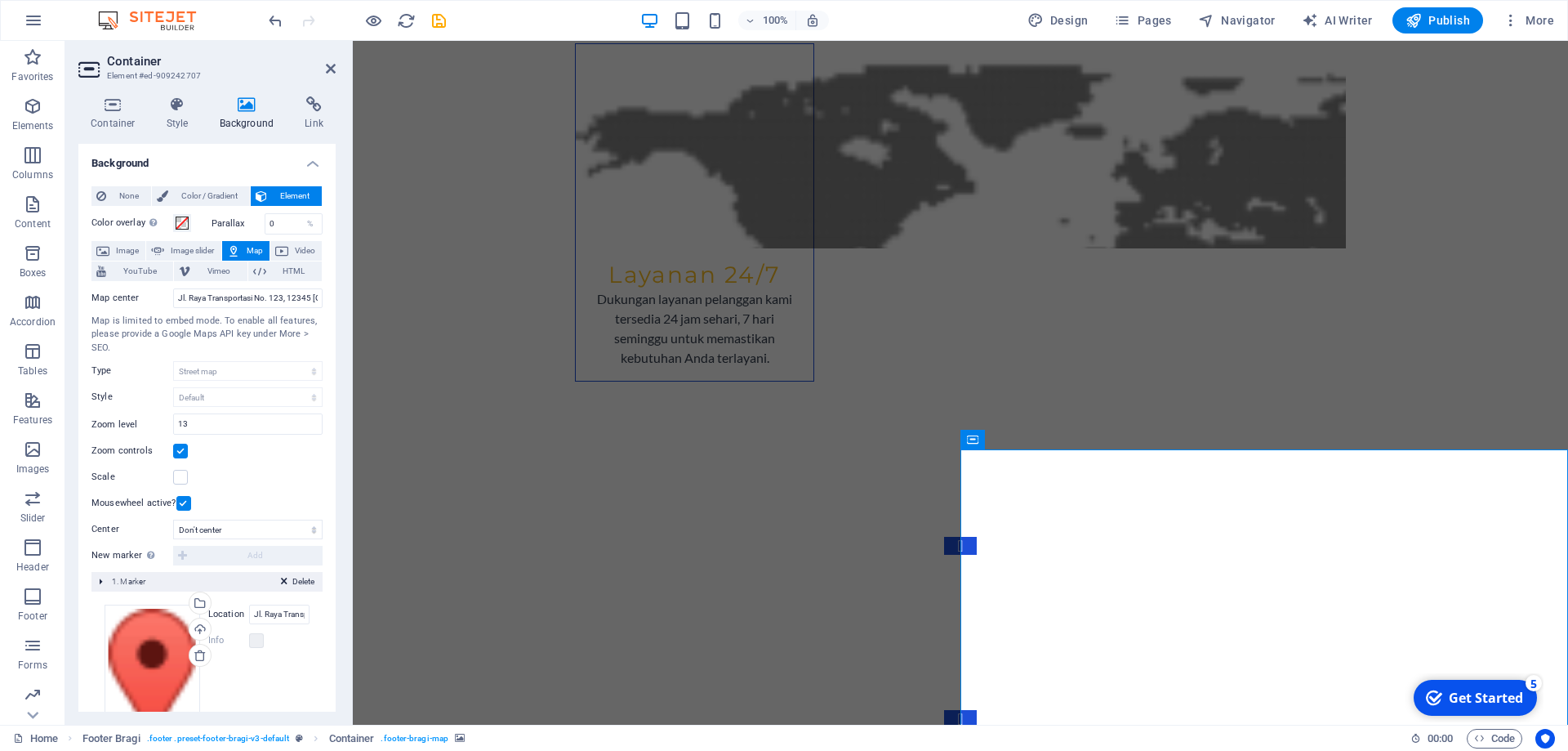
scroll to position [84, 0]
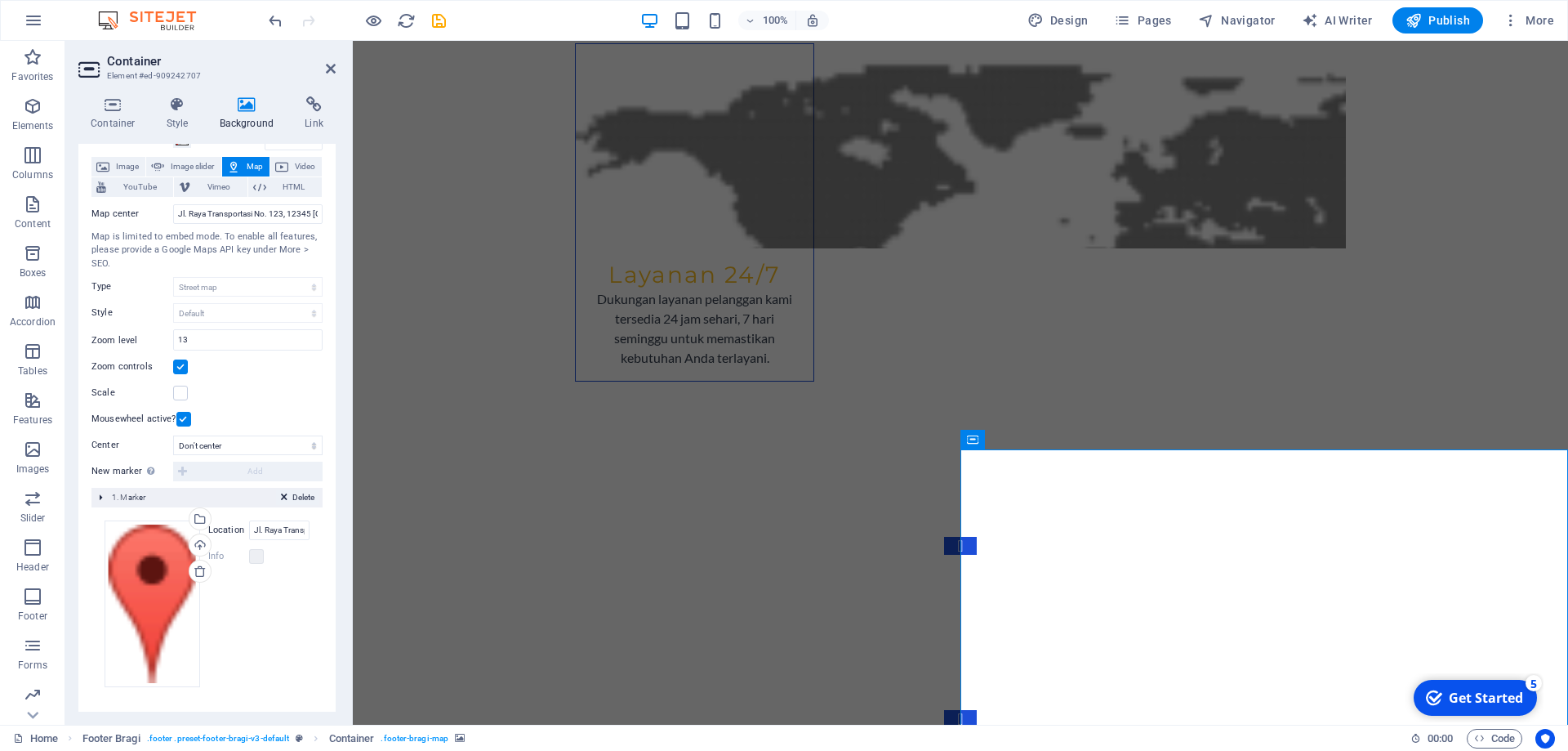
click at [289, 499] on button "Delete" at bounding box center [297, 497] width 43 height 15
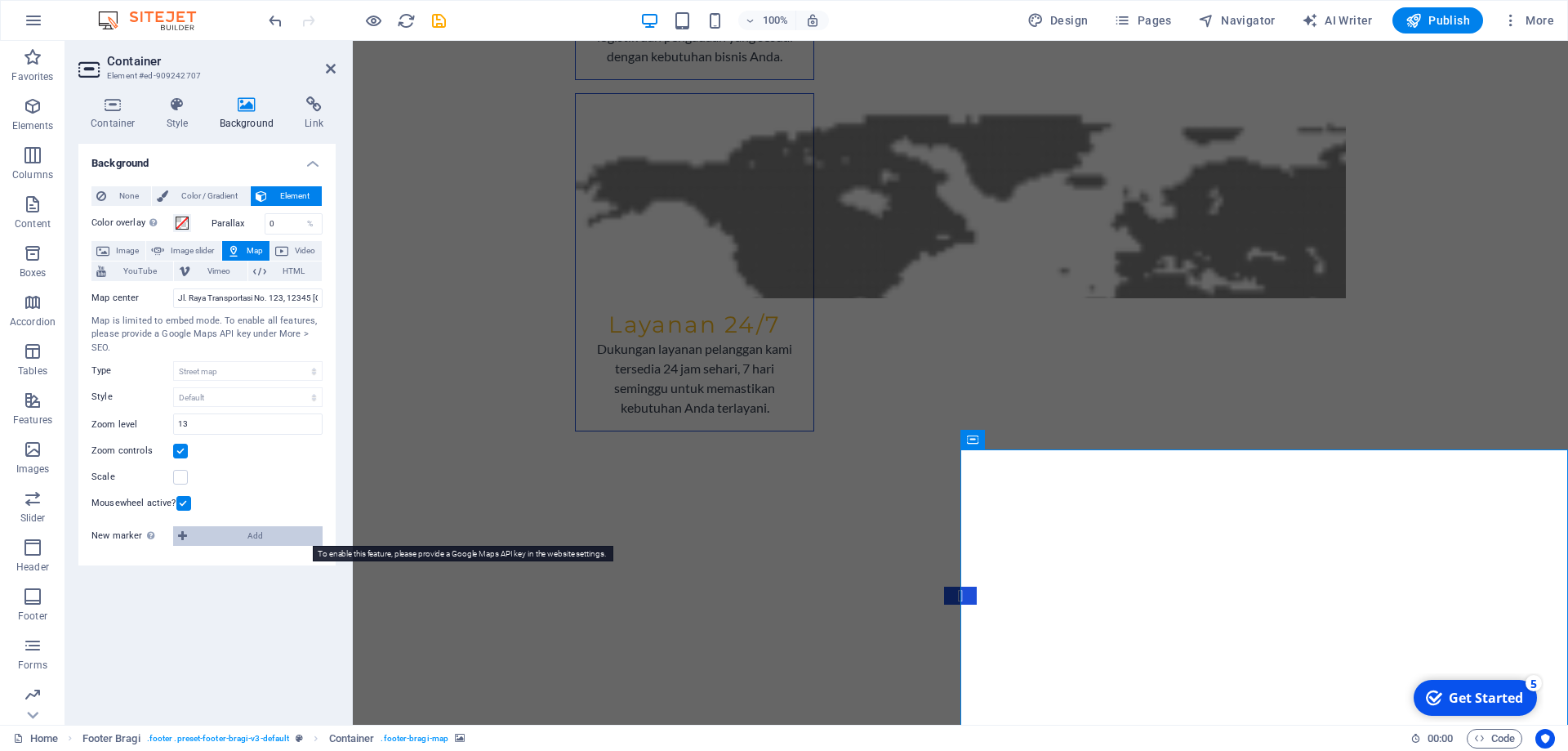
click at [195, 539] on span "Add" at bounding box center [255, 536] width 126 height 20
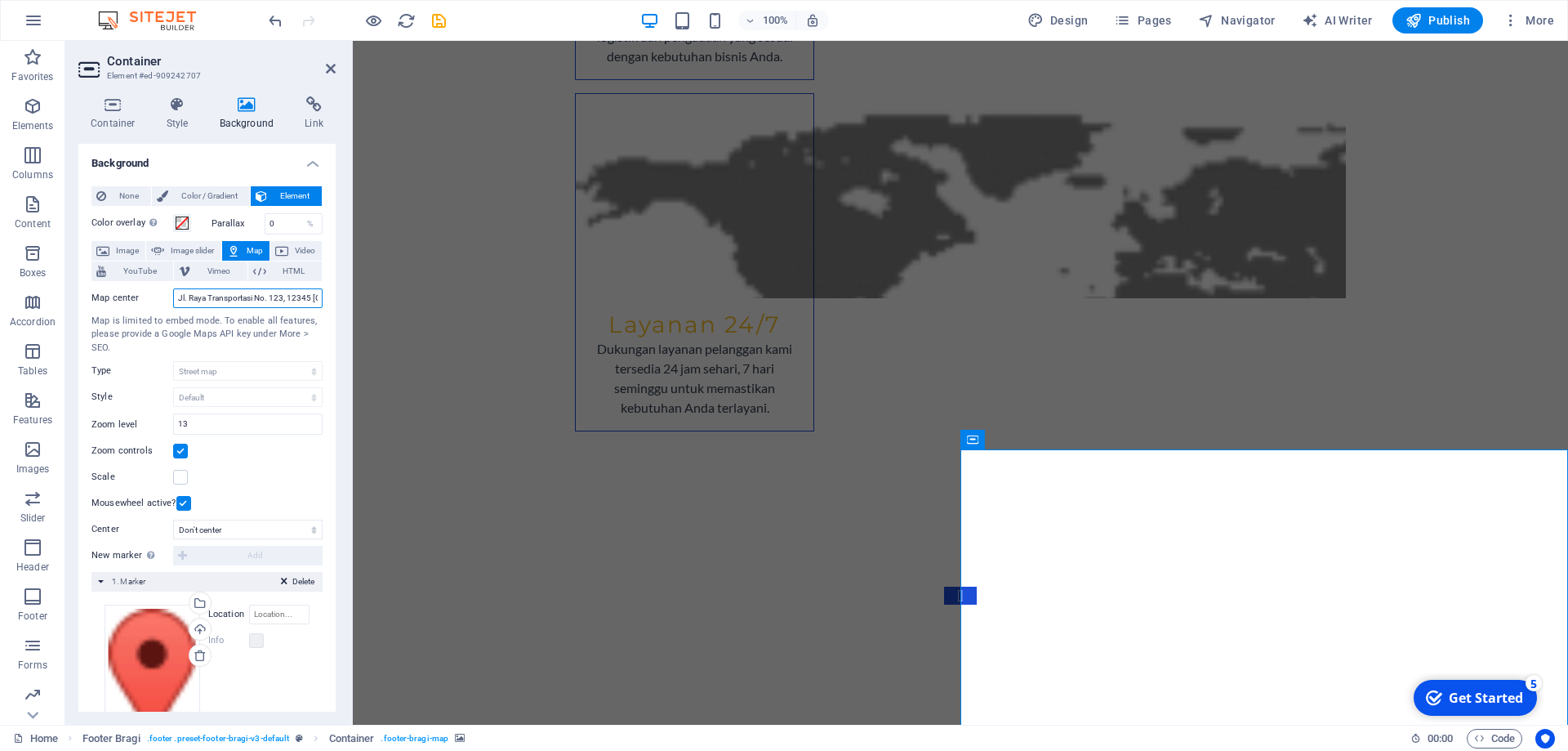
click at [261, 293] on input "Jl. Raya Transportasi No. 123, 12345 Jakarta" at bounding box center [248, 299] width 150 height 20
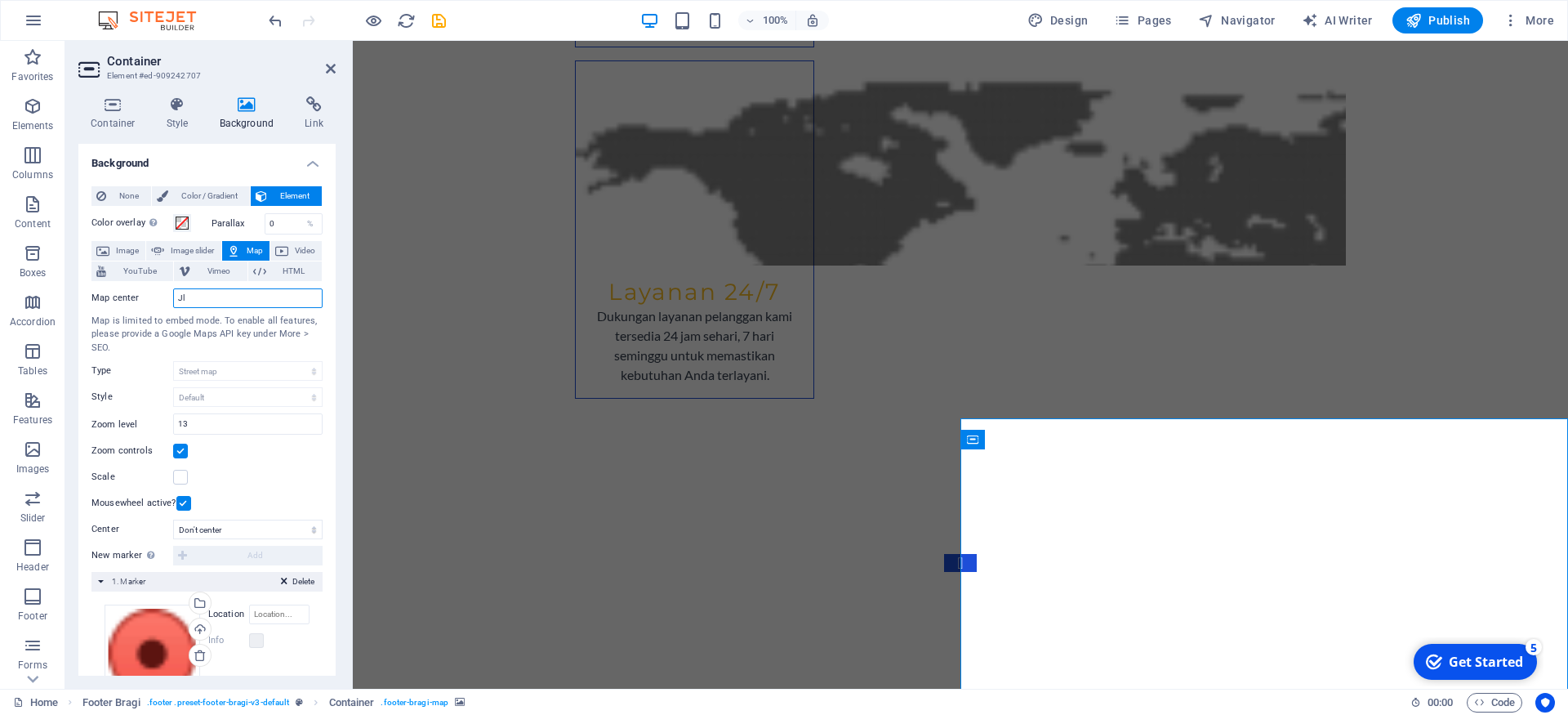
click at [216, 308] on input "Jl" at bounding box center [248, 299] width 150 height 20
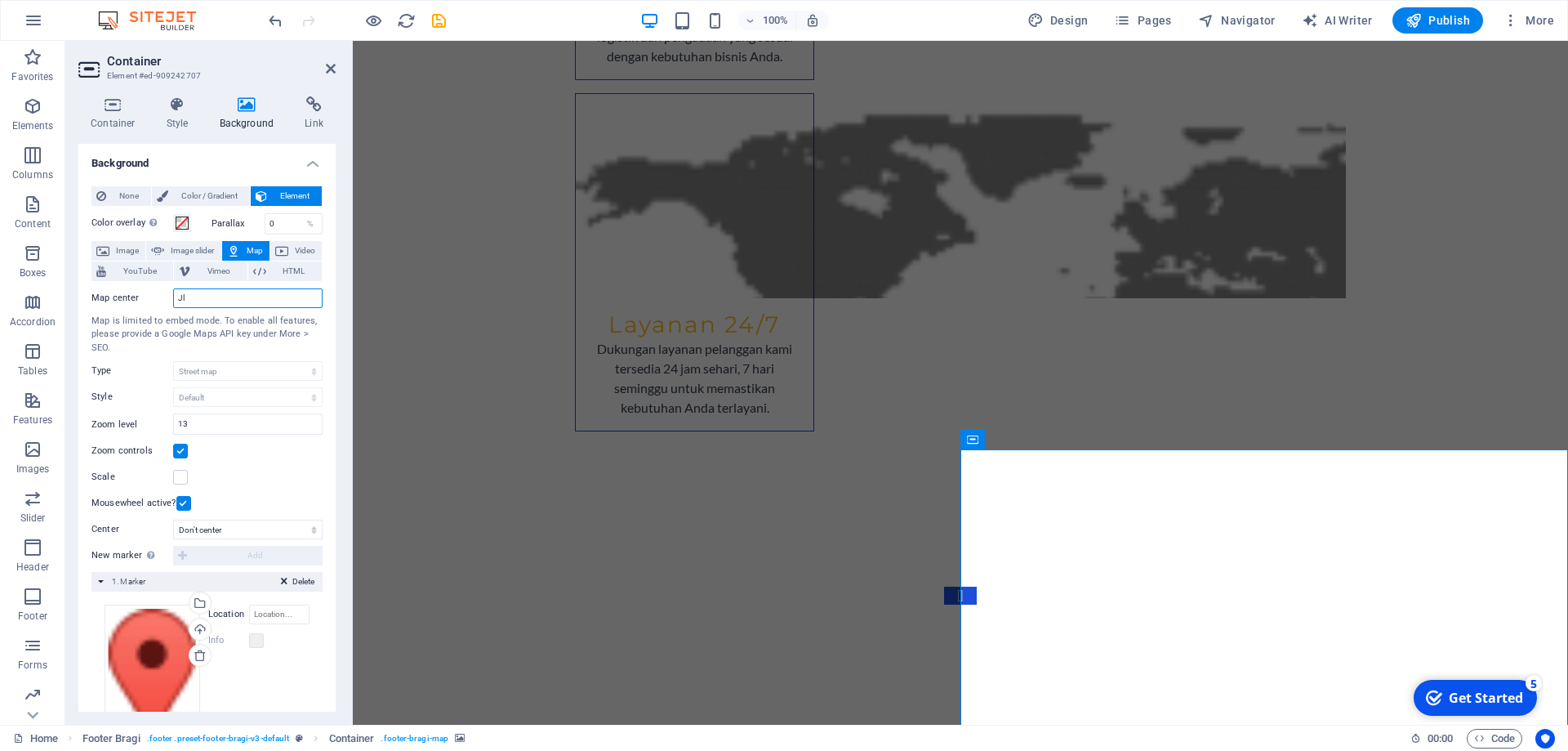
click at [221, 300] on input "Jl" at bounding box center [248, 299] width 150 height 20
type input "Jl. Tanah Abang 2 No. 113, Jakarta"
click at [213, 343] on div "Map is limited to embed mode. To enable all features, please provide a Google M…" at bounding box center [207, 335] width 231 height 41
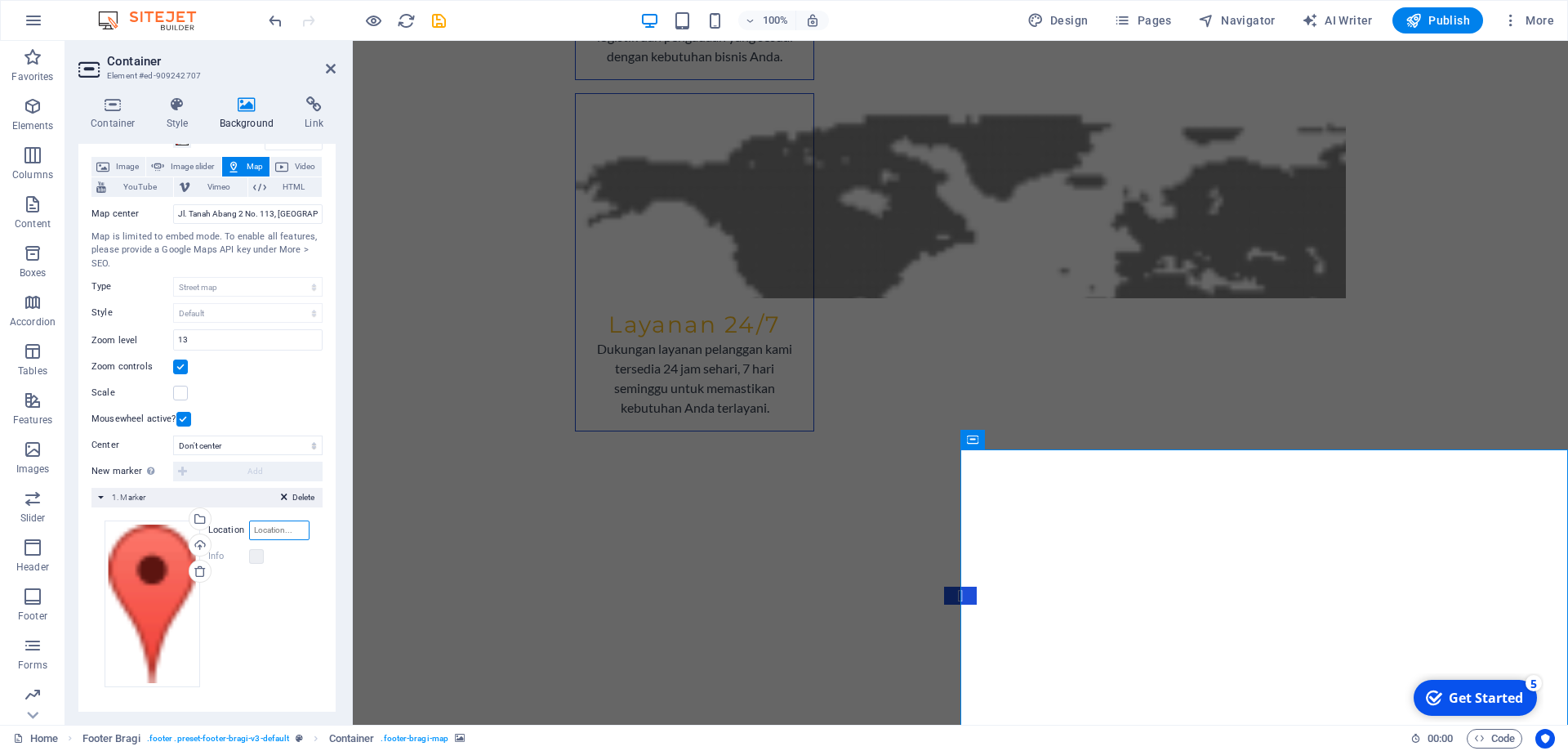
click at [288, 526] on input "Location" at bounding box center [279, 531] width 60 height 20
paste input "https://www.google.com/maps/place/Sejati+Group/@-6.1765321,106.8071052,1090m/da…"
type input "https://www.google.com/maps/place/Sejati+Group/@-6.1765321,106.8071052,1090m/da…"
click at [282, 627] on div "Drag files here, click to choose files or select files from Files or our free s…" at bounding box center [207, 604] width 205 height 167
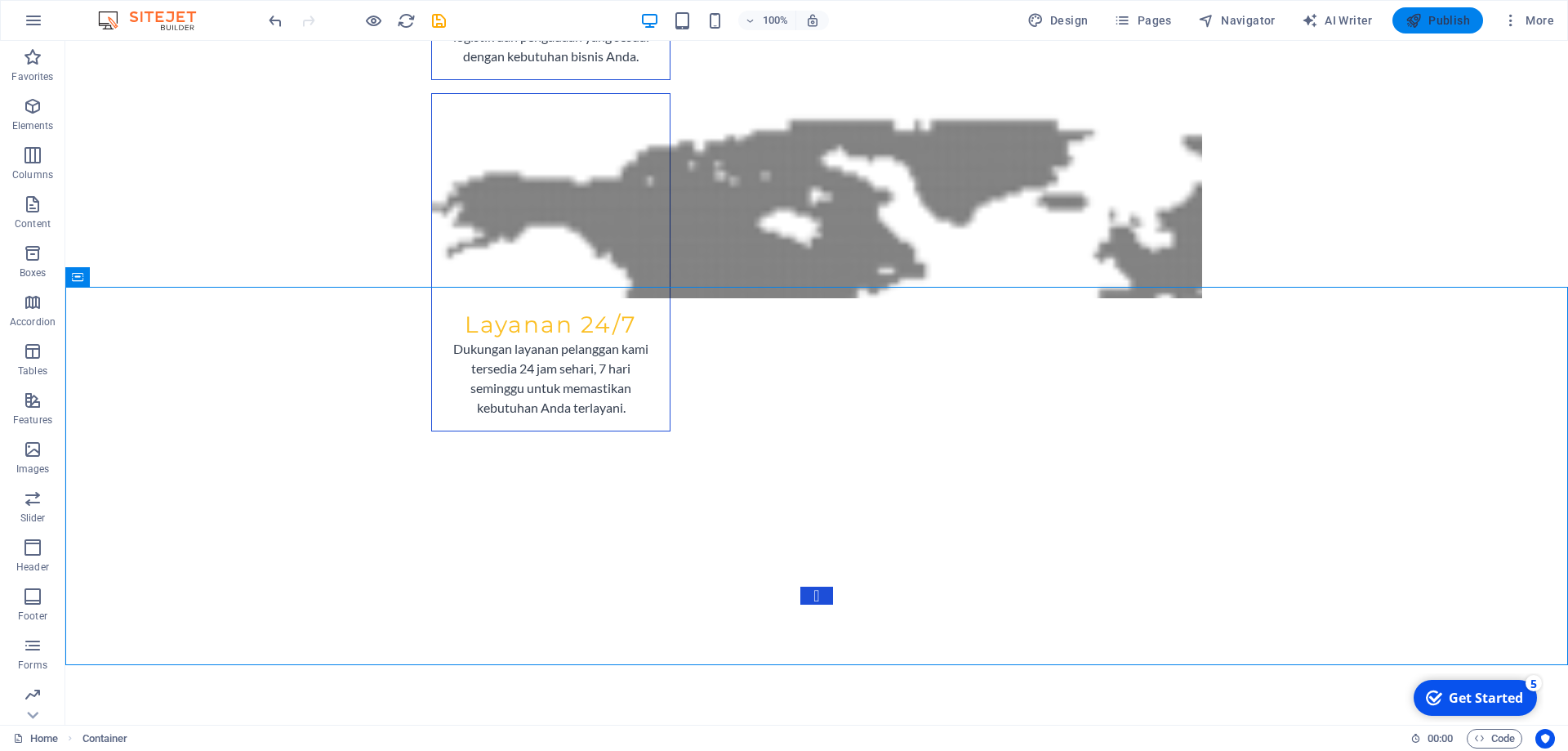
click at [1088, 564] on span "Publish" at bounding box center [752, 641] width 674 height 155
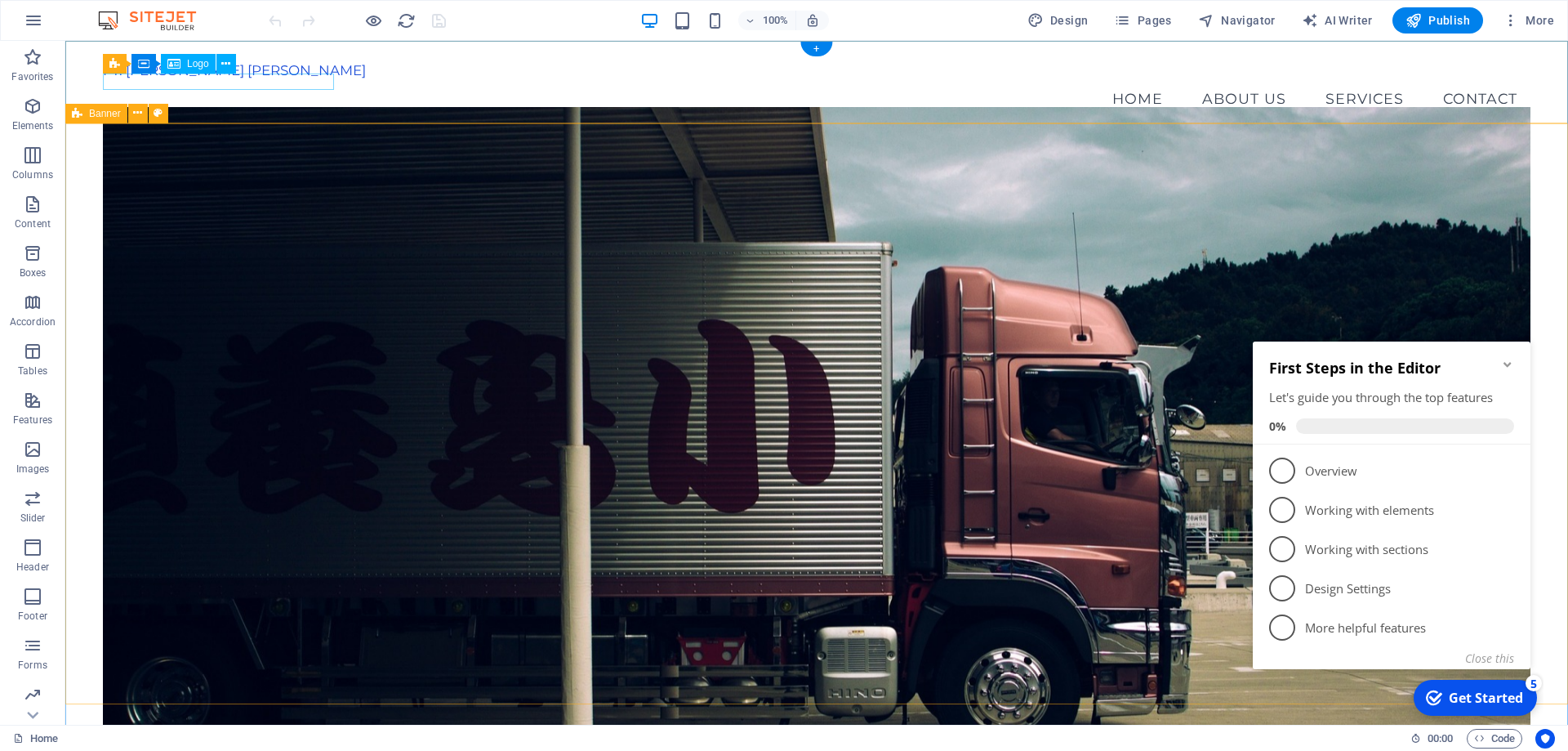
click at [256, 78] on div "PT. [PERSON_NAME] [PERSON_NAME]" at bounding box center [816, 70] width 1428 height 16
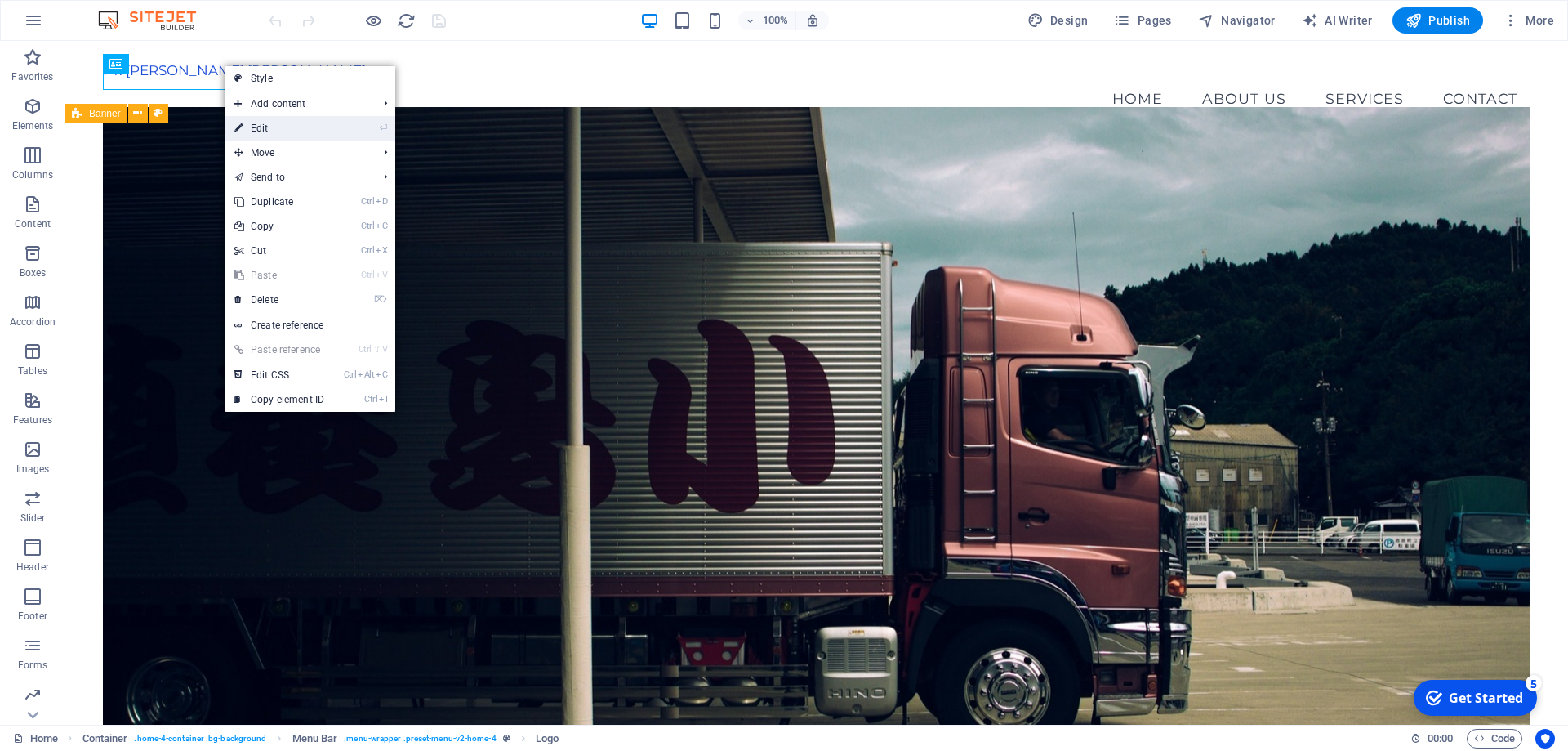
click at [0, 0] on link "⏎ Edit" at bounding box center [0, 0] width 0 height 0
select select "px"
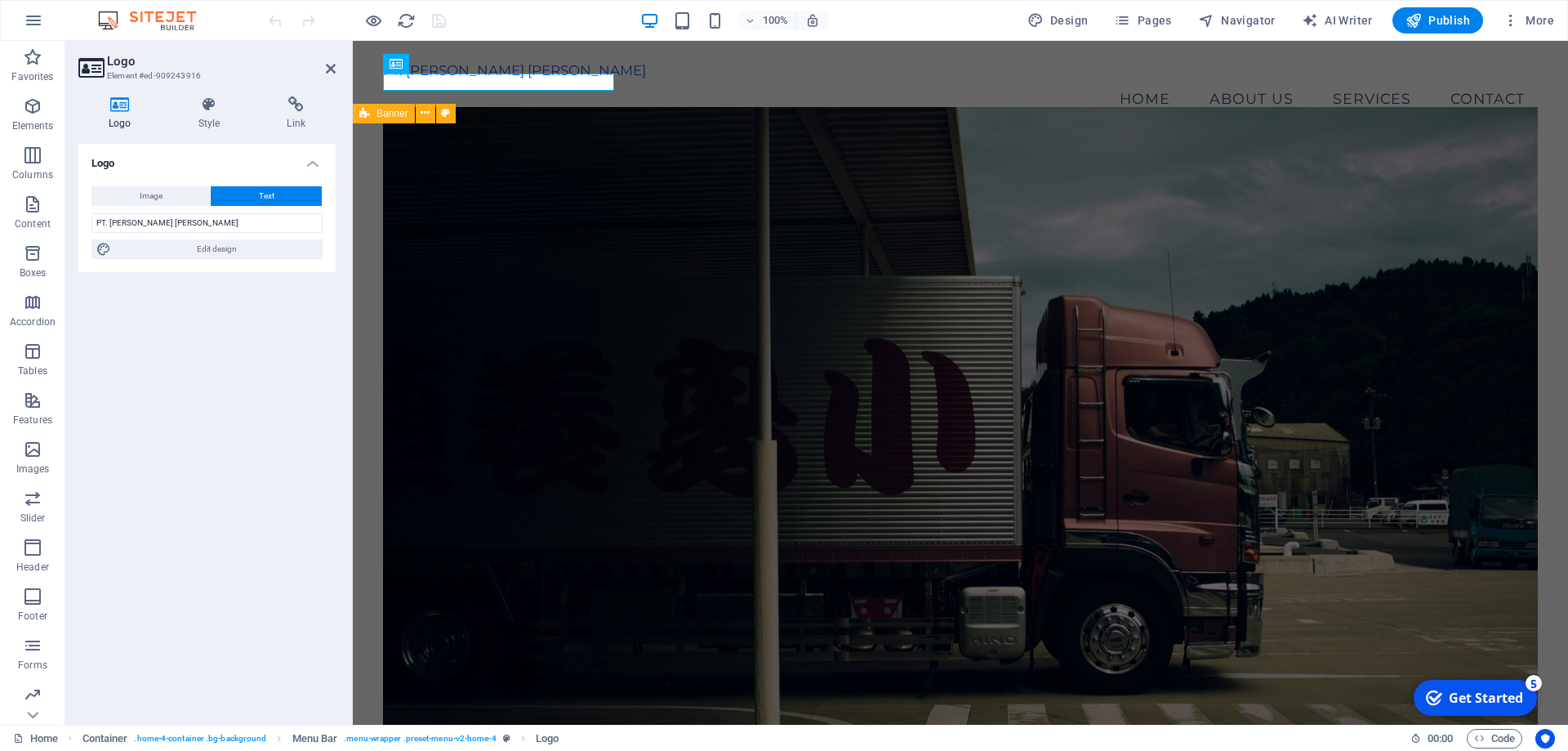
click at [169, 206] on div "Image Text" at bounding box center [207, 196] width 231 height 20
click at [172, 190] on button "Image" at bounding box center [151, 196] width 119 height 20
select select "DISABLED_OPTION_VALUE"
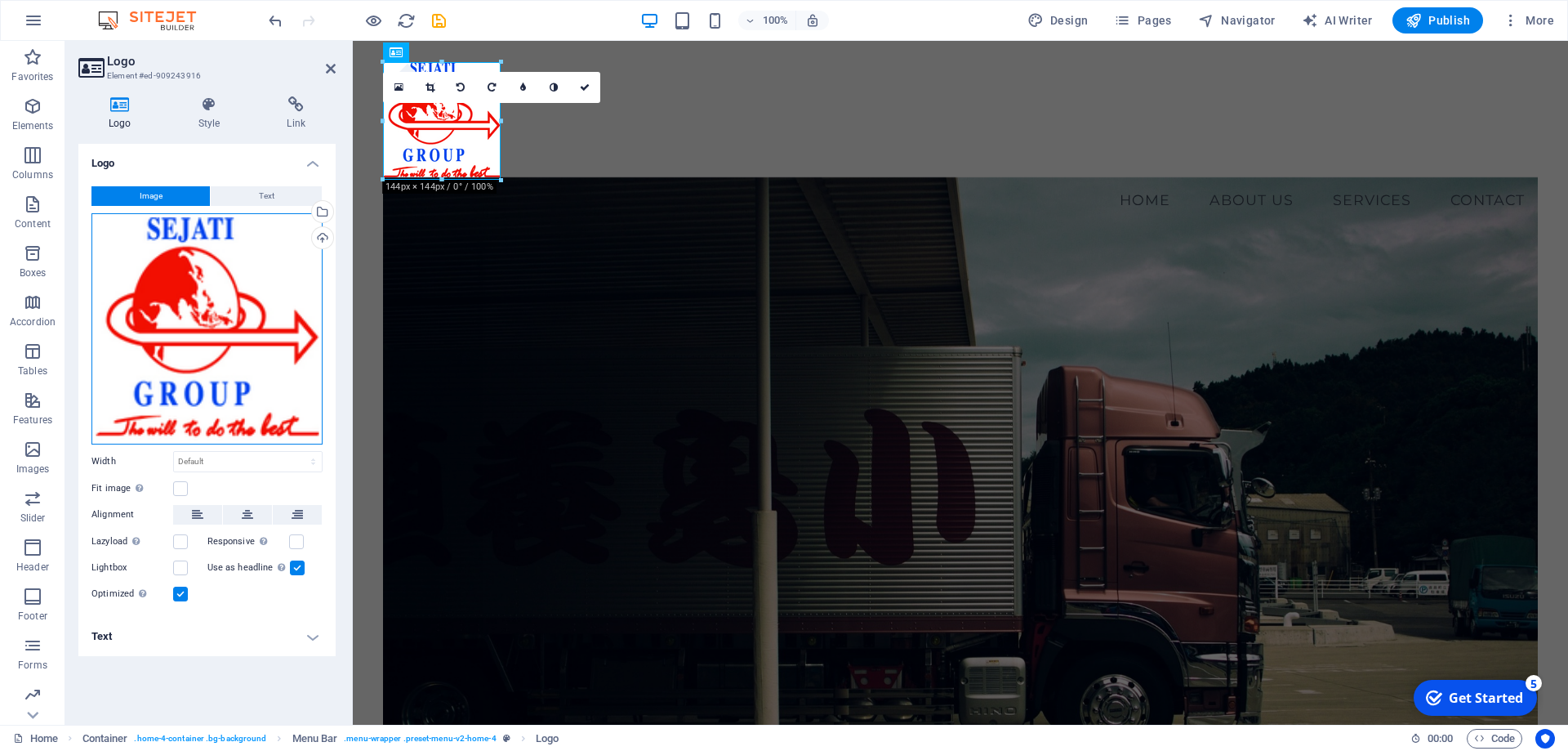
click at [206, 299] on div "Drag files here, click to choose files or select files from Files or our free s…" at bounding box center [207, 328] width 231 height 231
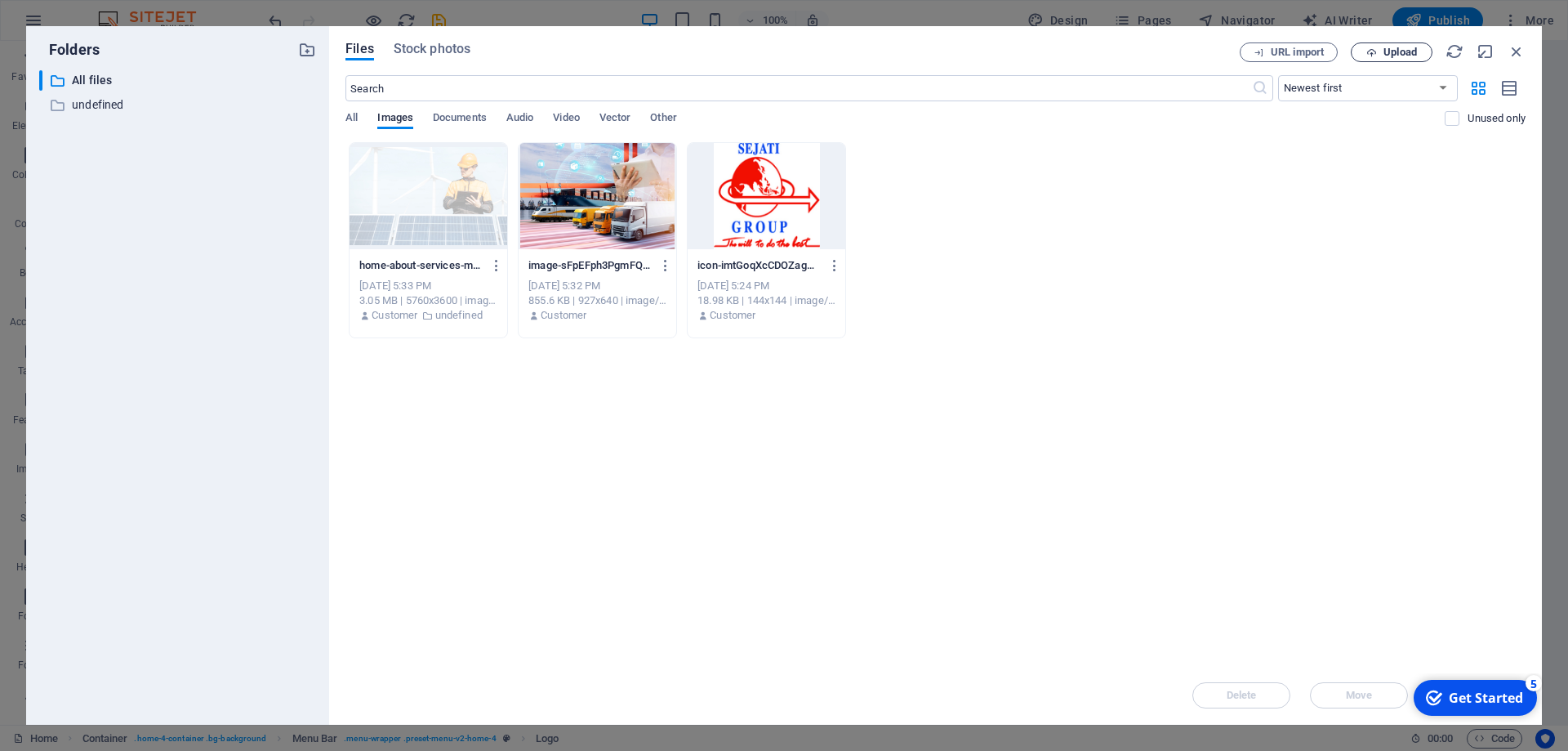
click at [1390, 47] on span "Upload" at bounding box center [1401, 52] width 34 height 10
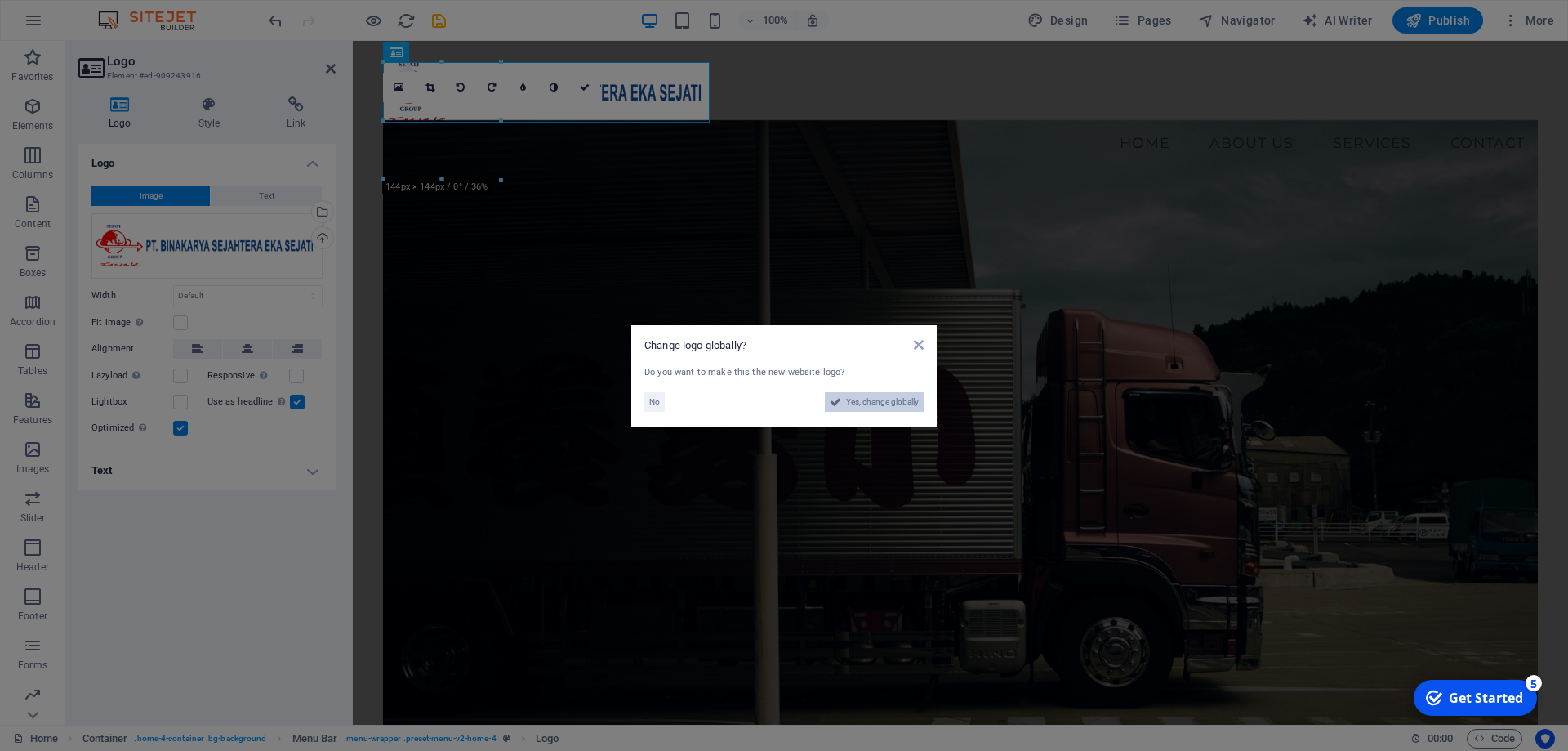
click at [911, 406] on span "Yes, change globally" at bounding box center [882, 402] width 73 height 20
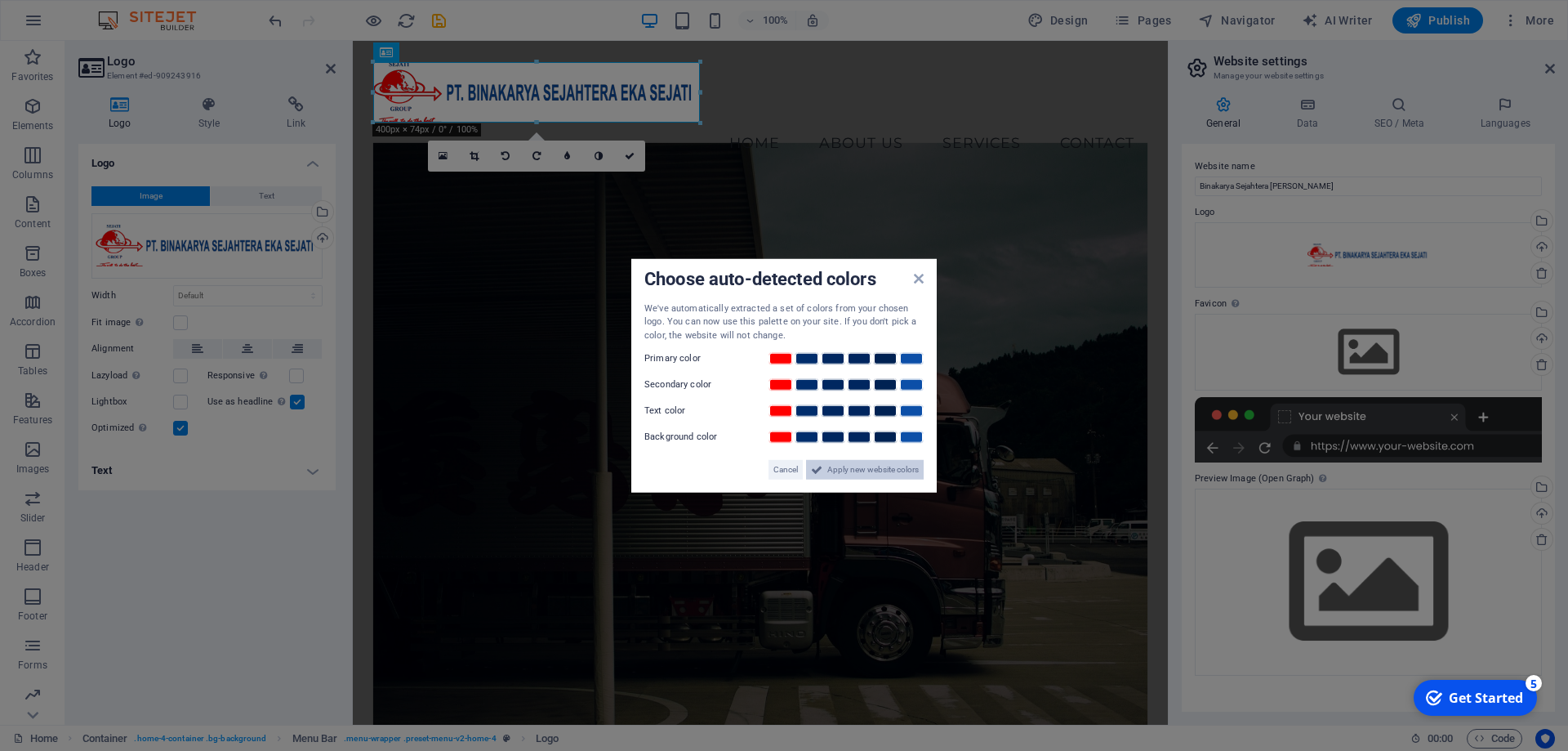
click at [861, 471] on span "Apply new website colors" at bounding box center [873, 470] width 92 height 20
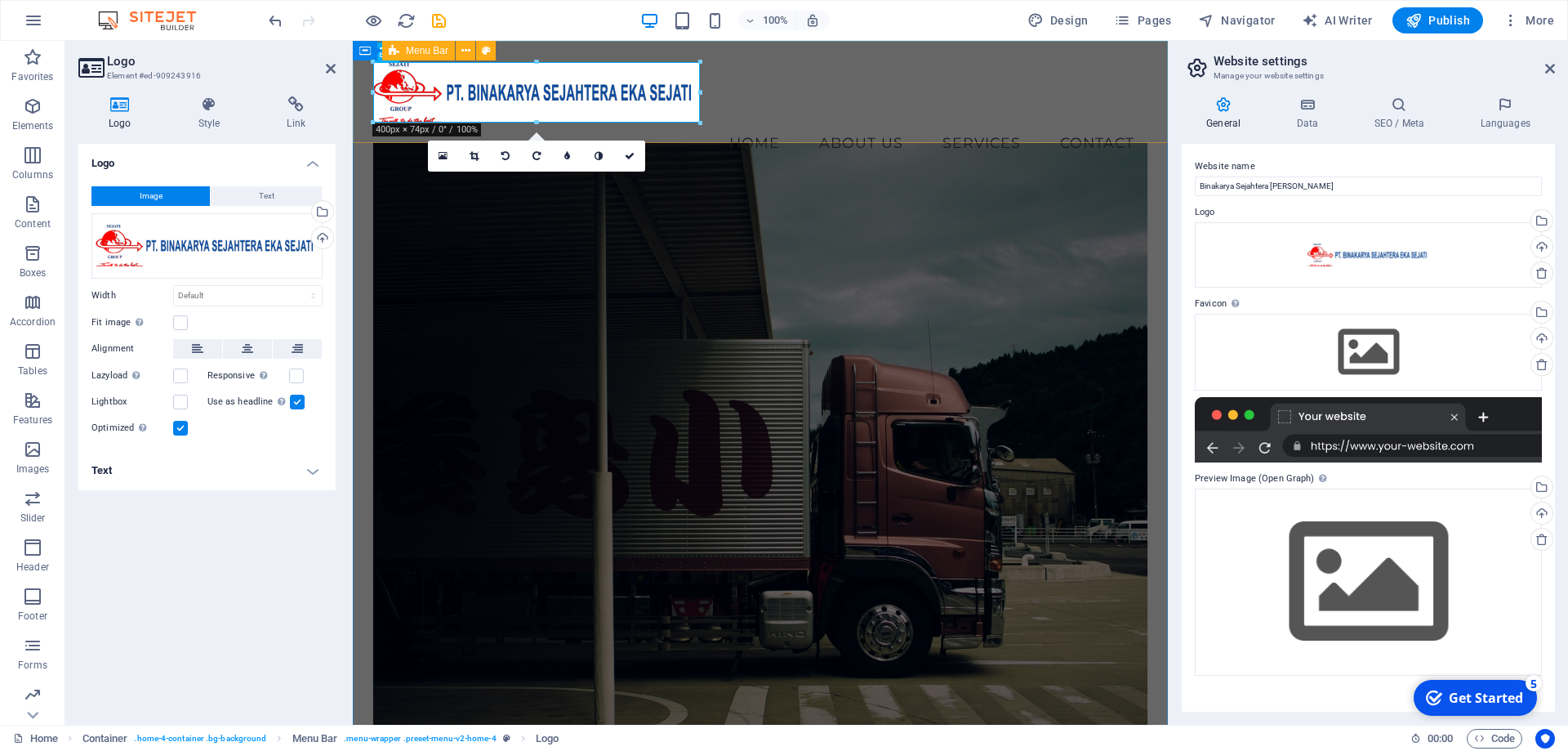
click at [908, 123] on div "Menu Home About Us Services Contact" at bounding box center [761, 112] width 815 height 143
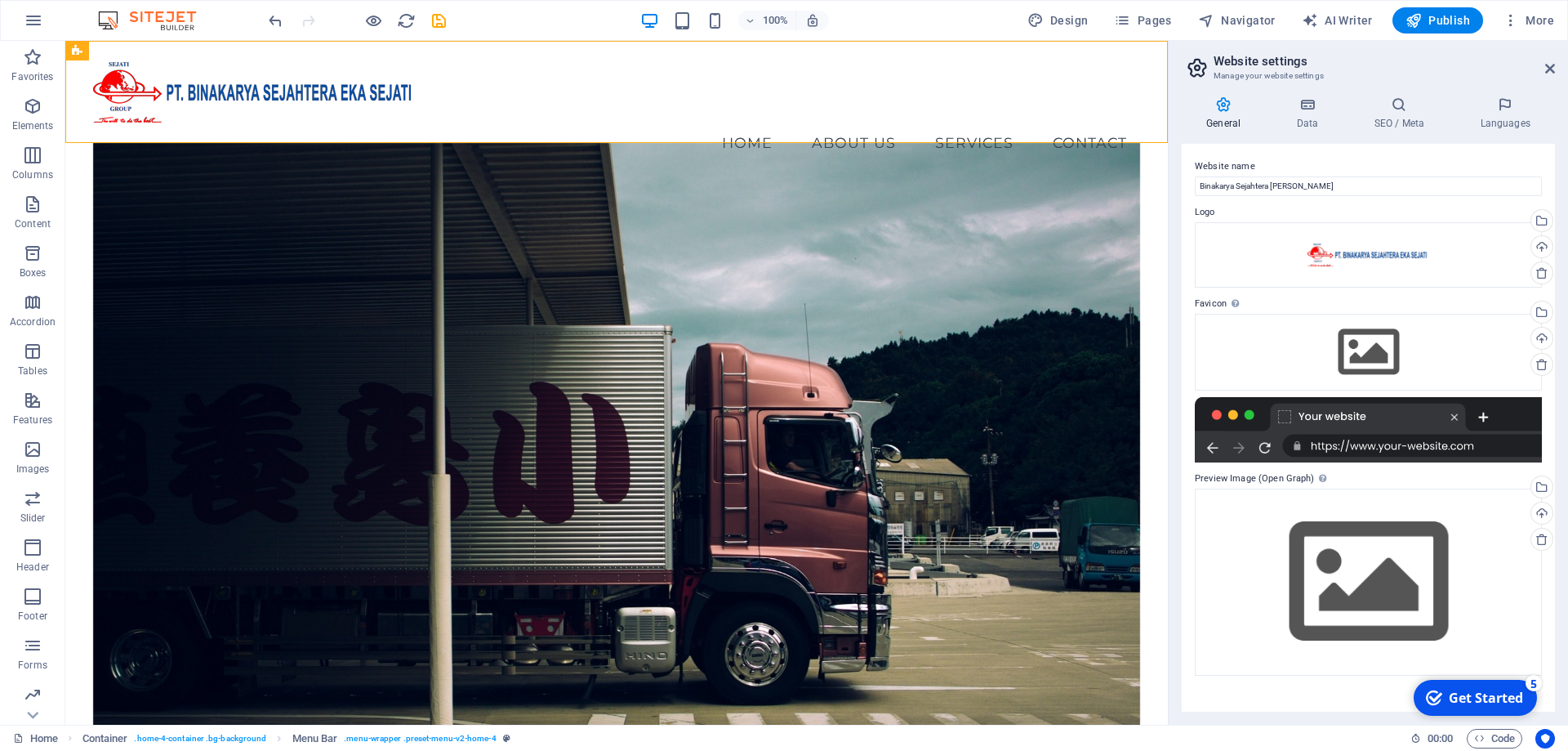
click at [1548, 59] on h2 "Website settings" at bounding box center [1385, 61] width 342 height 15
click at [1548, 69] on icon at bounding box center [1550, 68] width 10 height 13
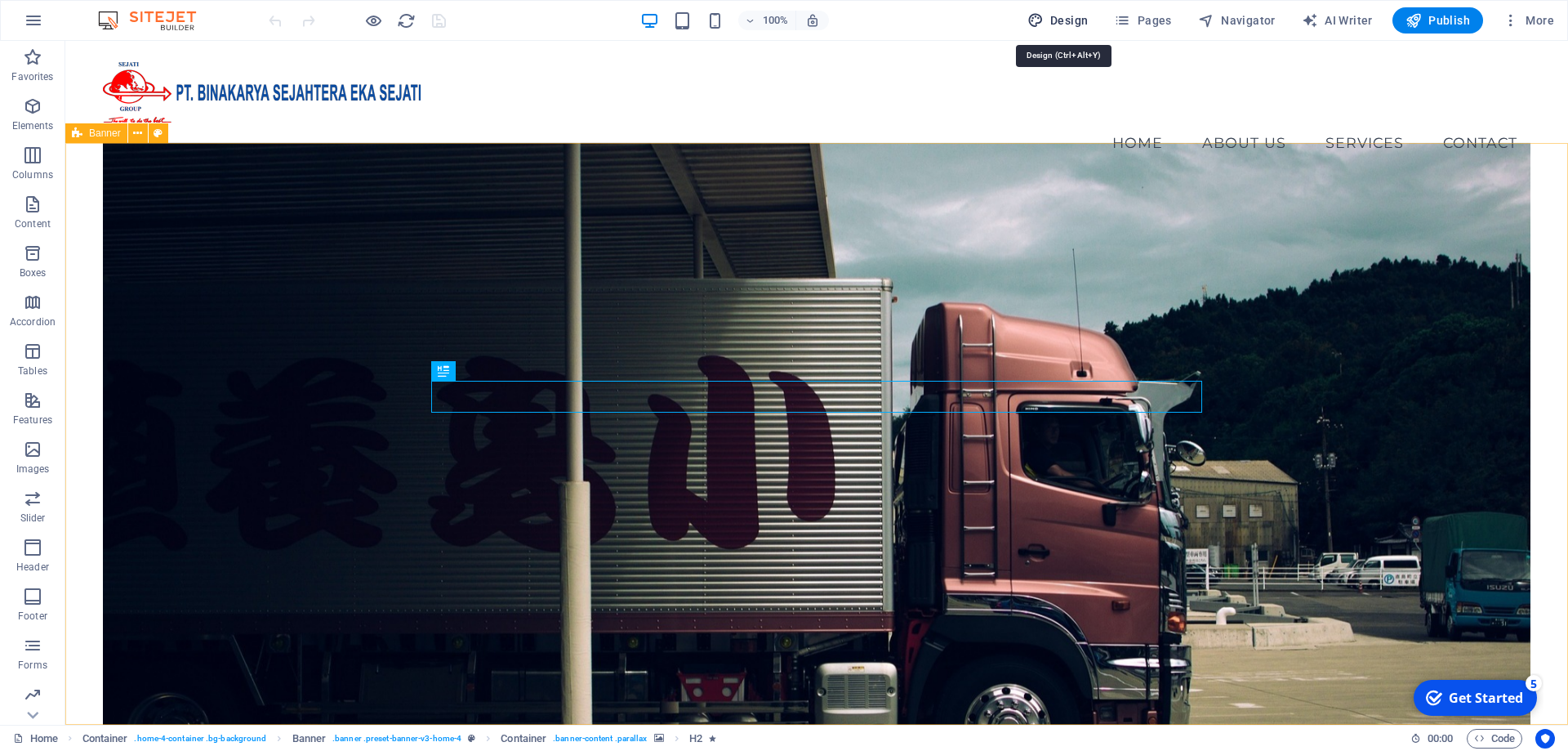
select select "px"
select select "200"
select select "px"
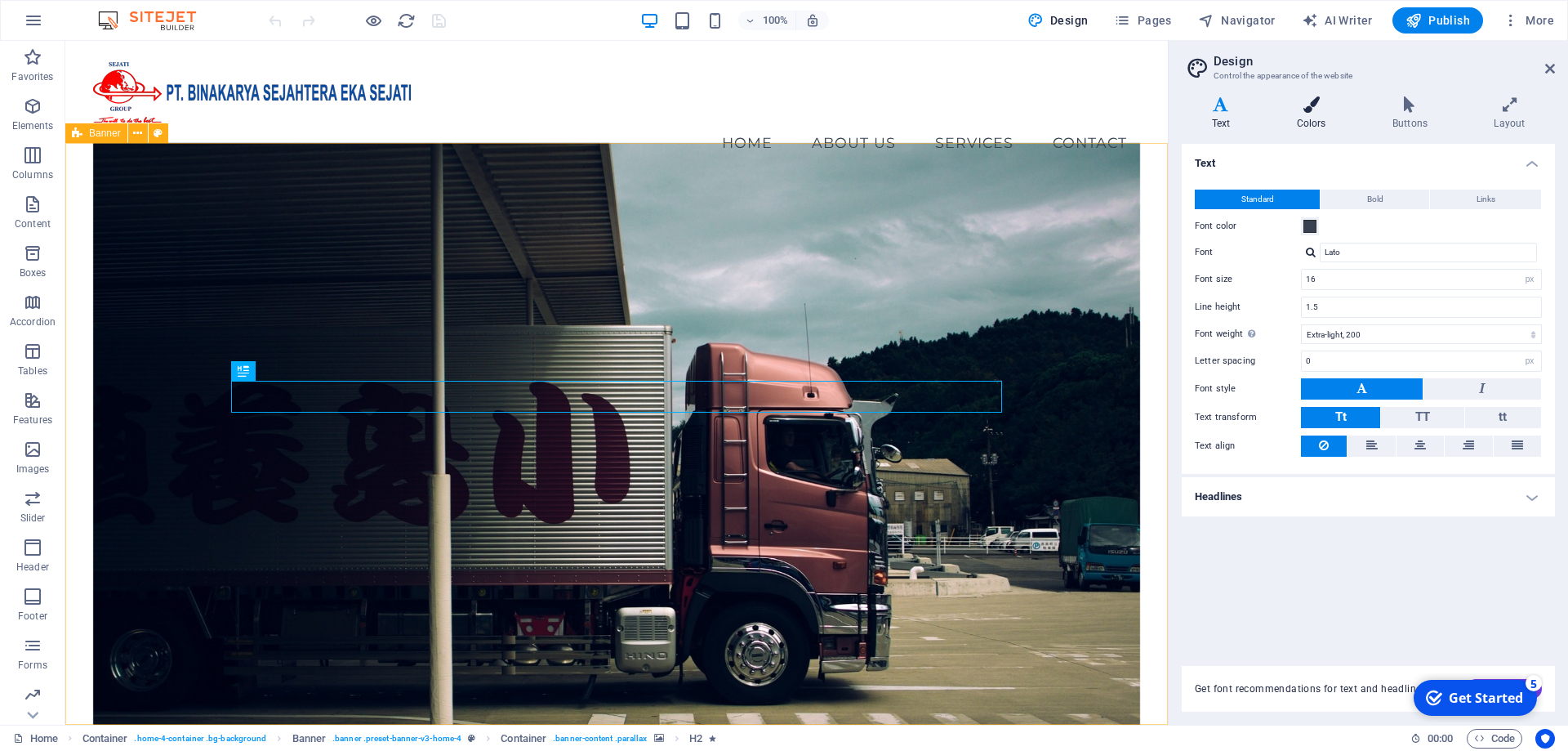
click at [1313, 110] on icon at bounding box center [1311, 104] width 89 height 16
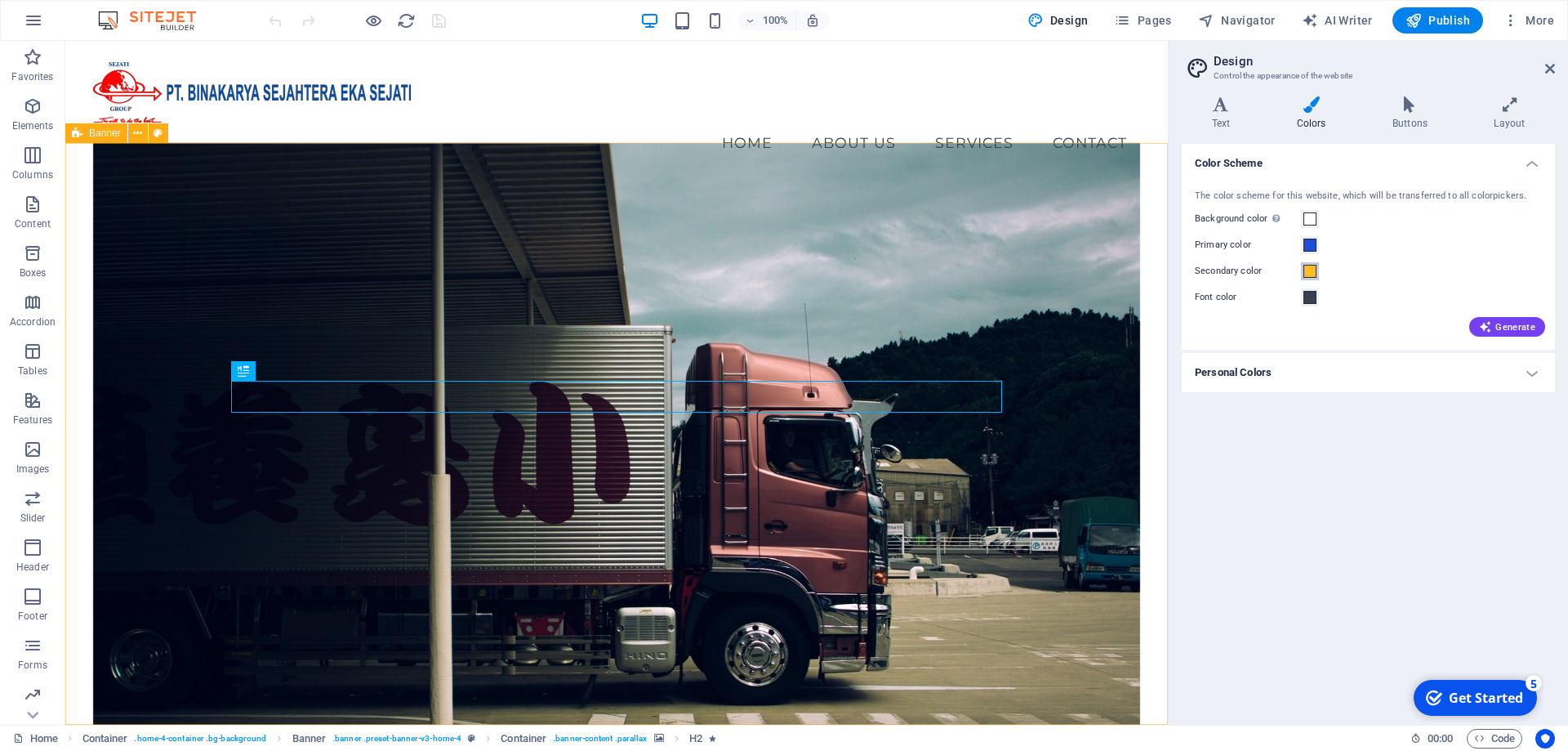
click at [1311, 277] on span at bounding box center [1310, 271] width 13 height 13
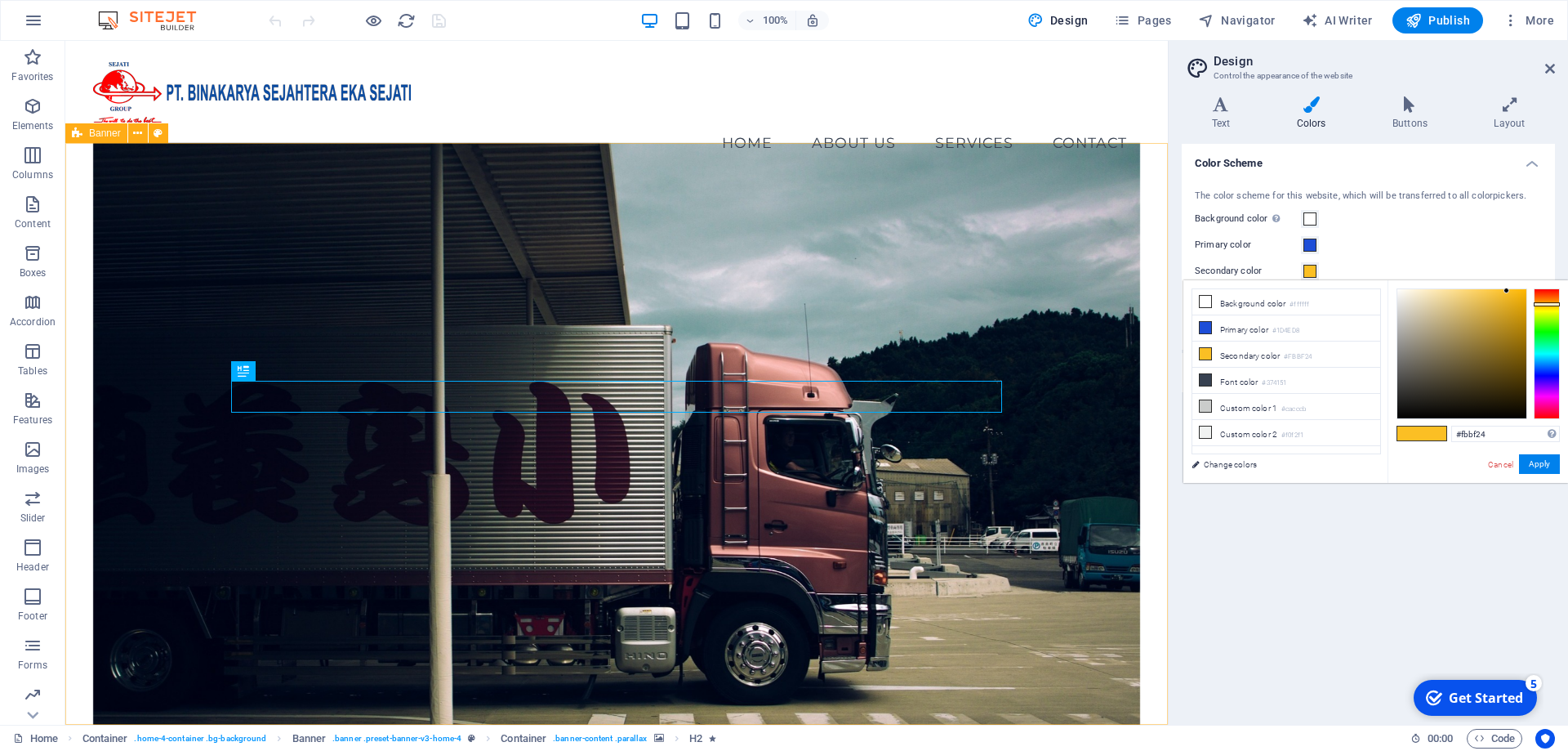
type input "#fb2435"
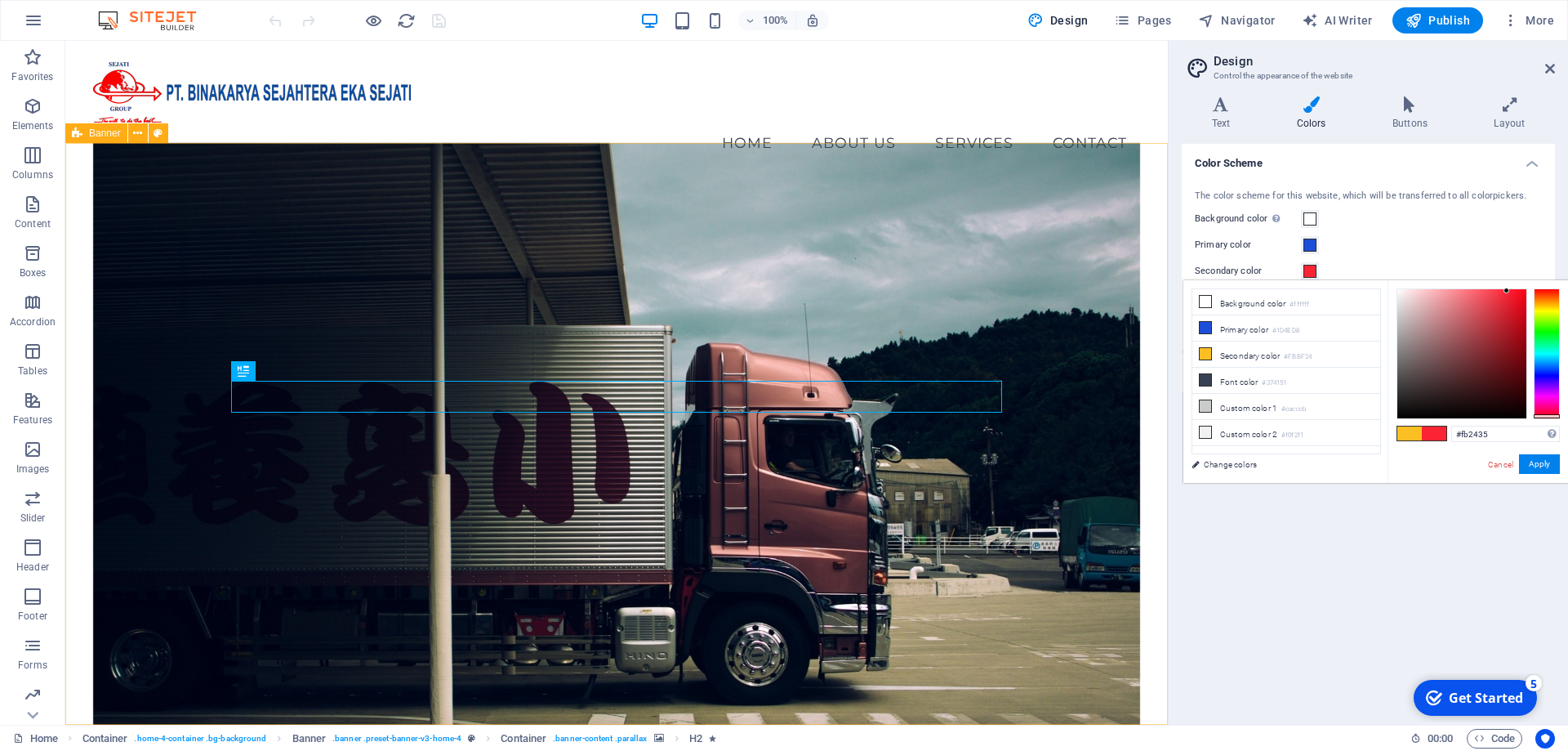
click at [1553, 416] on div at bounding box center [1547, 354] width 26 height 131
click at [1366, 563] on div "Color Scheme The color scheme for this website, which will be transferred to al…" at bounding box center [1369, 428] width 374 height 568
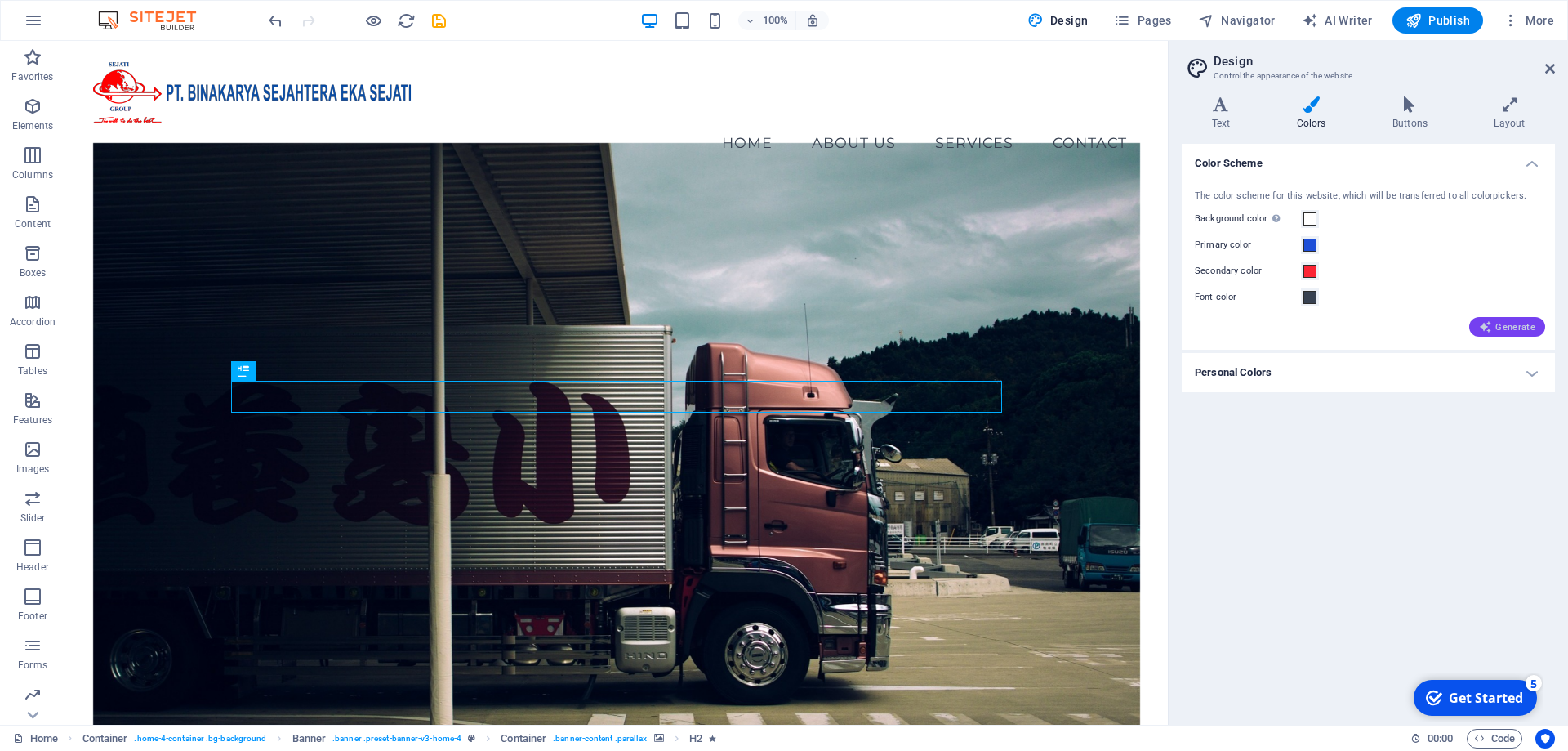
click at [1514, 330] on span "Generate" at bounding box center [1507, 326] width 56 height 13
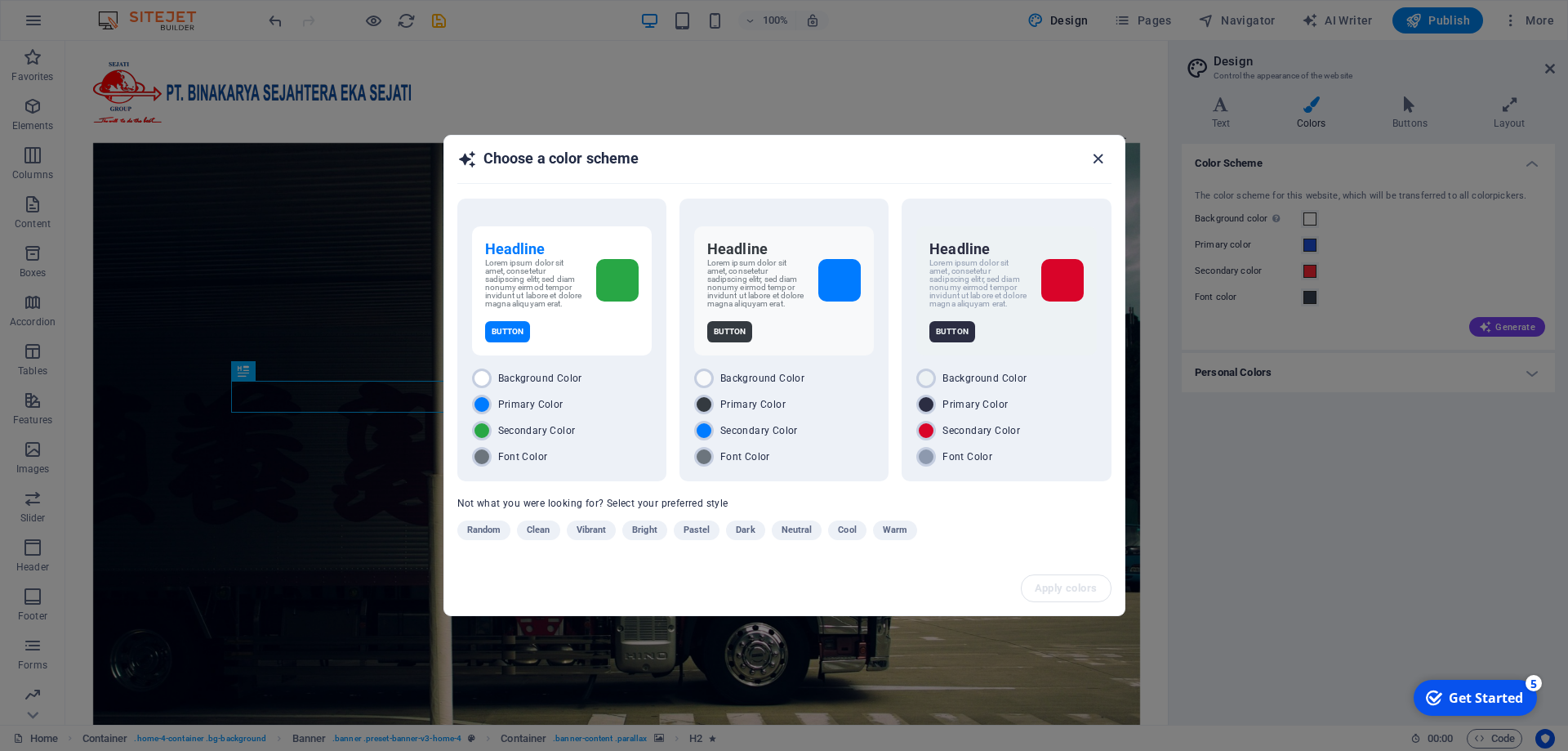
click at [1104, 162] on icon "button" at bounding box center [1098, 159] width 19 height 19
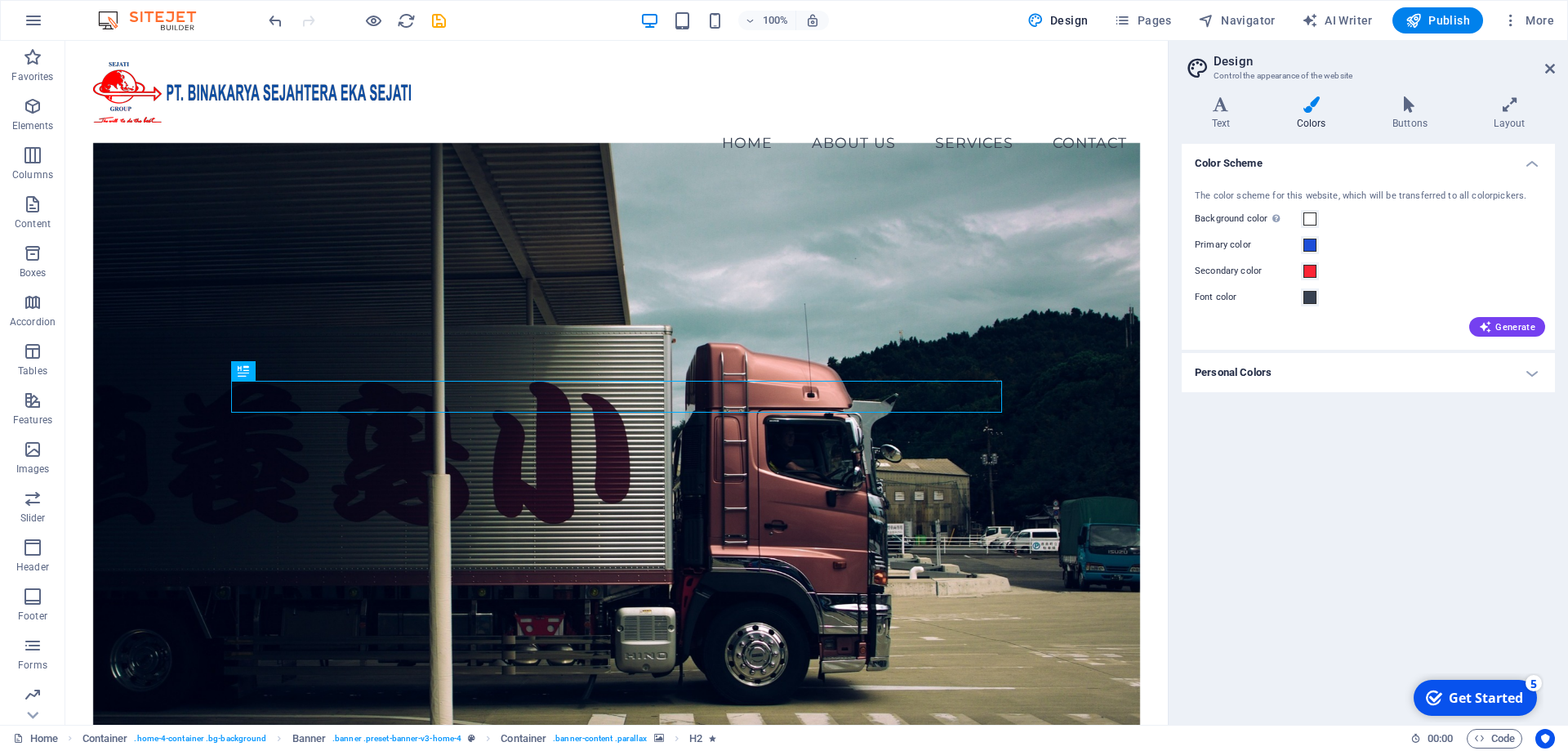
click at [1344, 472] on div "Color Scheme The color scheme for this website, which will be transferred to al…" at bounding box center [1369, 428] width 374 height 568
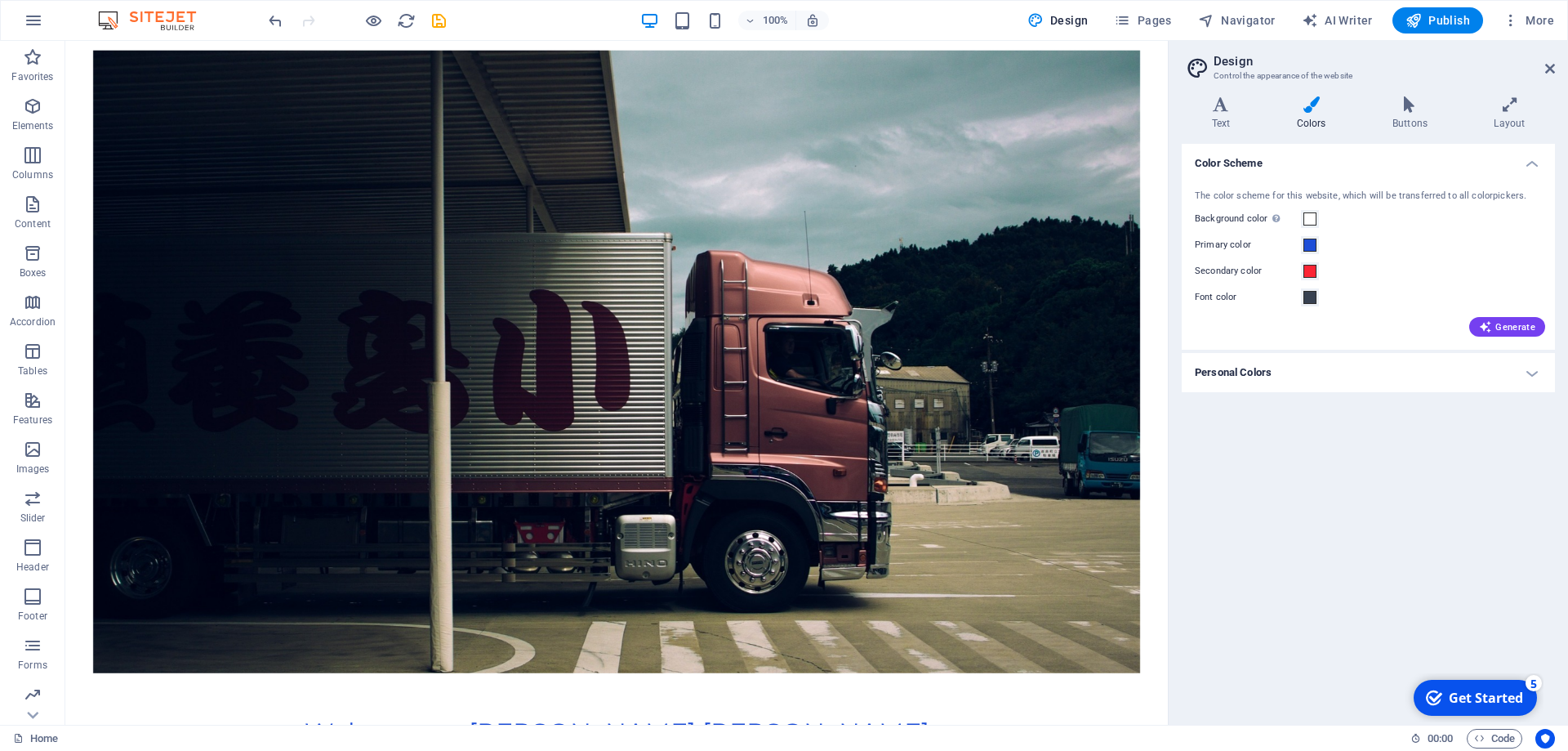
scroll to position [142, 0]
